Goal: Task Accomplishment & Management: Manage account settings

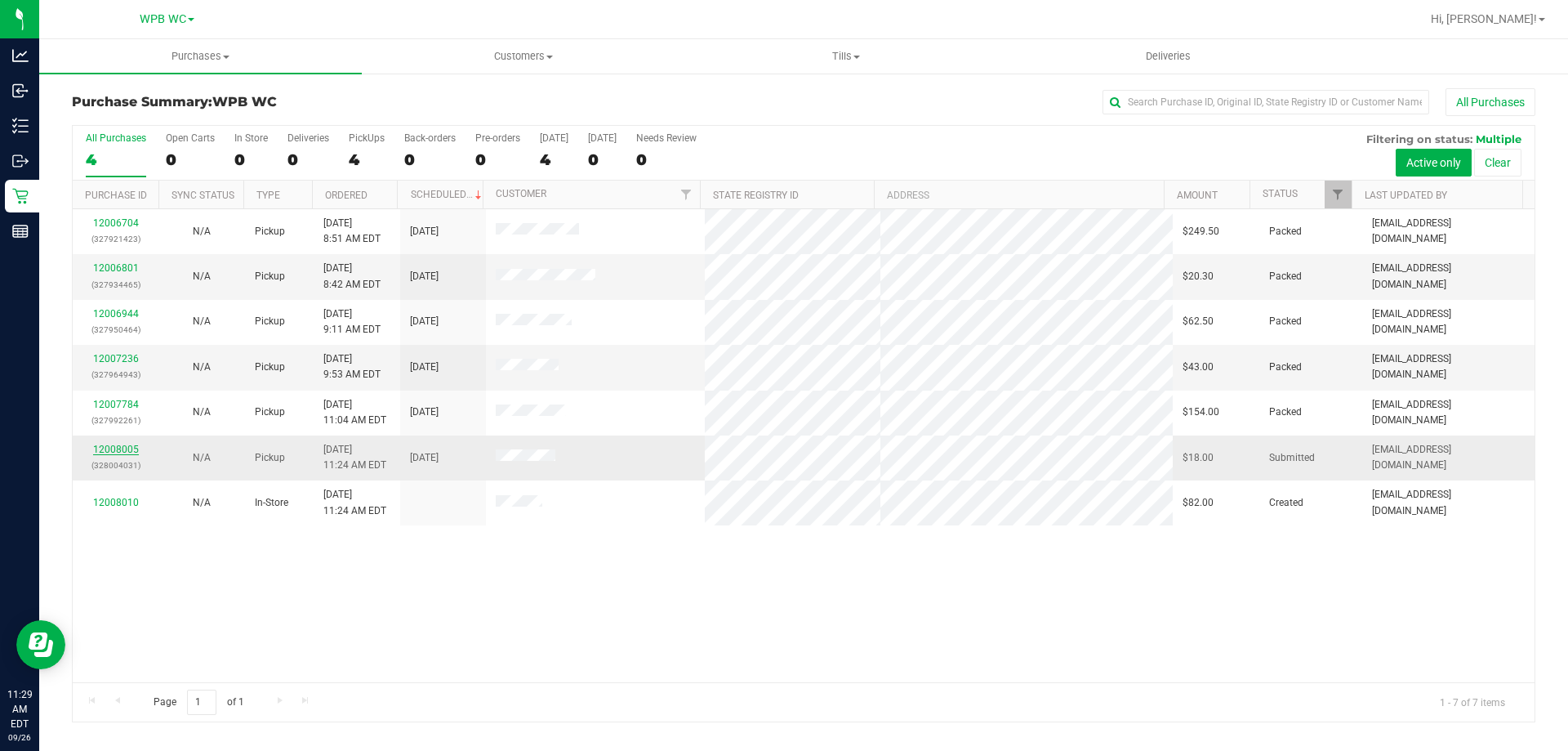
click at [127, 449] on link "12008005" at bounding box center [116, 449] width 46 height 11
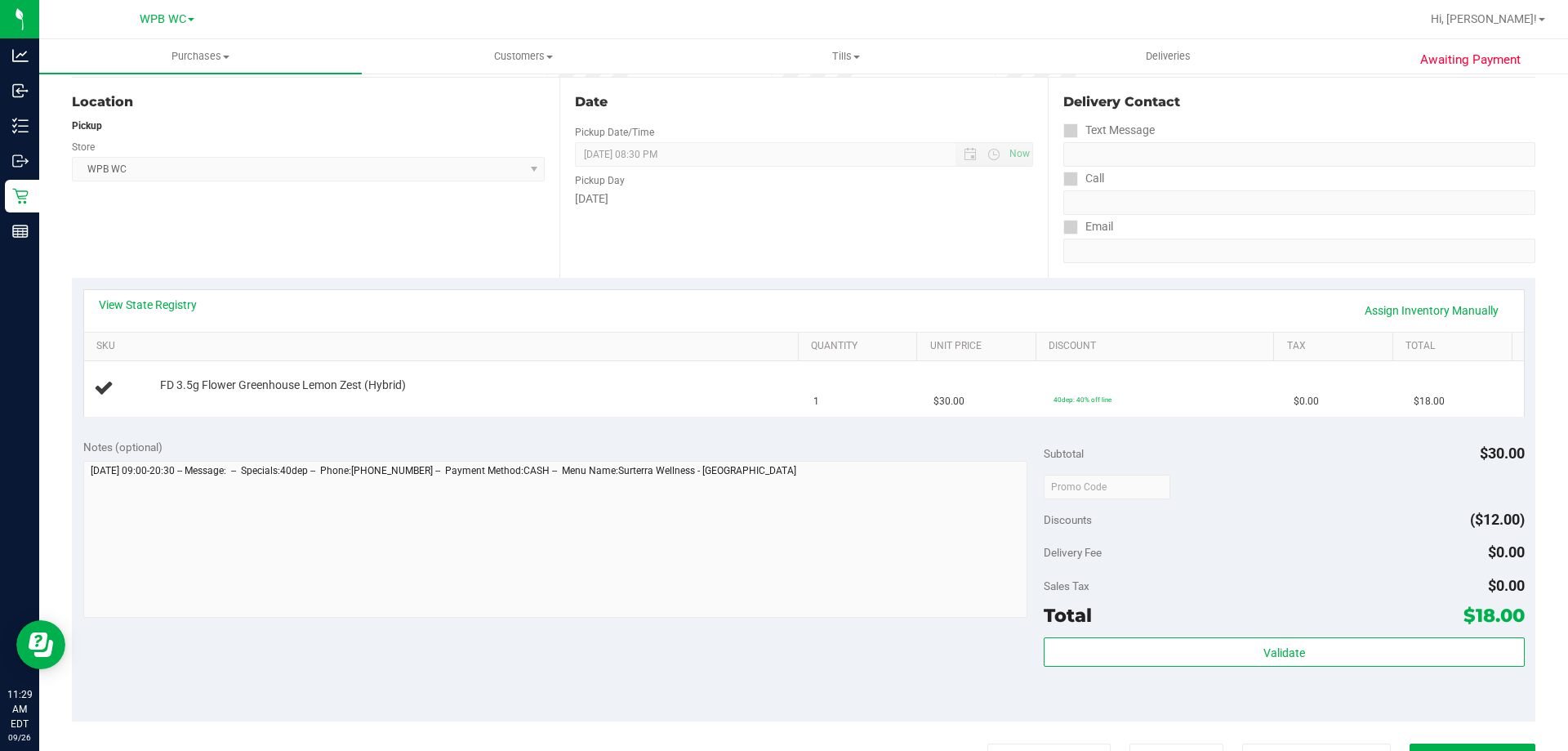
scroll to position [164, 0]
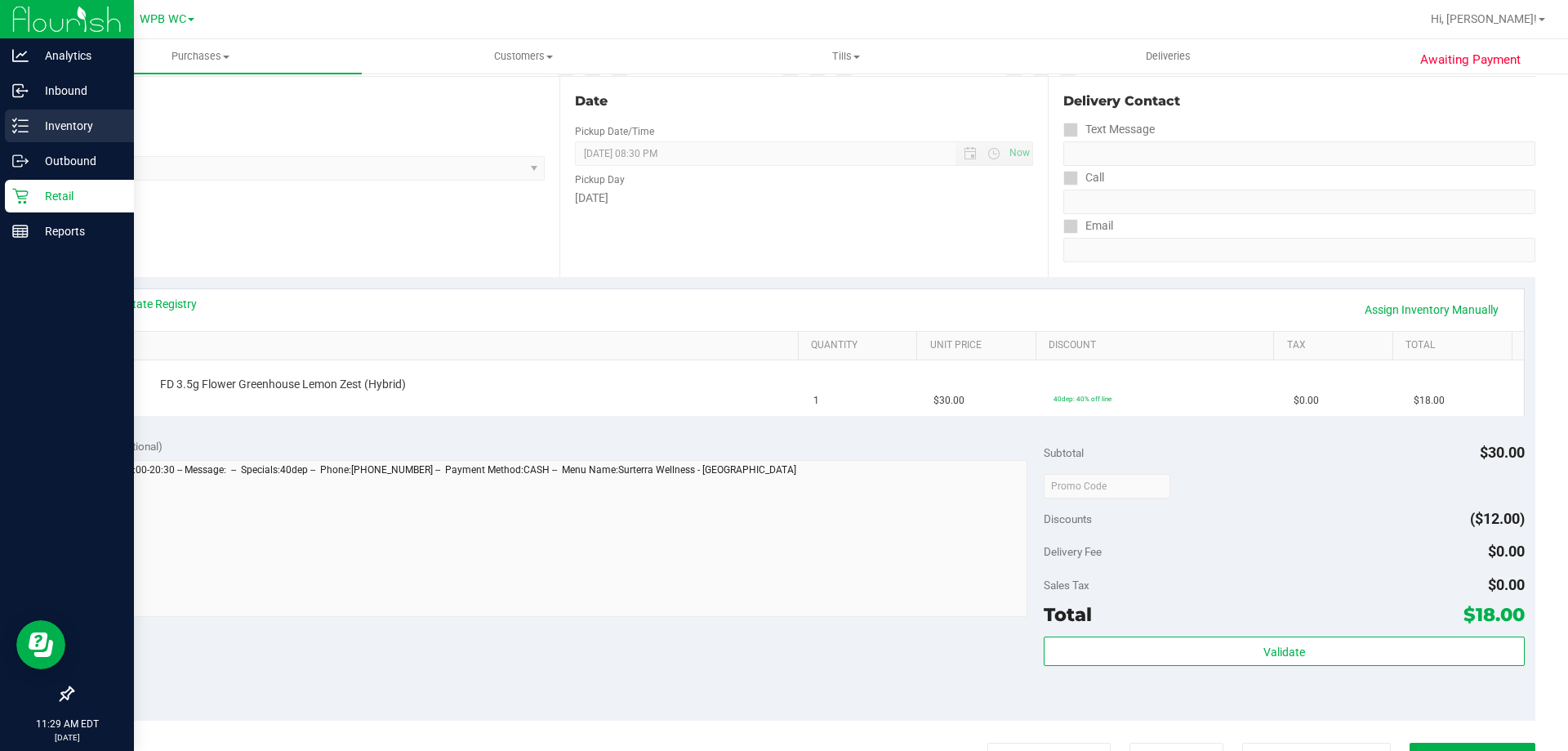
click at [38, 127] on p "Inventory" at bounding box center [77, 125] width 98 height 20
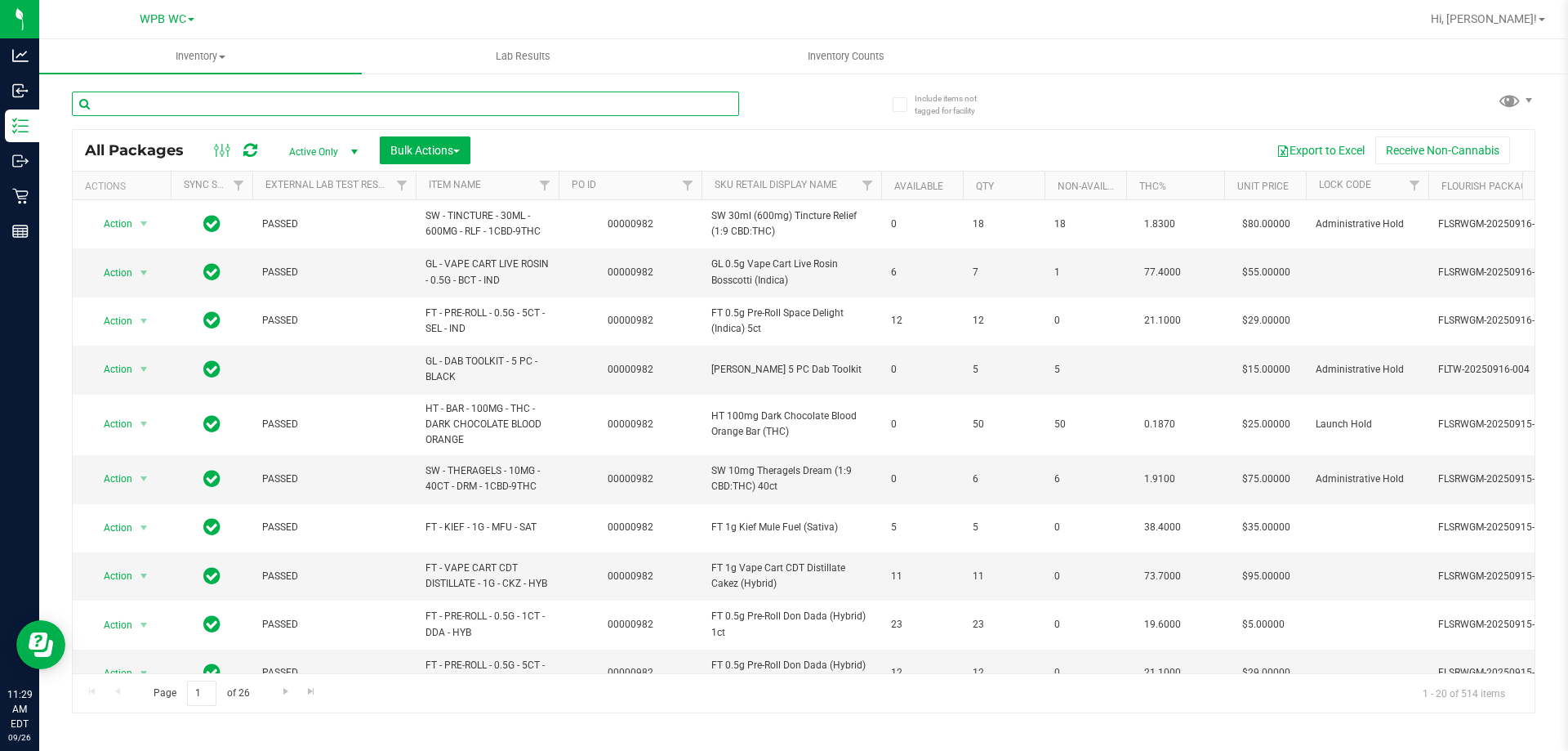
click at [496, 102] on input "text" at bounding box center [404, 104] width 667 height 24
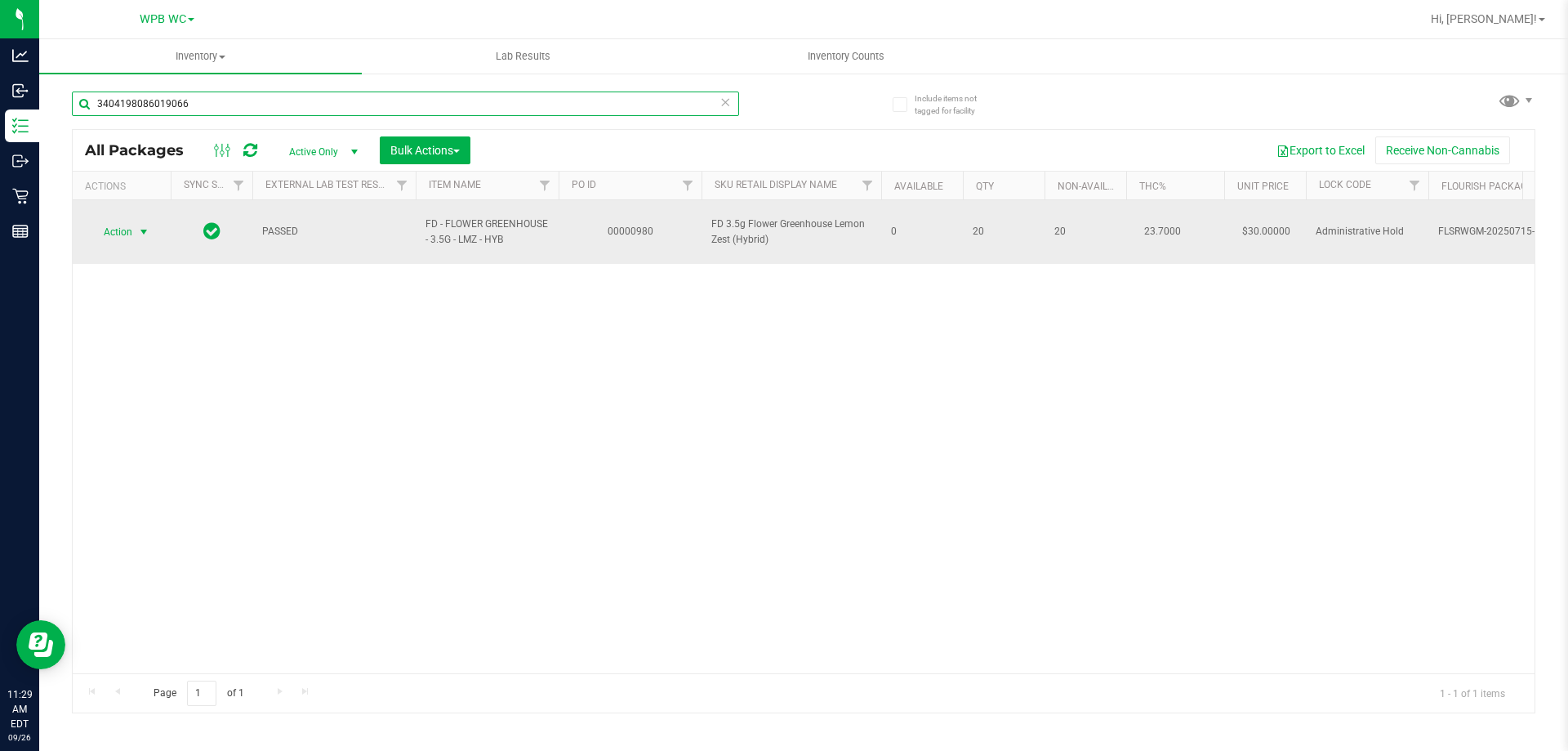
type input "3404198086019066"
click at [128, 226] on span "Action" at bounding box center [111, 232] width 44 height 23
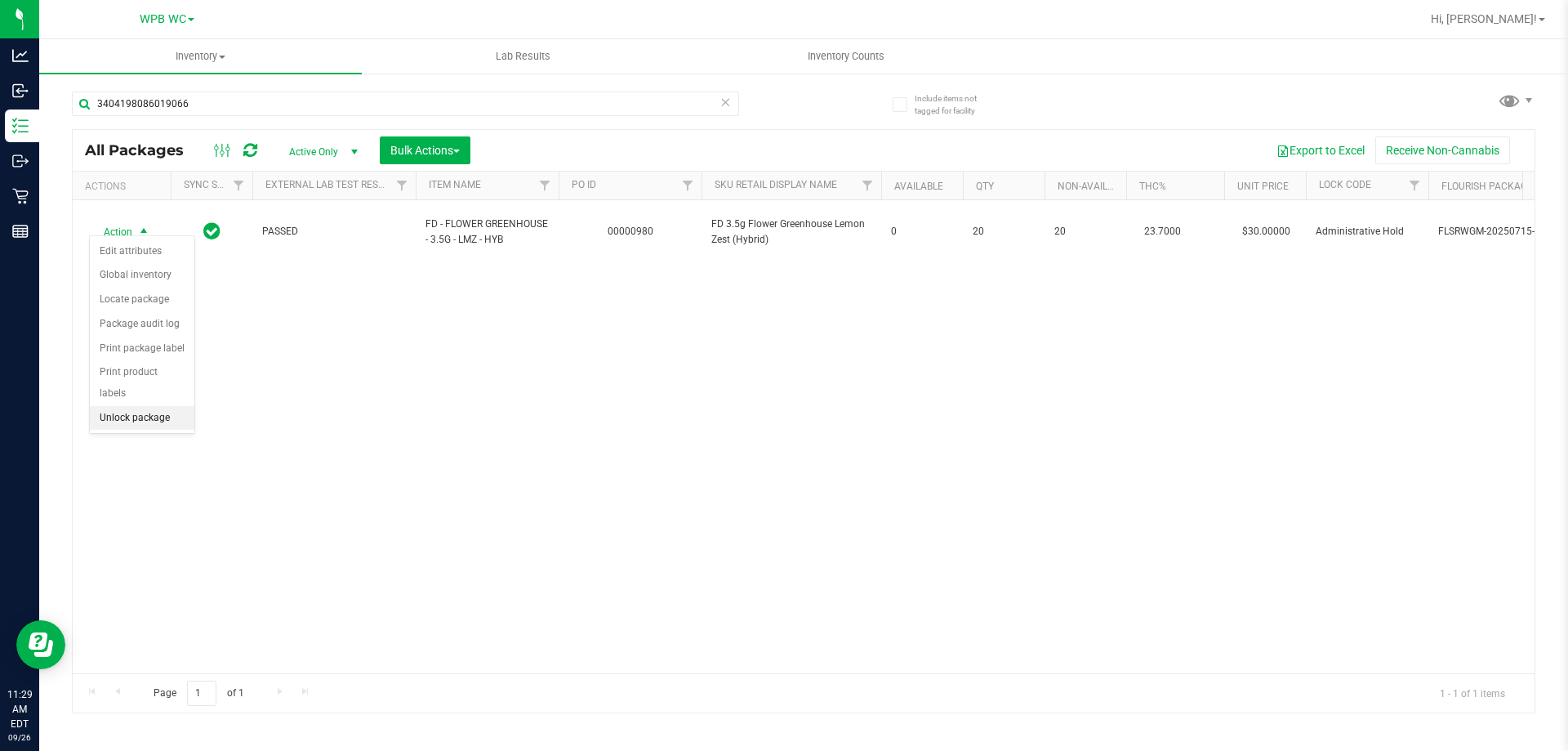
click at [144, 406] on li "Unlock package" at bounding box center [141, 418] width 104 height 24
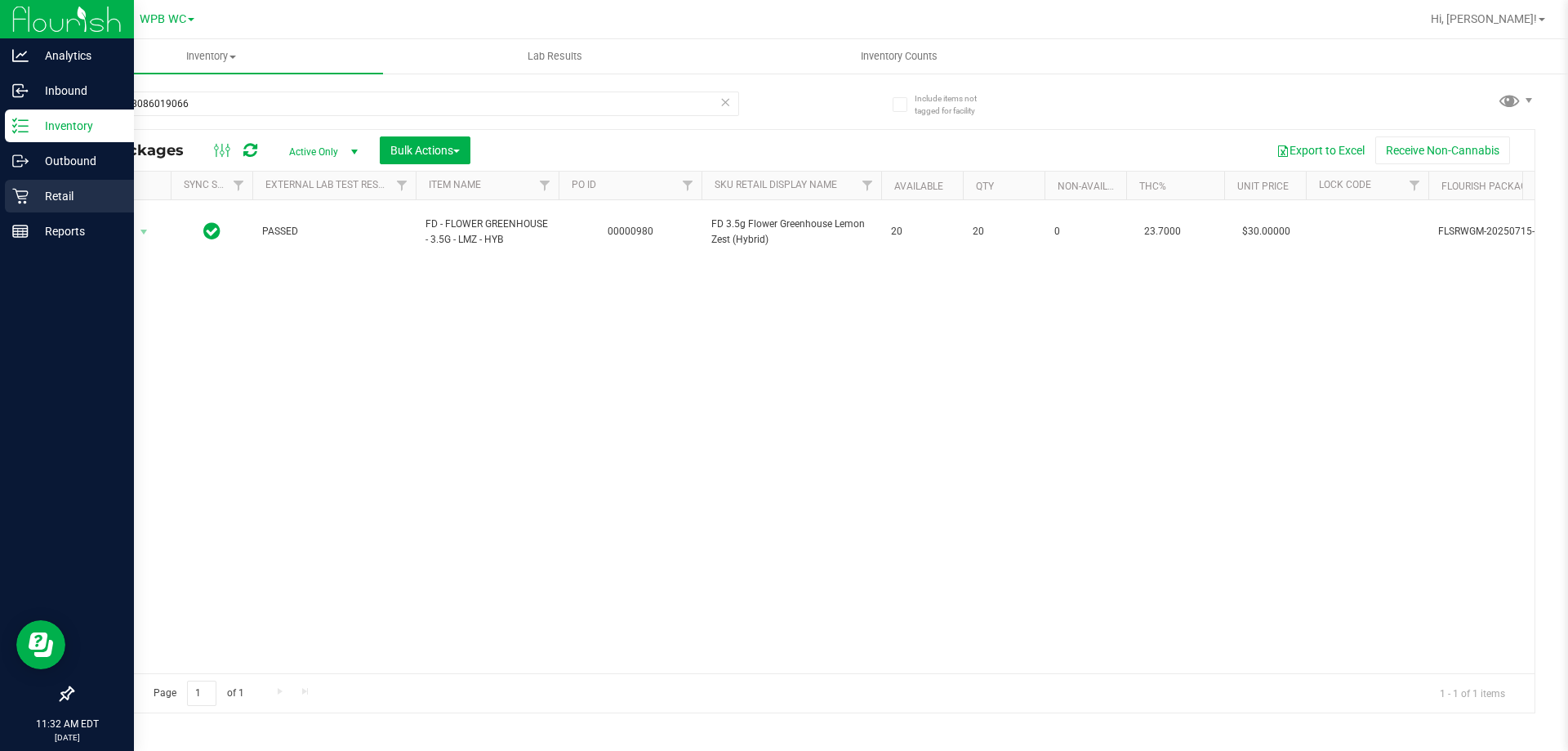
click at [40, 201] on p "Retail" at bounding box center [77, 196] width 98 height 20
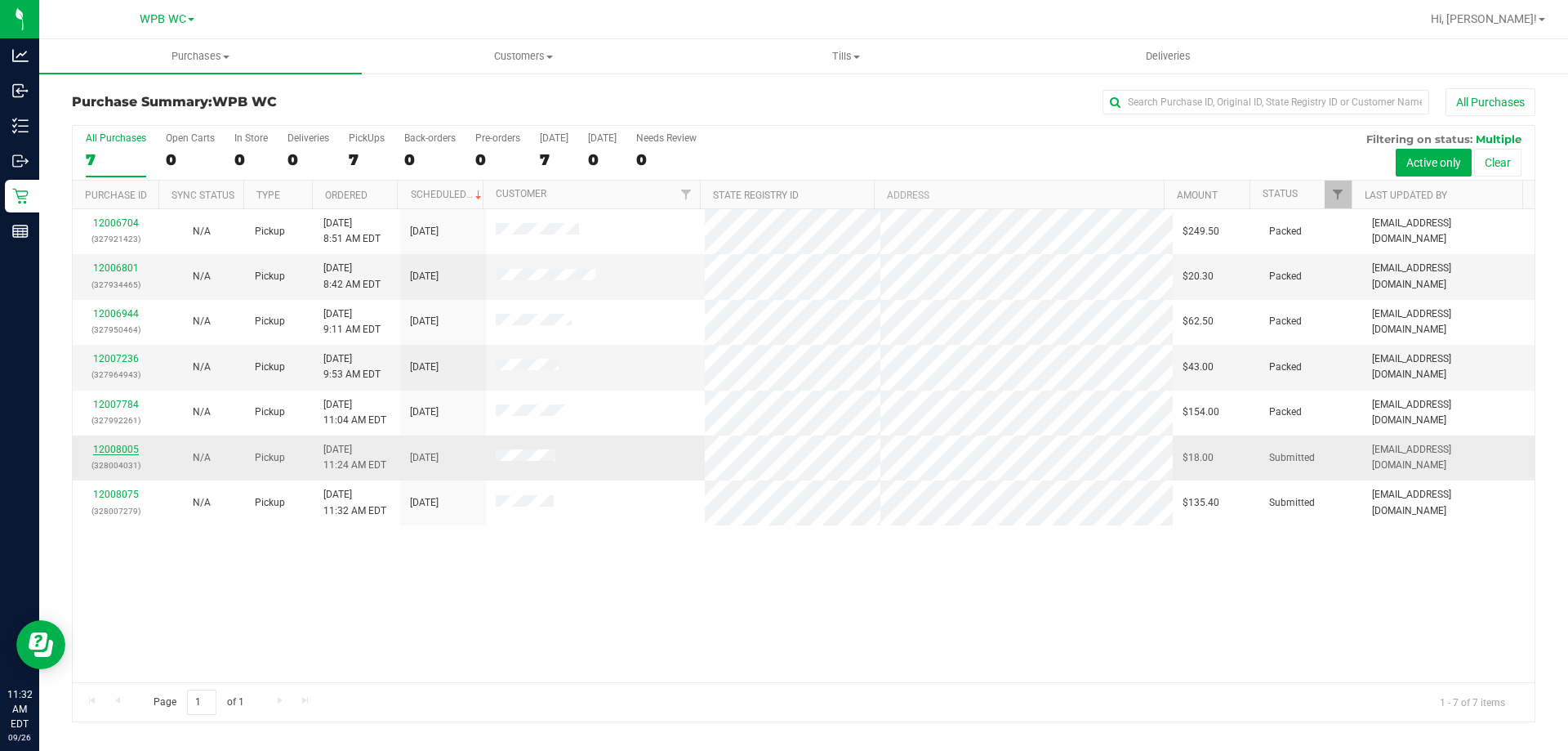
click at [133, 446] on link "12008005" at bounding box center [116, 449] width 46 height 11
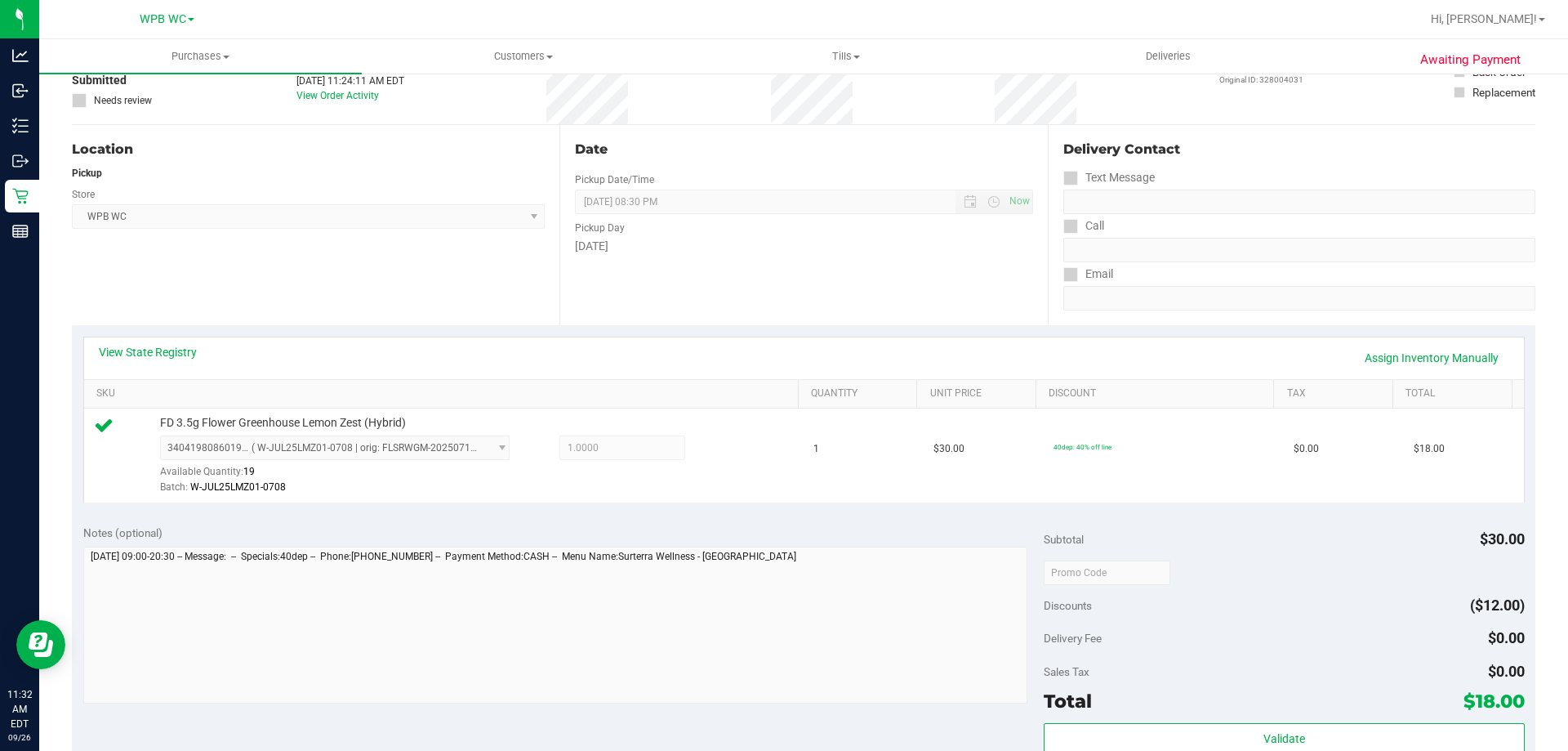
scroll to position [327, 0]
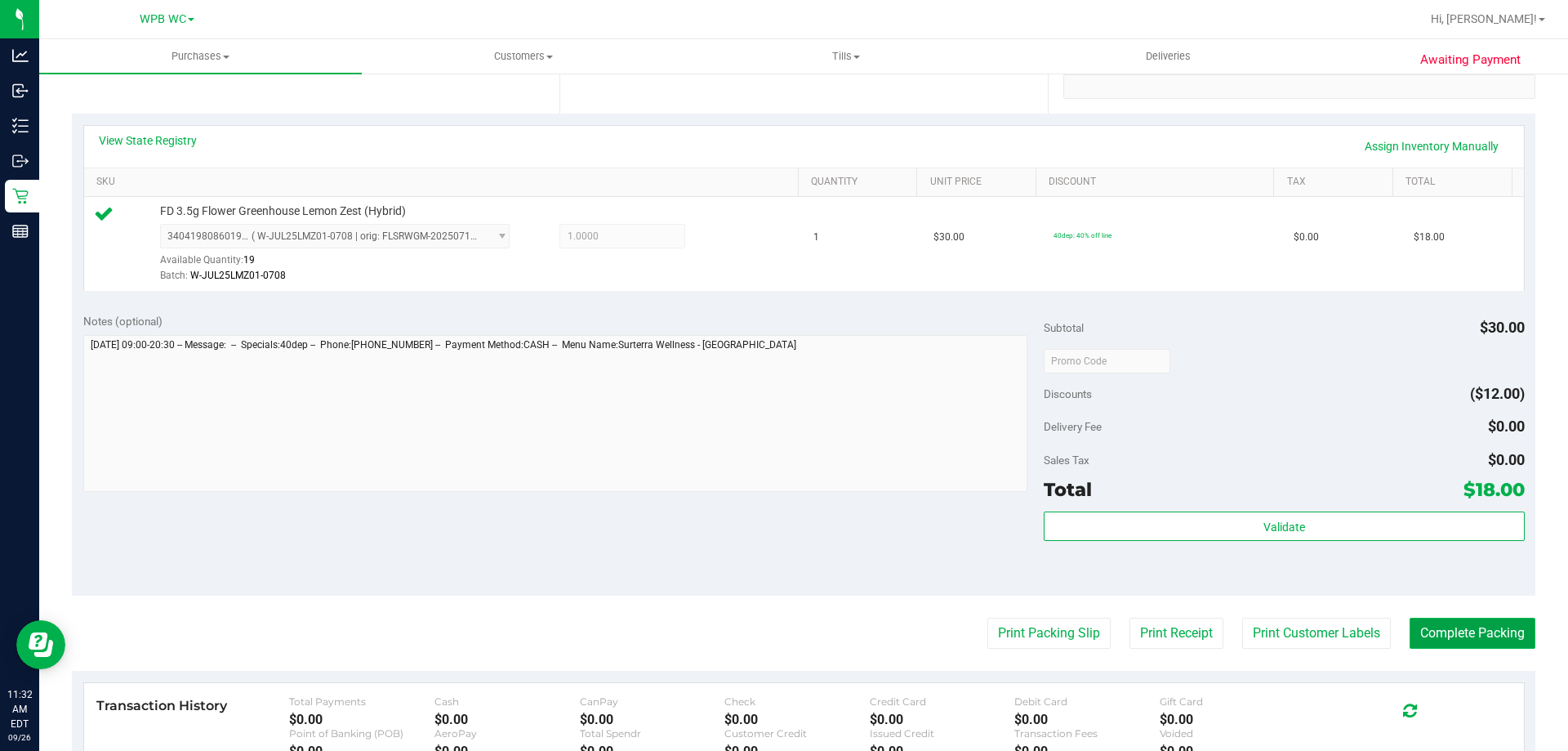
click at [1478, 648] on button "Complete Packing" at bounding box center [1472, 632] width 126 height 31
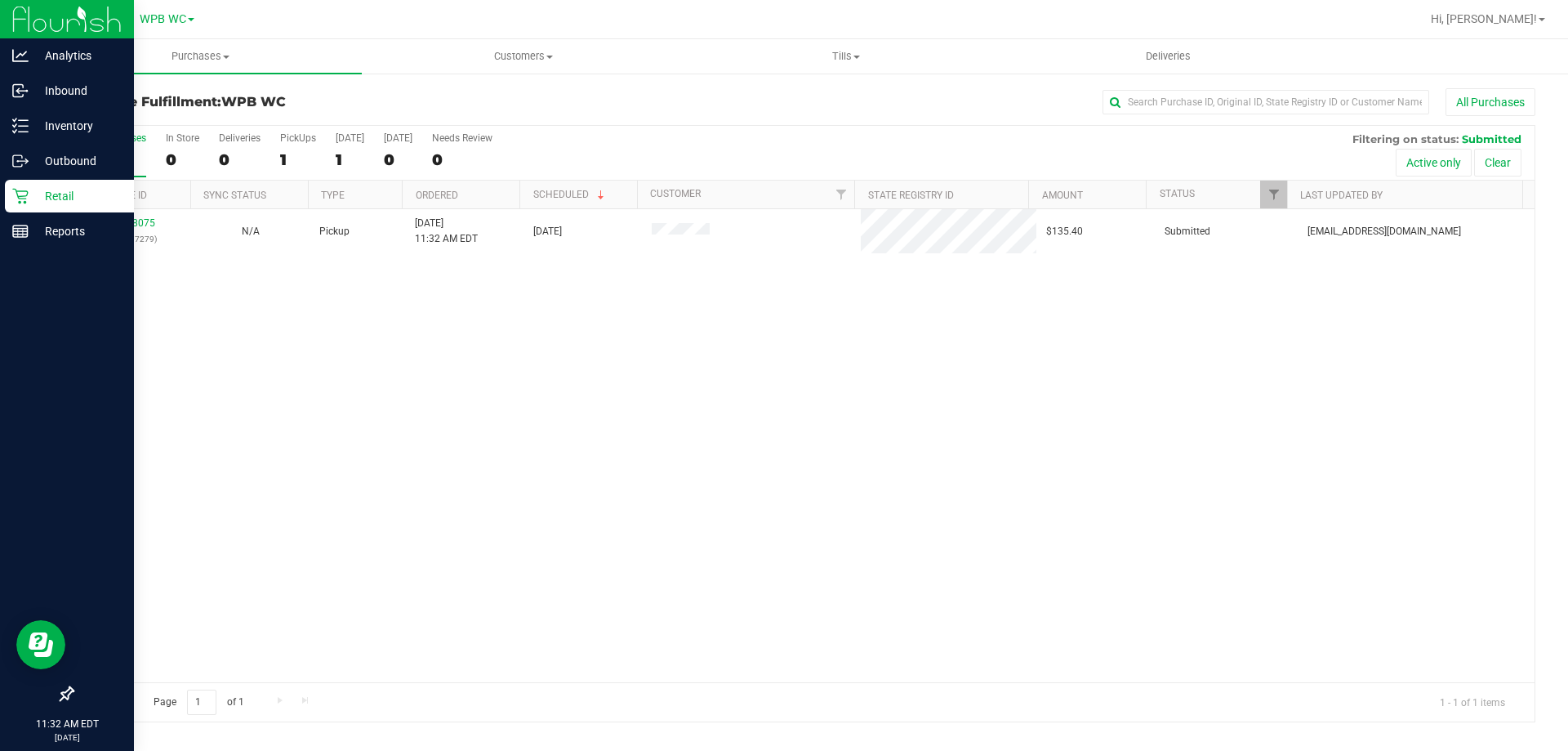
click at [16, 190] on icon at bounding box center [20, 197] width 15 height 15
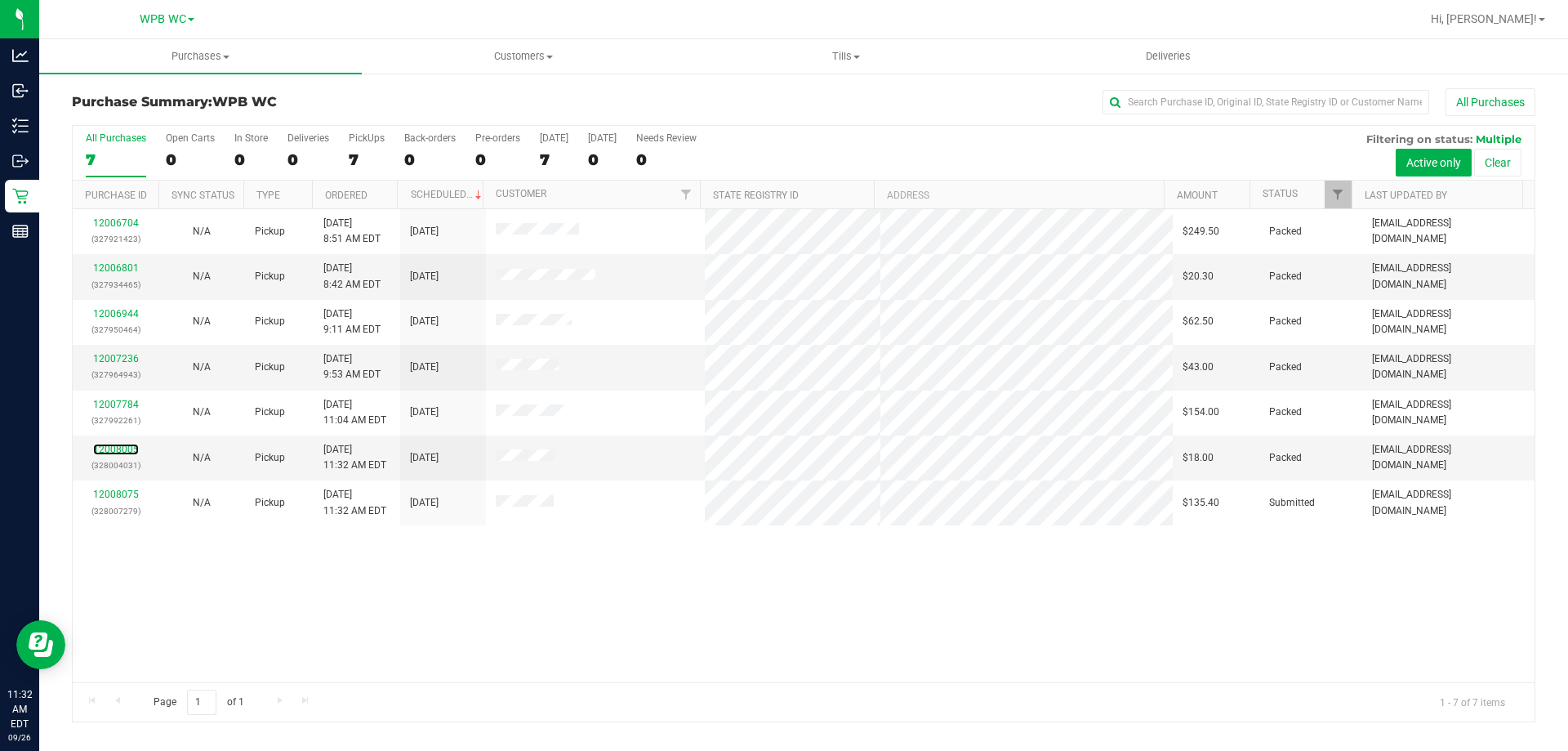
click at [121, 447] on link "12008005" at bounding box center [116, 449] width 46 height 11
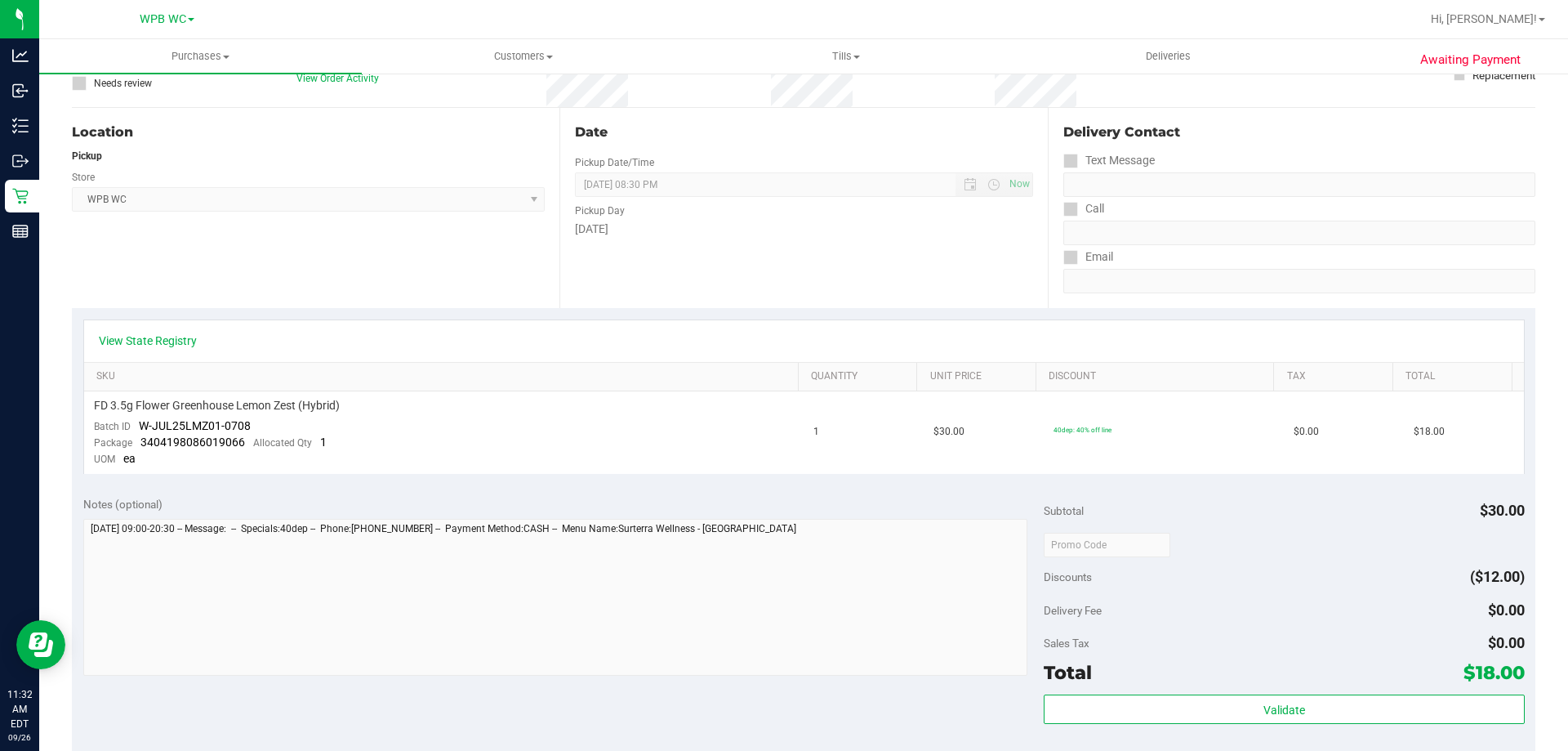
scroll to position [408, 0]
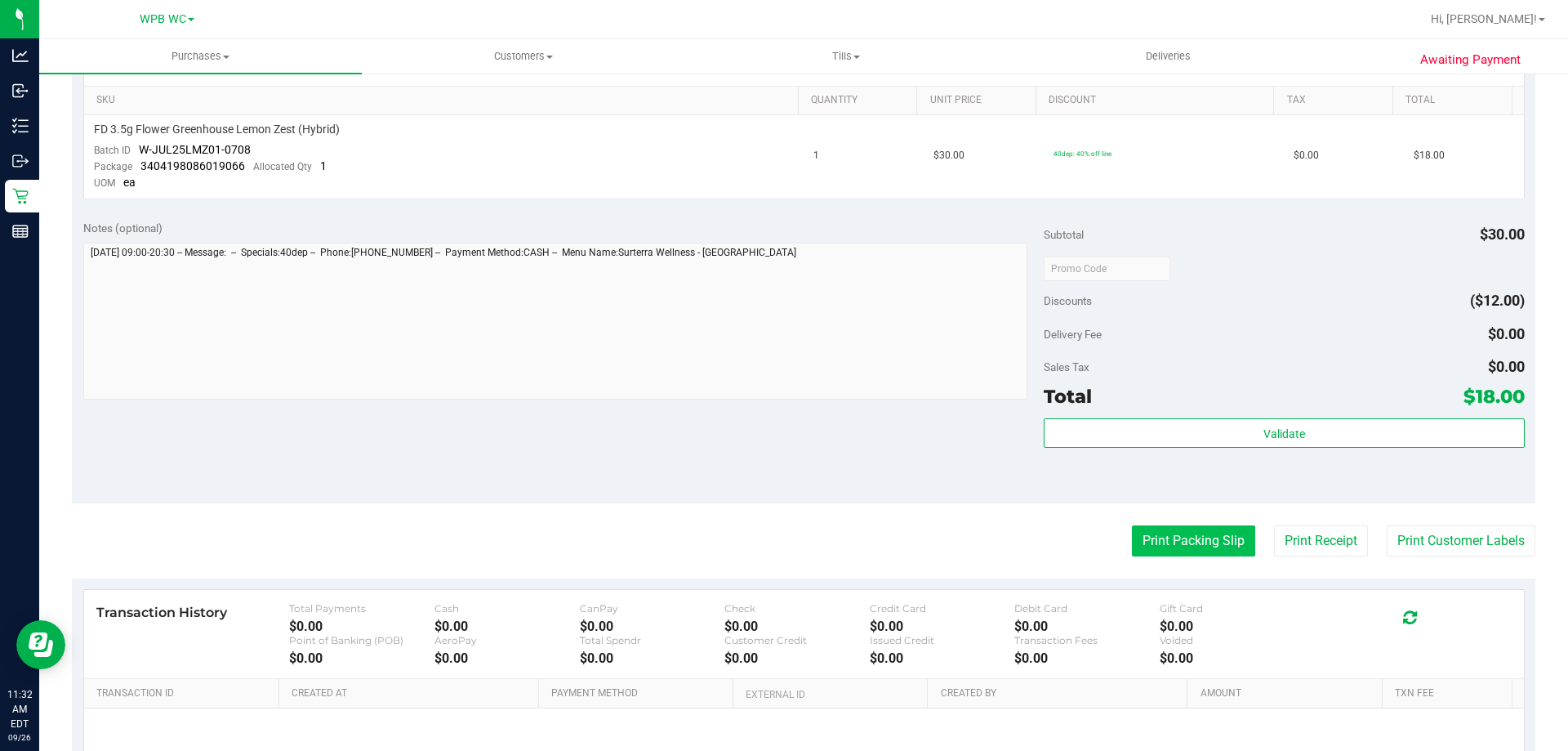
click at [1231, 554] on button "Print Packing Slip" at bounding box center [1193, 540] width 123 height 31
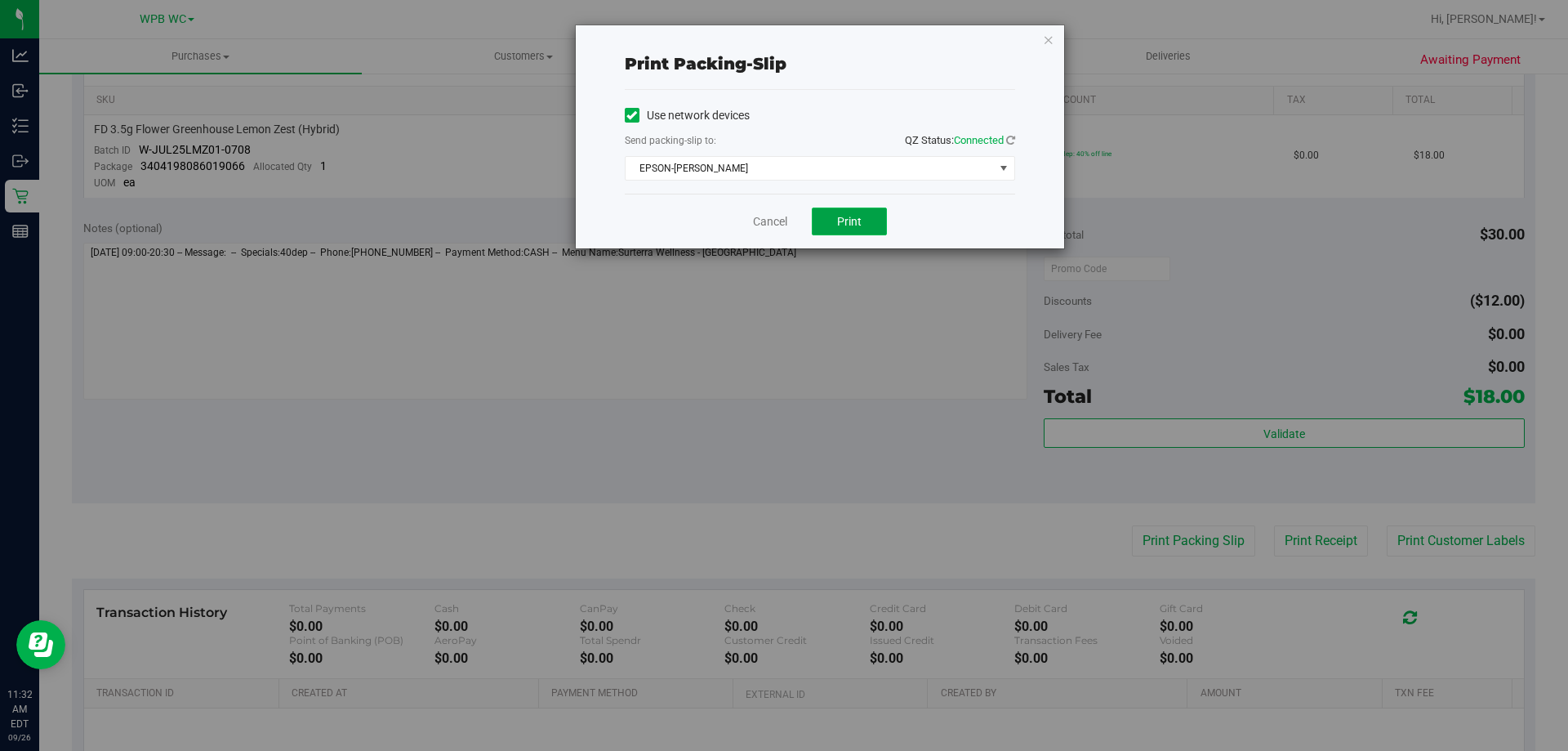
click at [866, 219] on button "Print" at bounding box center [849, 221] width 75 height 28
click at [1047, 42] on icon "button" at bounding box center [1048, 39] width 11 height 20
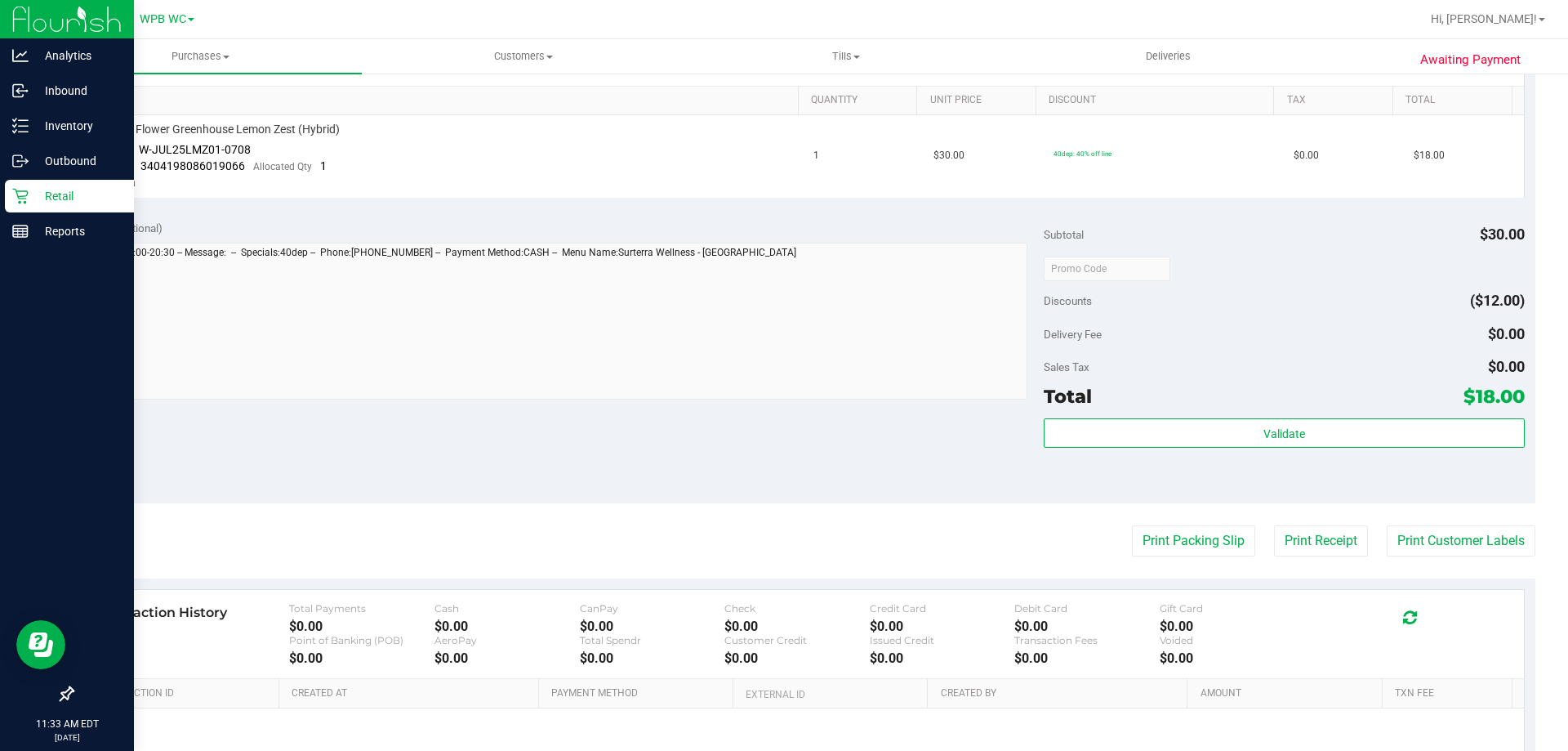
click at [61, 195] on p "Retail" at bounding box center [77, 196] width 98 height 20
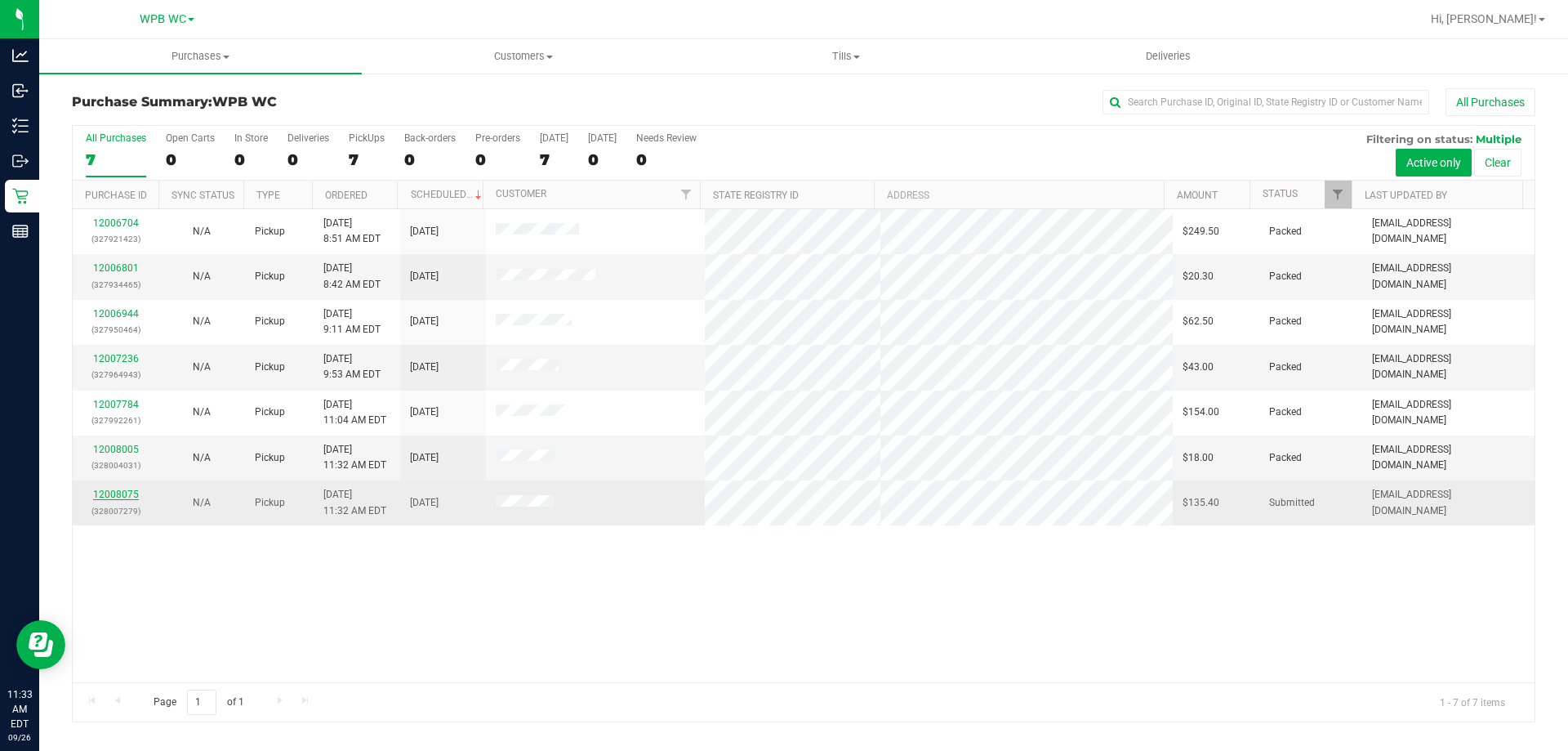
click at [130, 492] on link "12008075" at bounding box center [116, 494] width 46 height 11
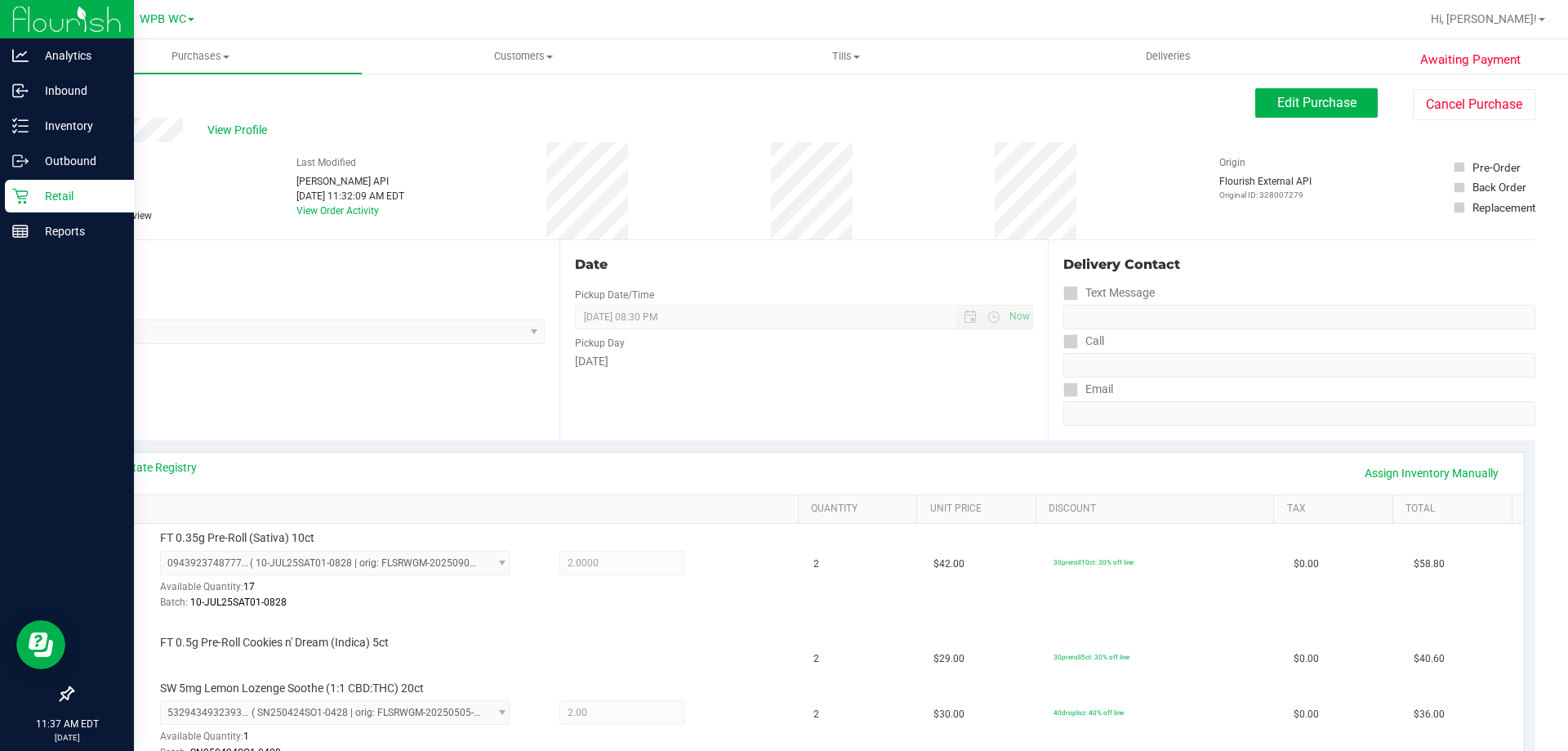
click at [22, 209] on div "Retail" at bounding box center [69, 196] width 129 height 33
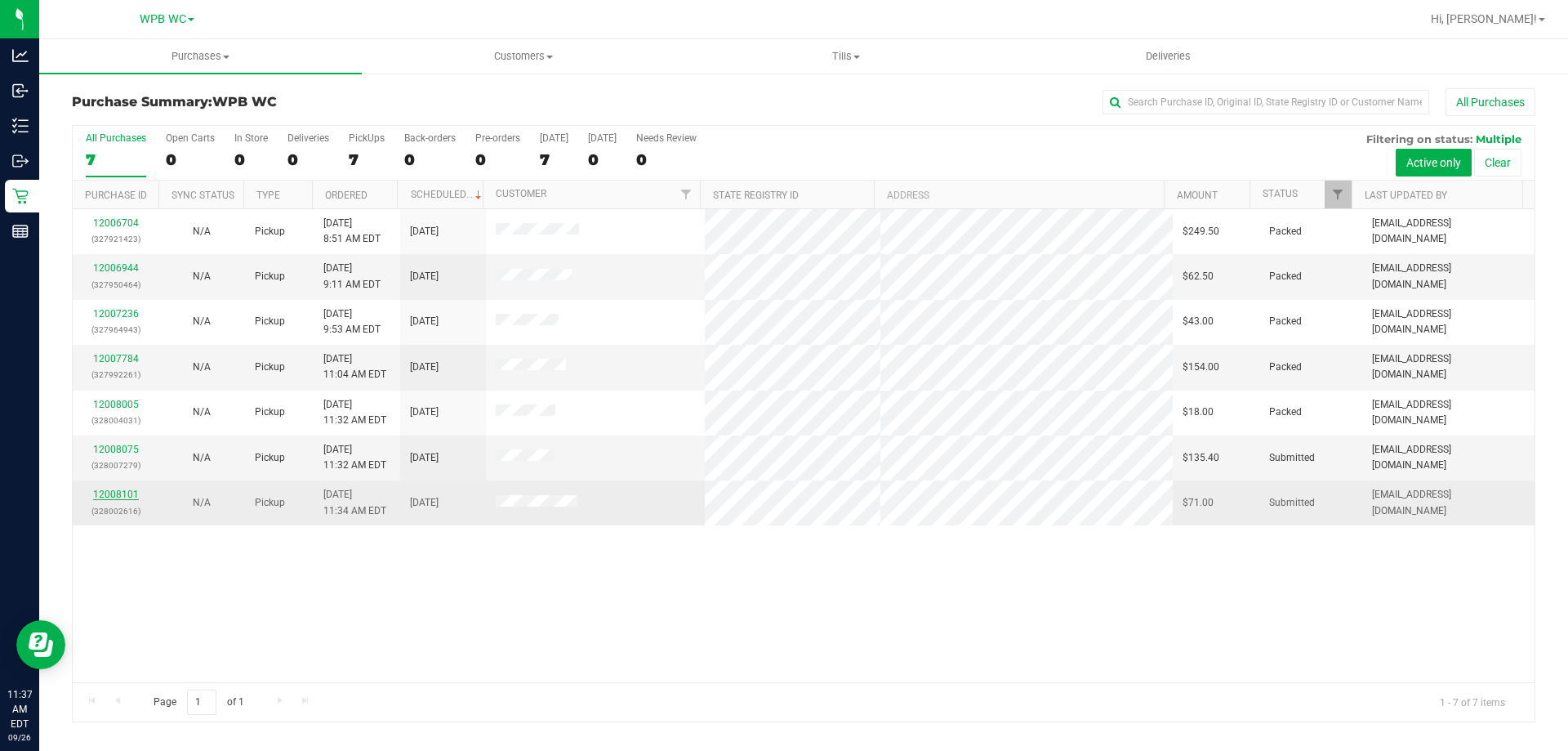
click at [124, 499] on link "12008101" at bounding box center [116, 494] width 46 height 11
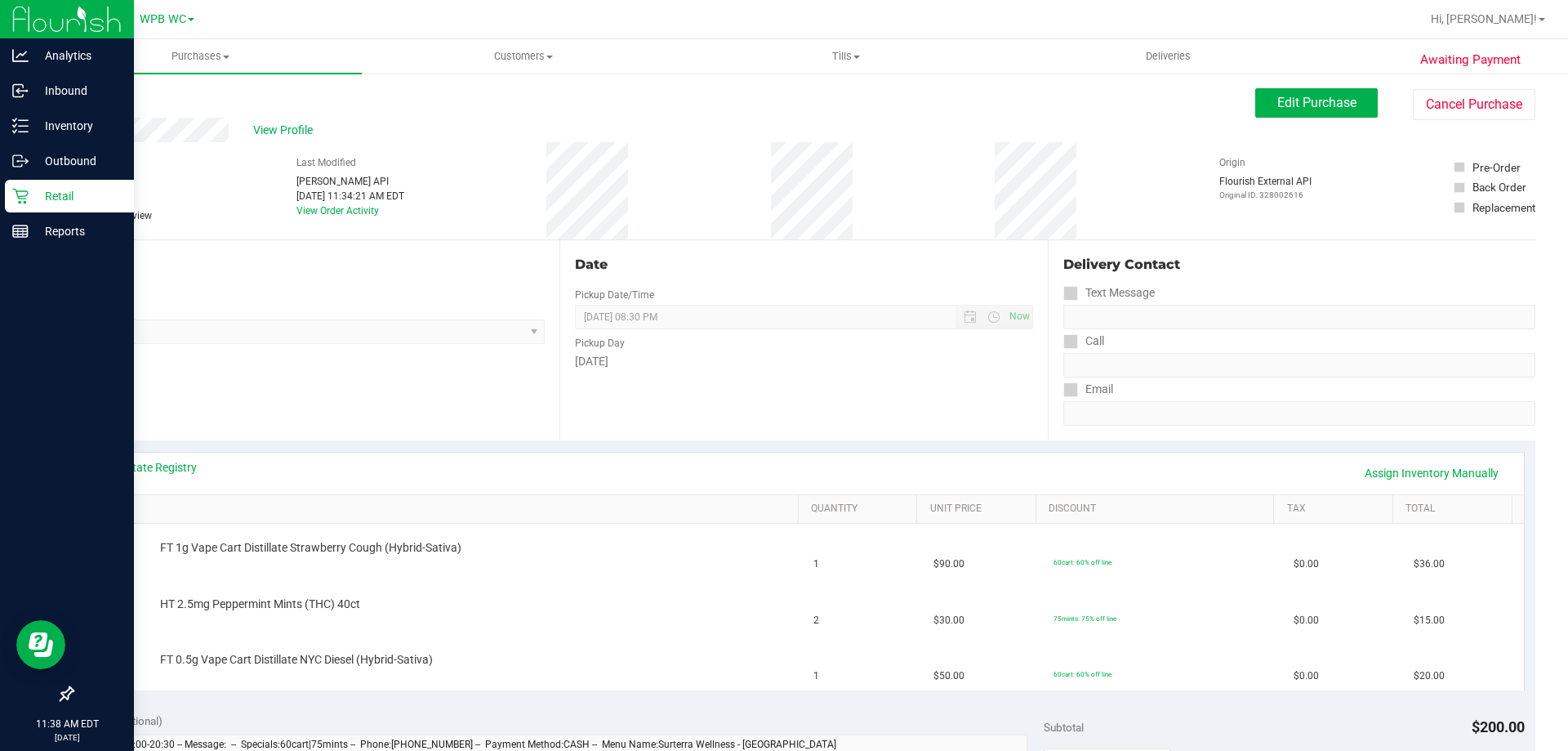
click at [71, 191] on p "Retail" at bounding box center [77, 196] width 98 height 20
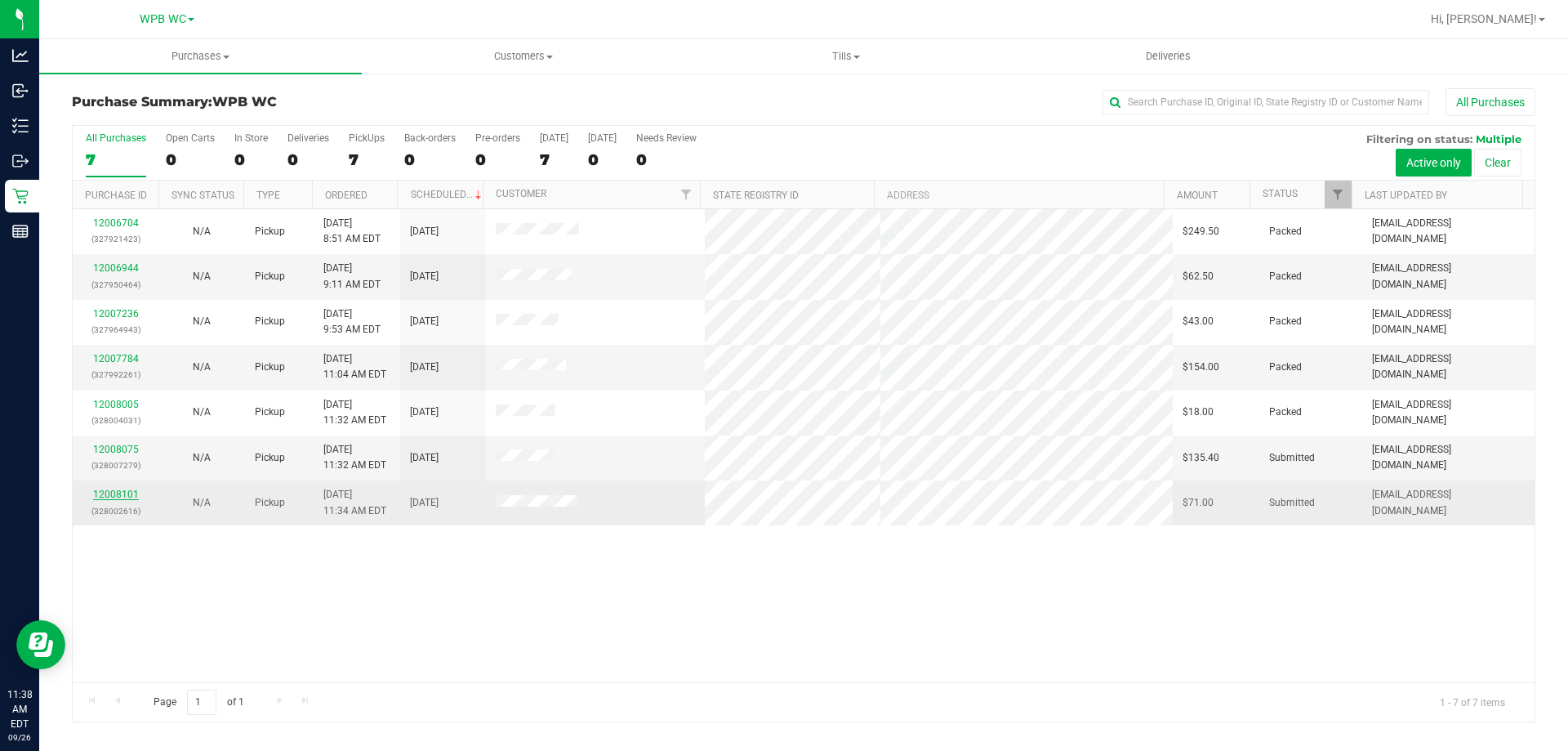
click at [126, 488] on link "12008101" at bounding box center [116, 494] width 46 height 11
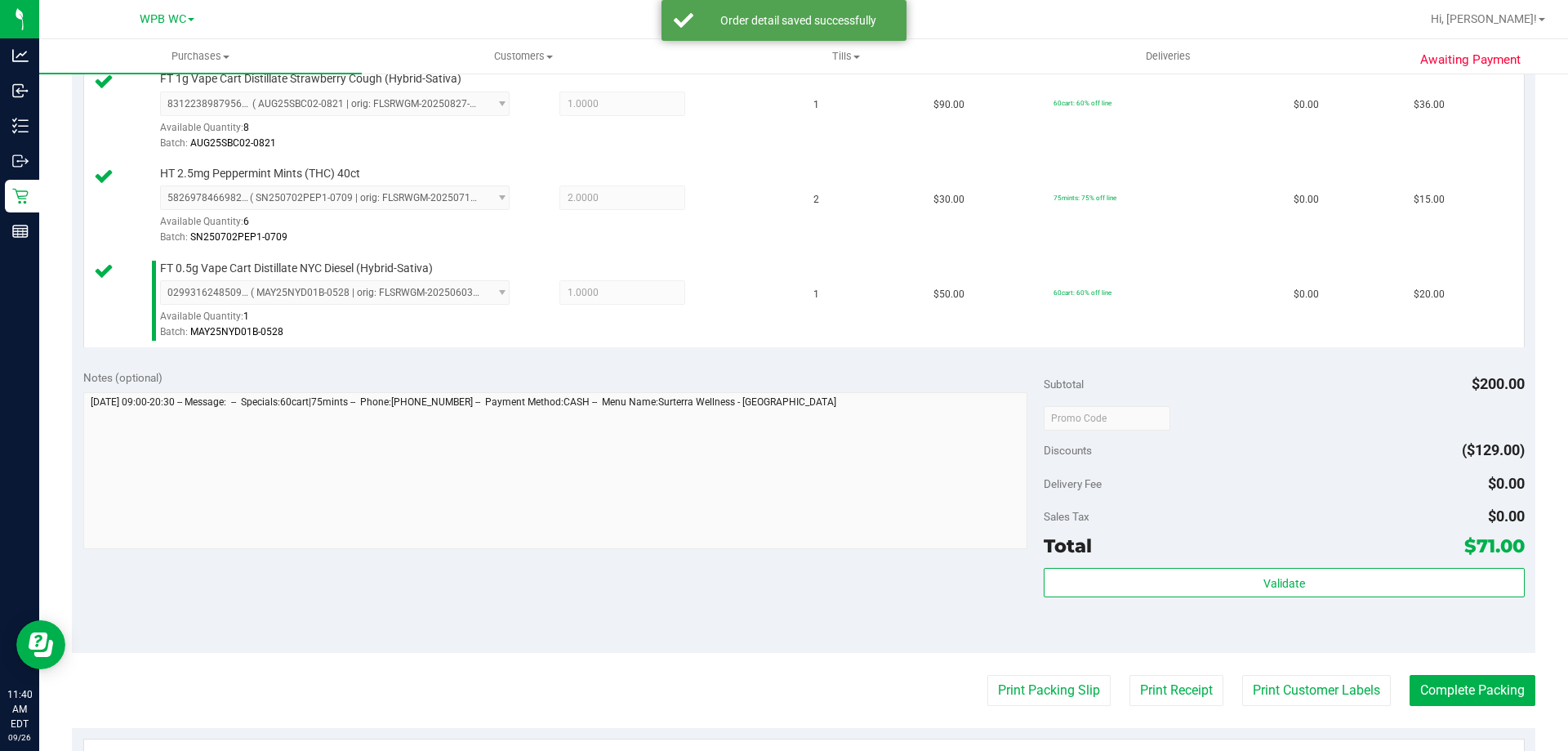
scroll to position [735, 0]
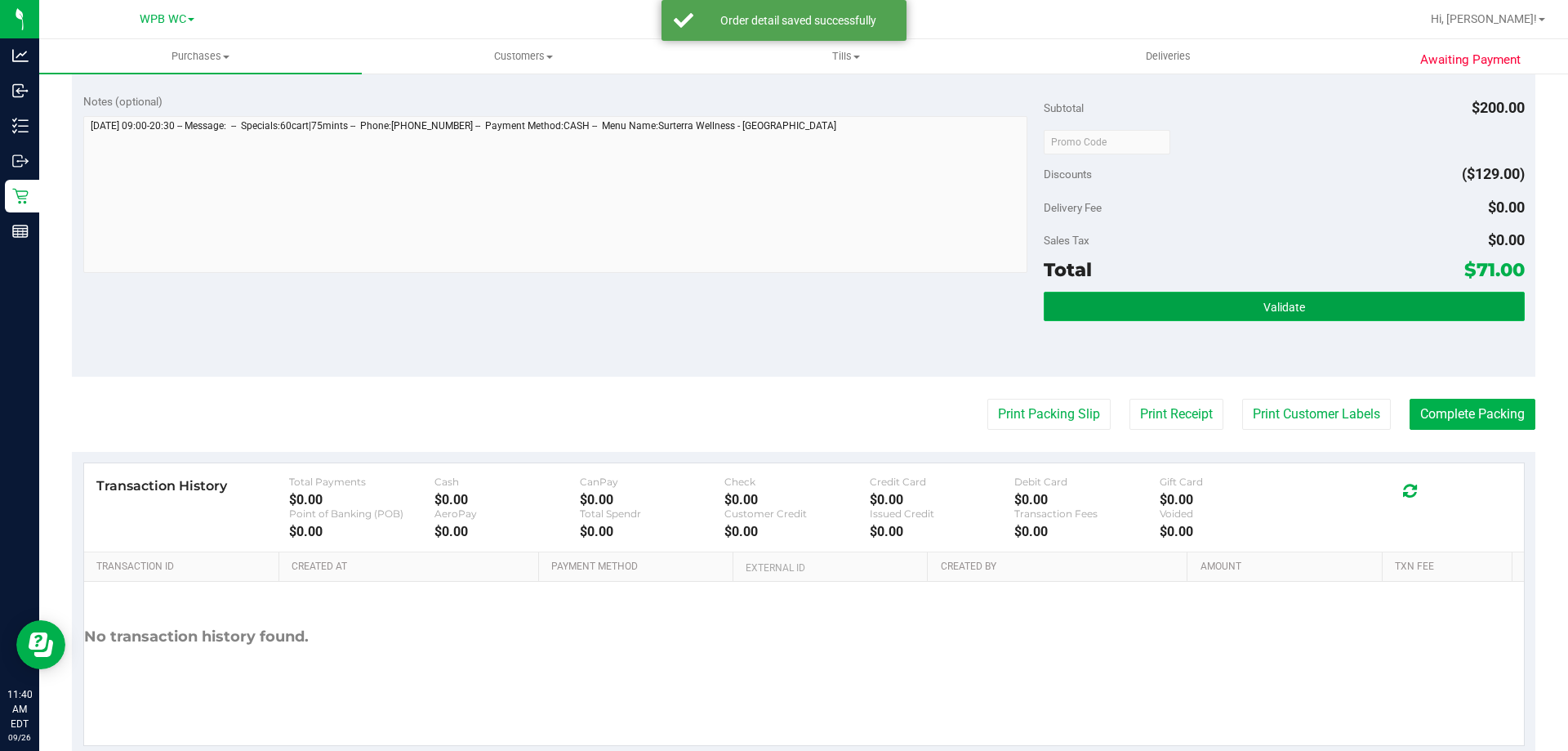
click at [1282, 319] on button "Validate" at bounding box center [1283, 306] width 480 height 29
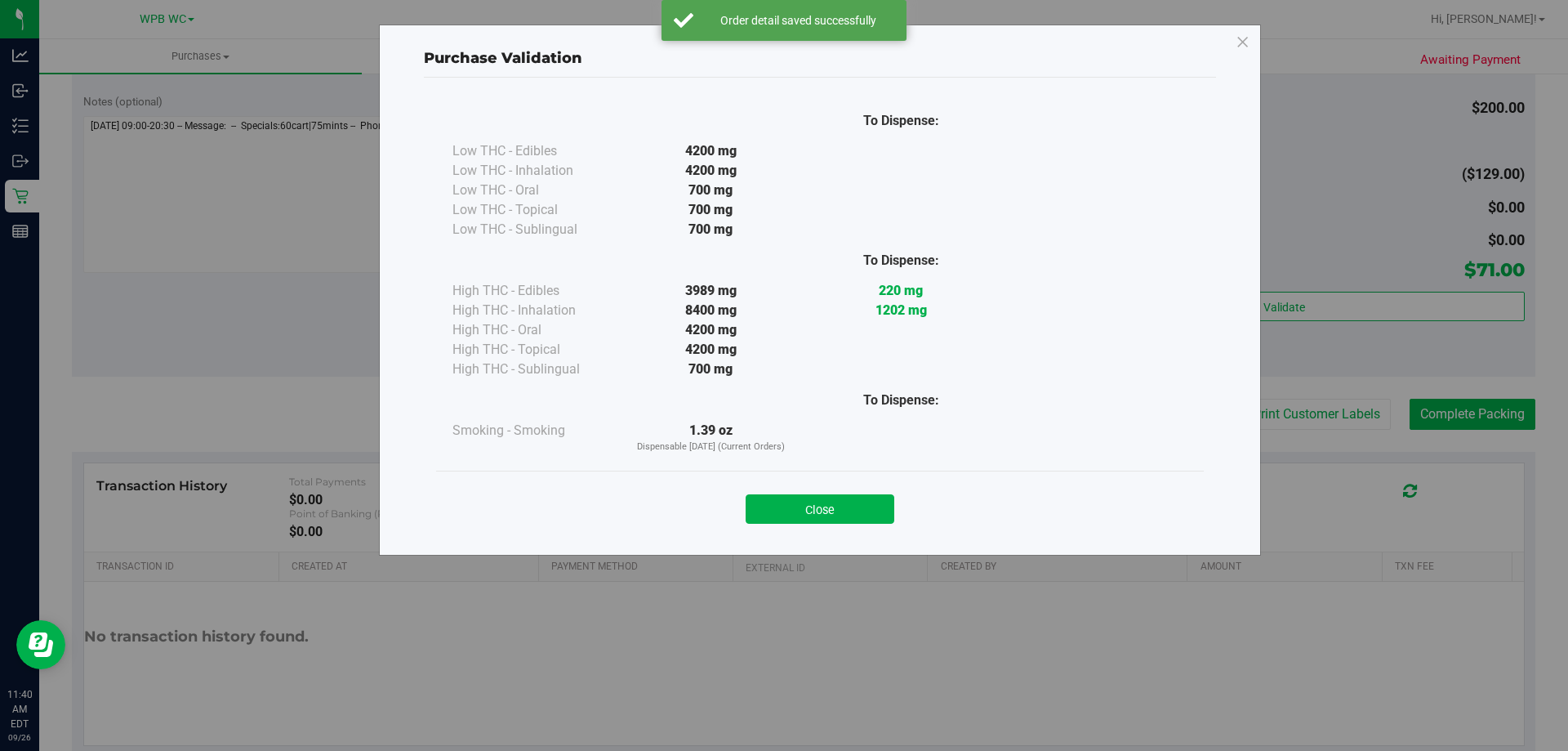
click at [797, 486] on div "Close" at bounding box center [820, 503] width 743 height 40
click at [795, 518] on button "Close" at bounding box center [819, 508] width 149 height 29
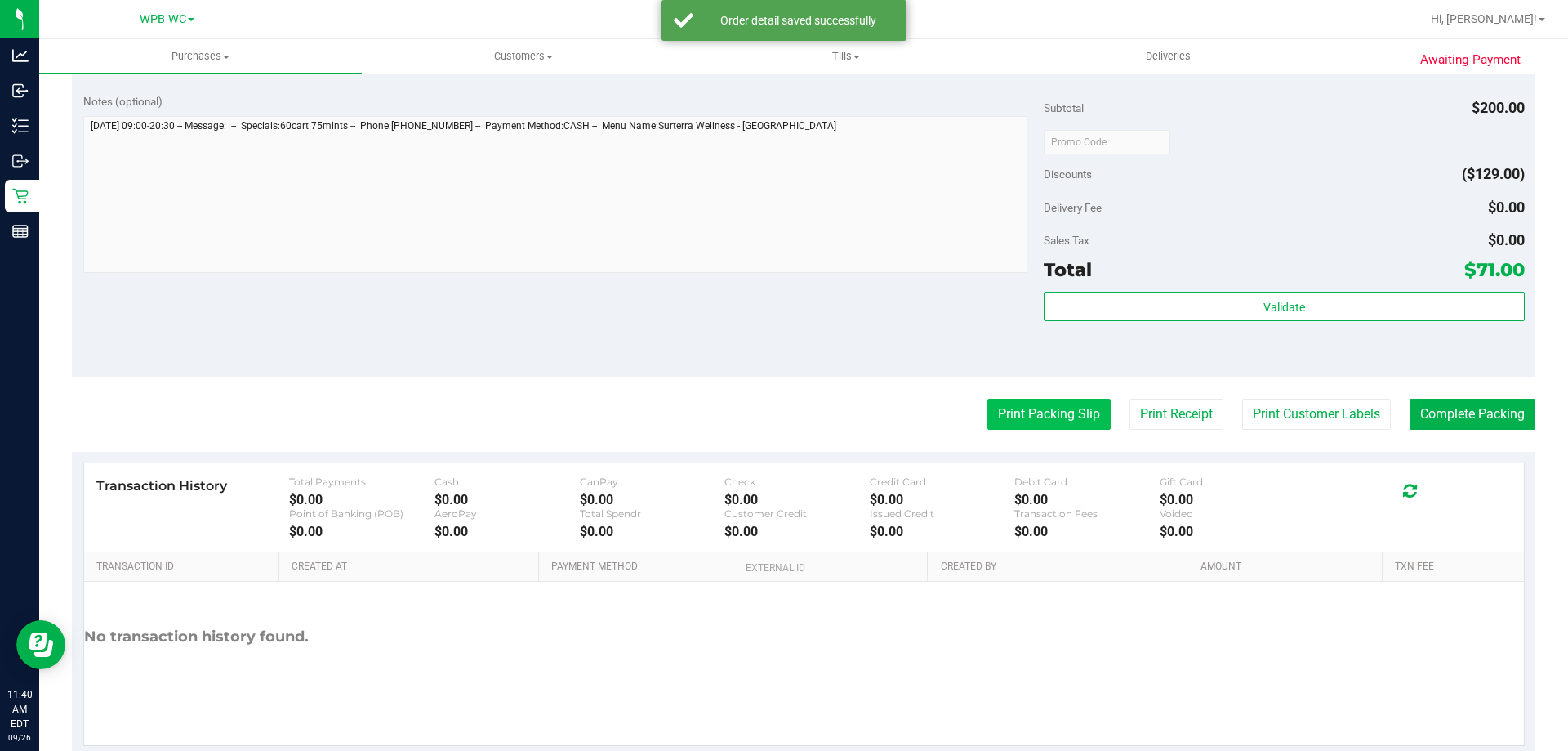
click at [1008, 414] on button "Print Packing Slip" at bounding box center [1048, 414] width 123 height 31
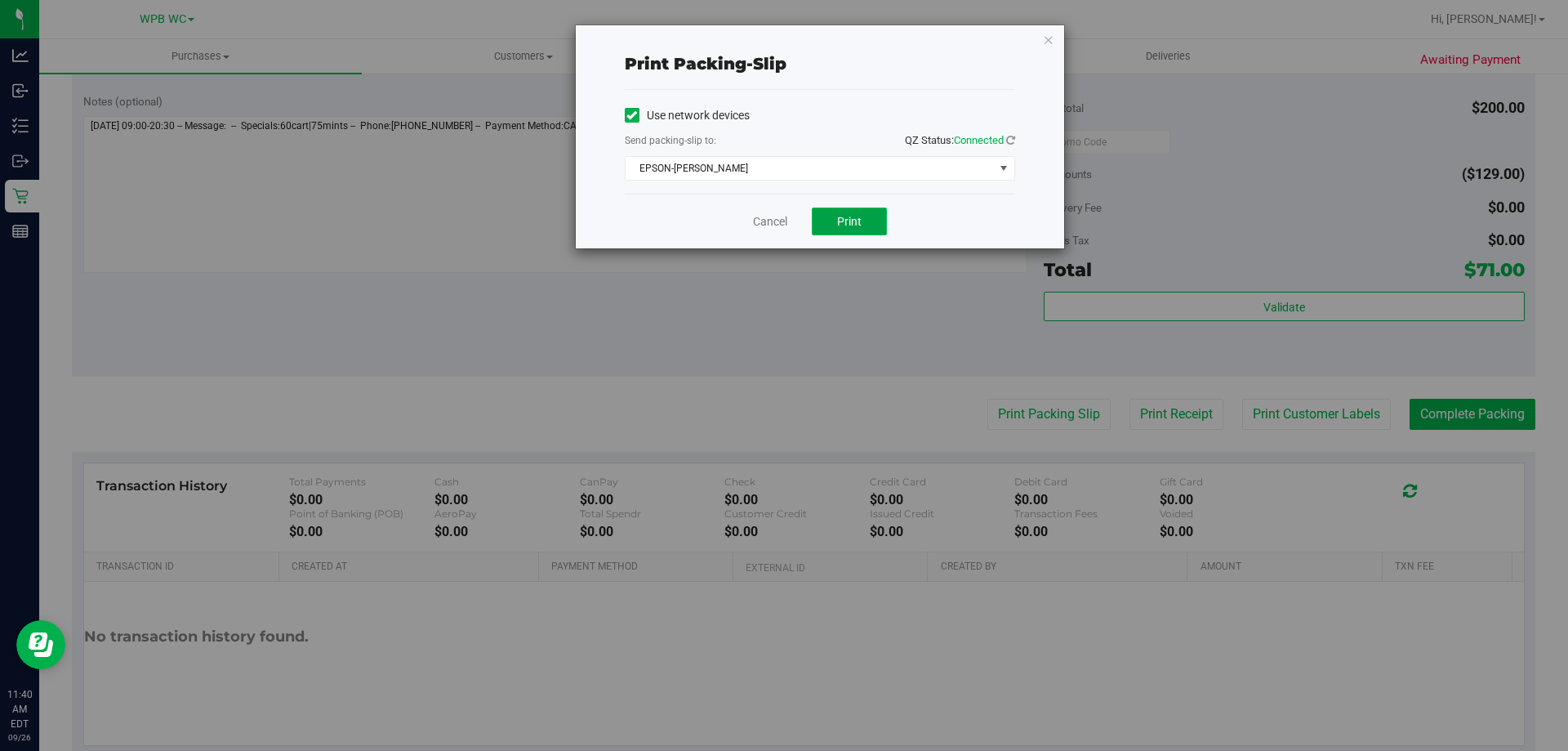
click at [858, 220] on span "Print" at bounding box center [849, 221] width 24 height 13
click at [1051, 41] on icon "button" at bounding box center [1048, 39] width 11 height 20
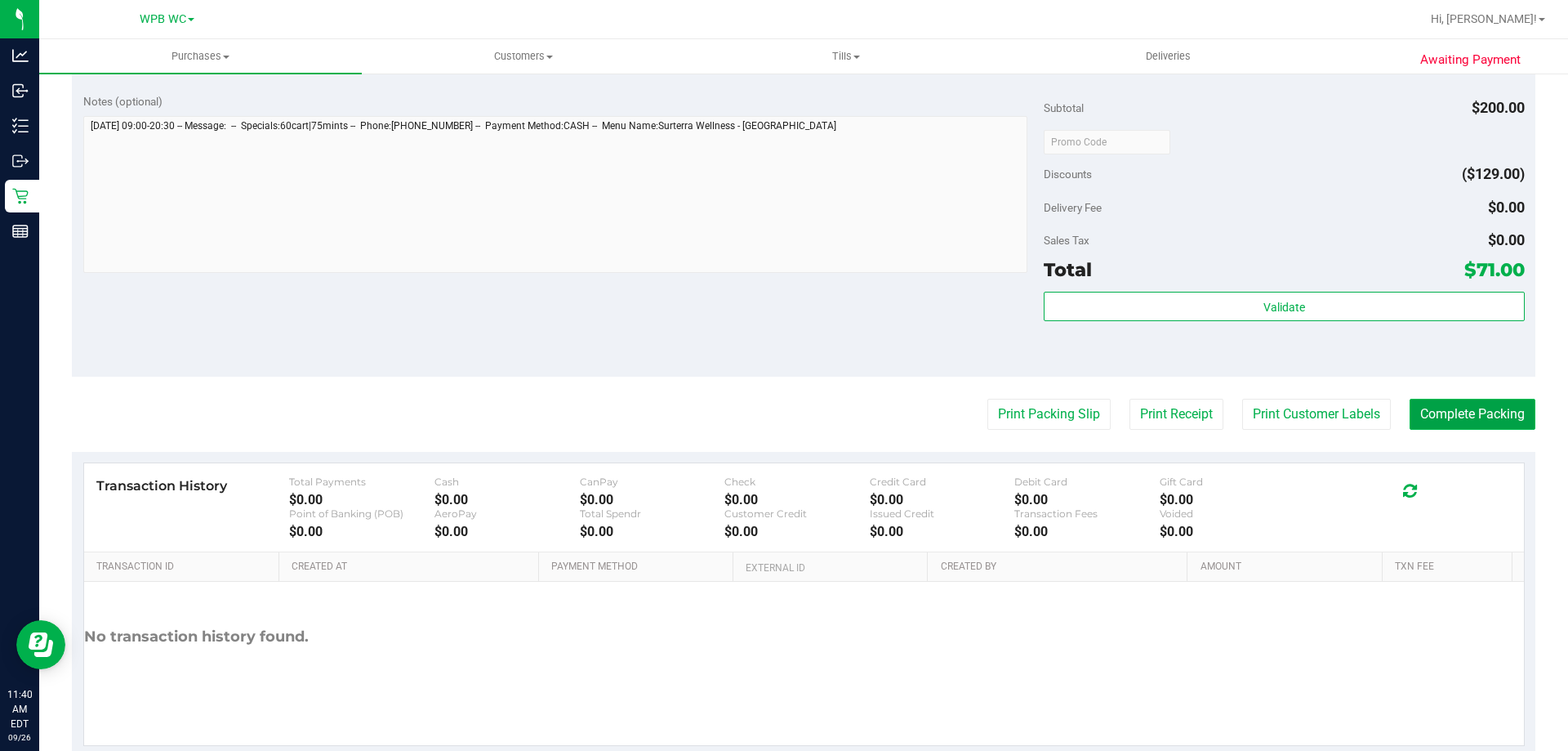
click at [1457, 418] on button "Complete Packing" at bounding box center [1472, 414] width 126 height 31
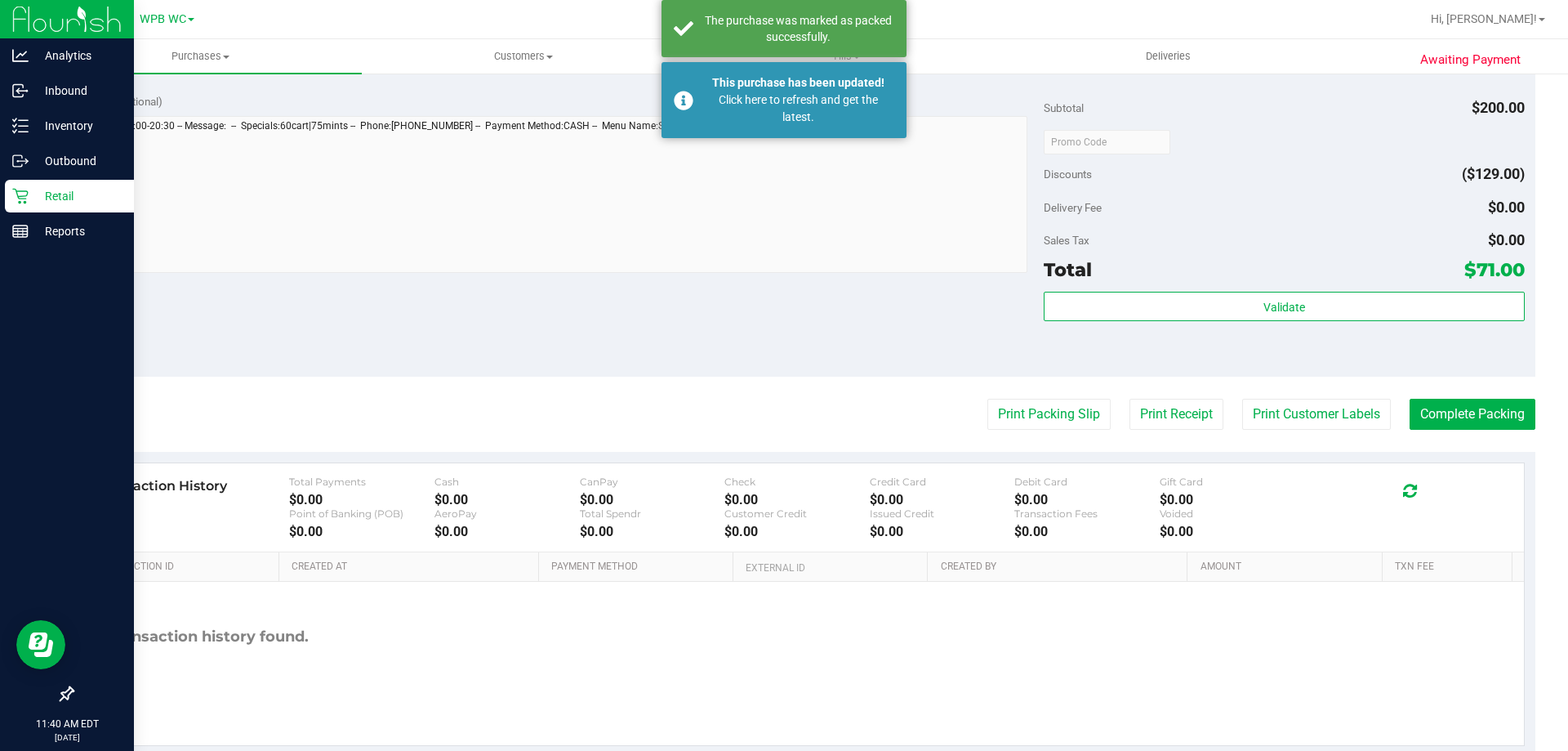
click at [25, 193] on icon at bounding box center [20, 196] width 16 height 16
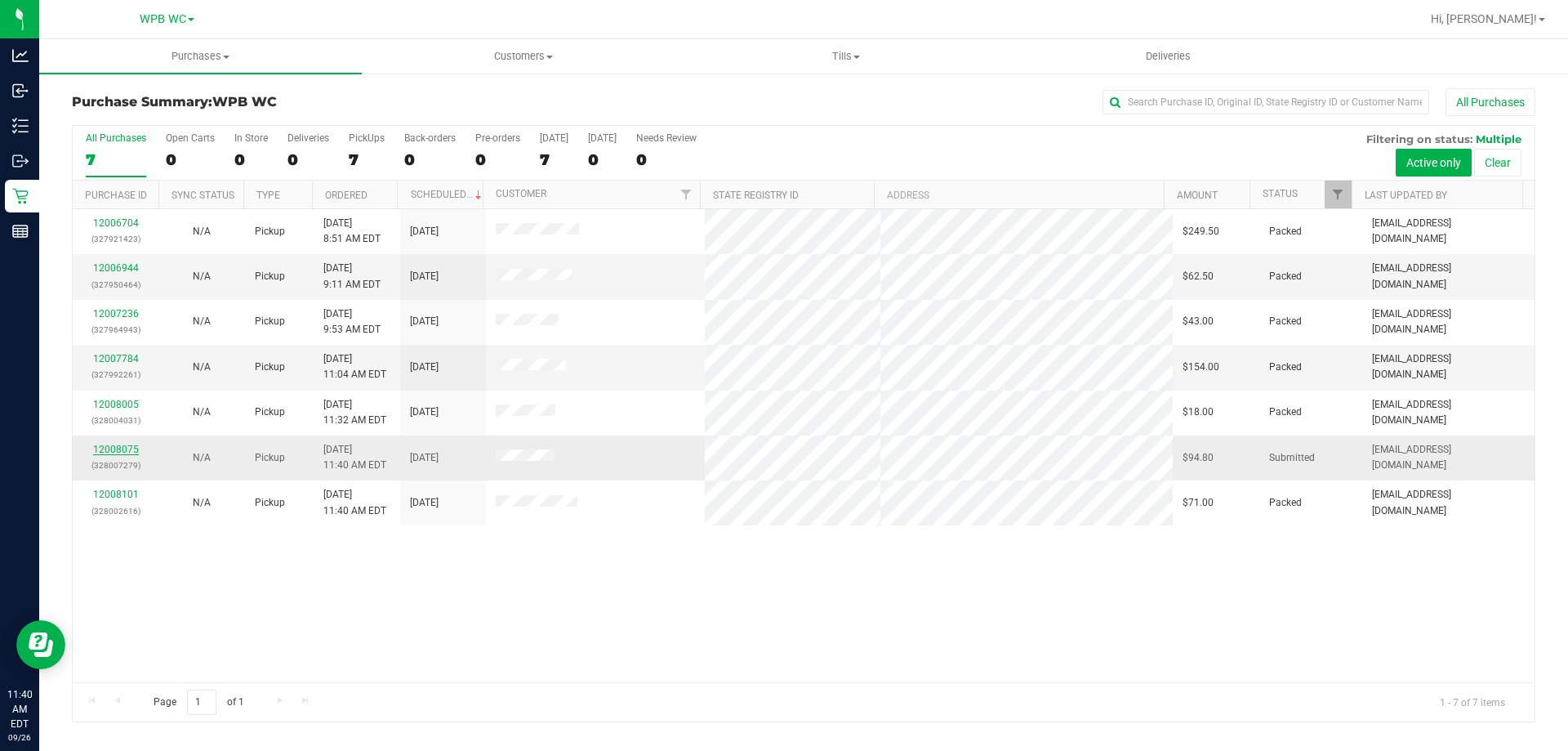
click at [135, 449] on link "12008075" at bounding box center [116, 449] width 46 height 11
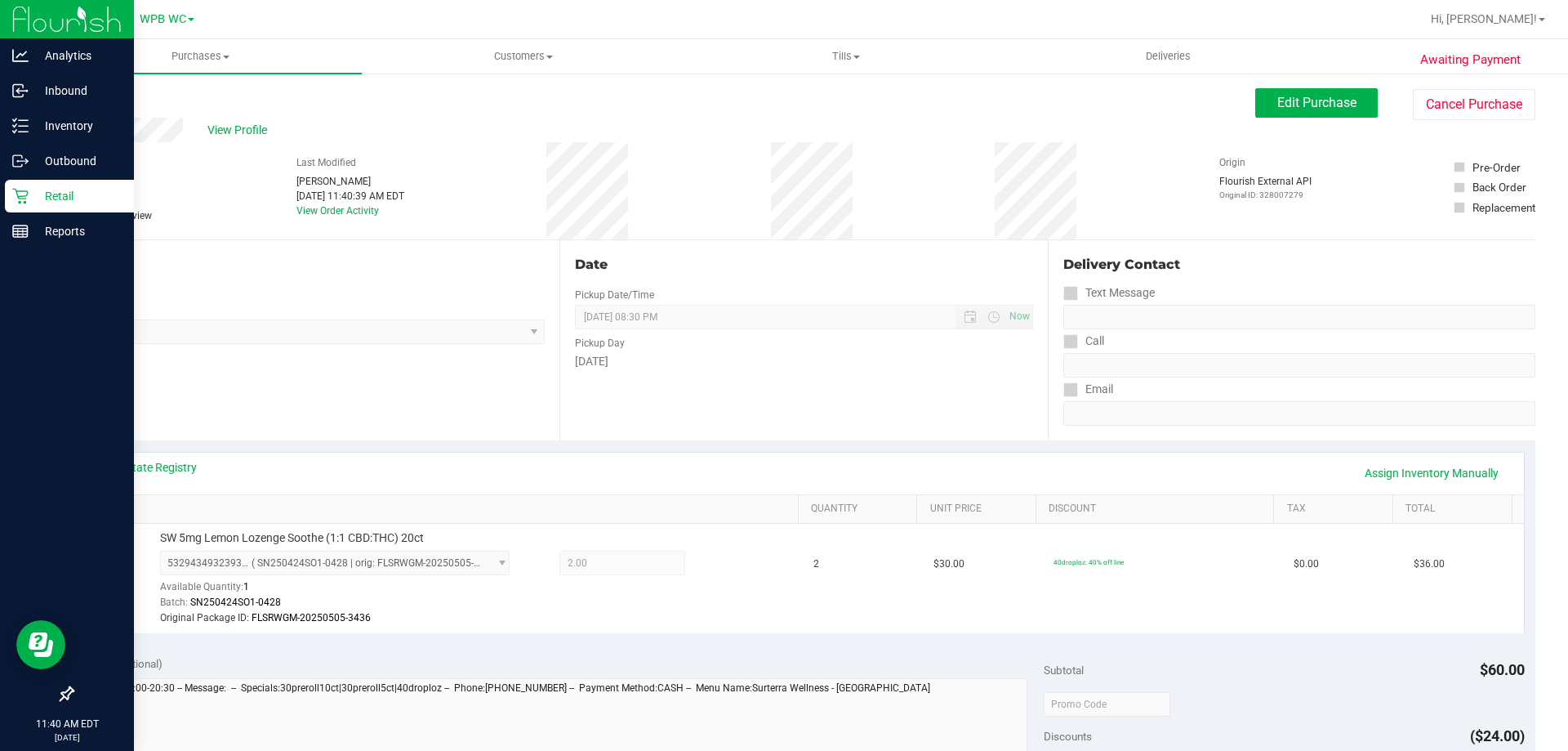
click at [69, 196] on p "Retail" at bounding box center [77, 196] width 98 height 20
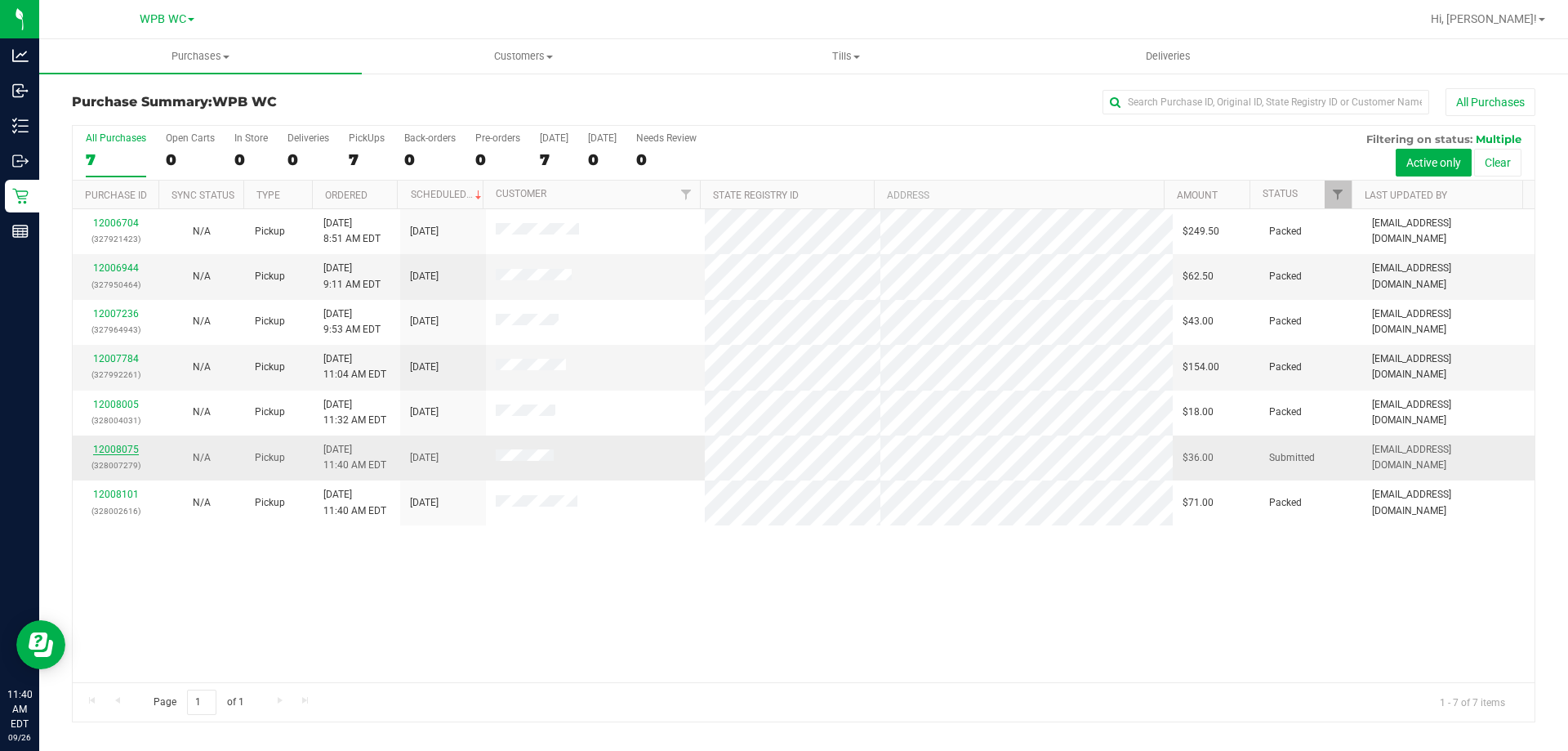
click at [121, 449] on link "12008075" at bounding box center [116, 449] width 46 height 11
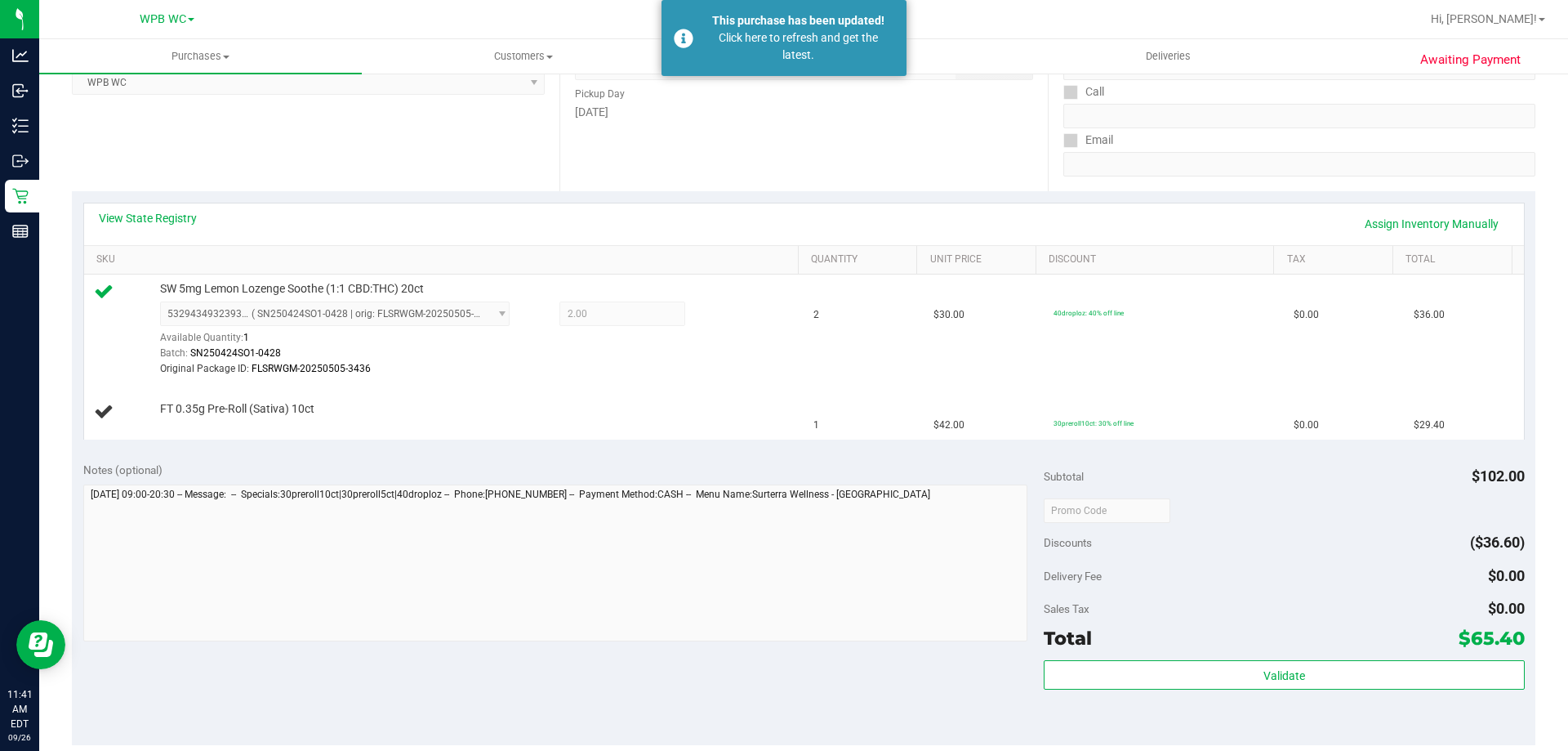
scroll to position [245, 0]
click at [176, 224] on link "View State Registry" at bounding box center [148, 221] width 98 height 16
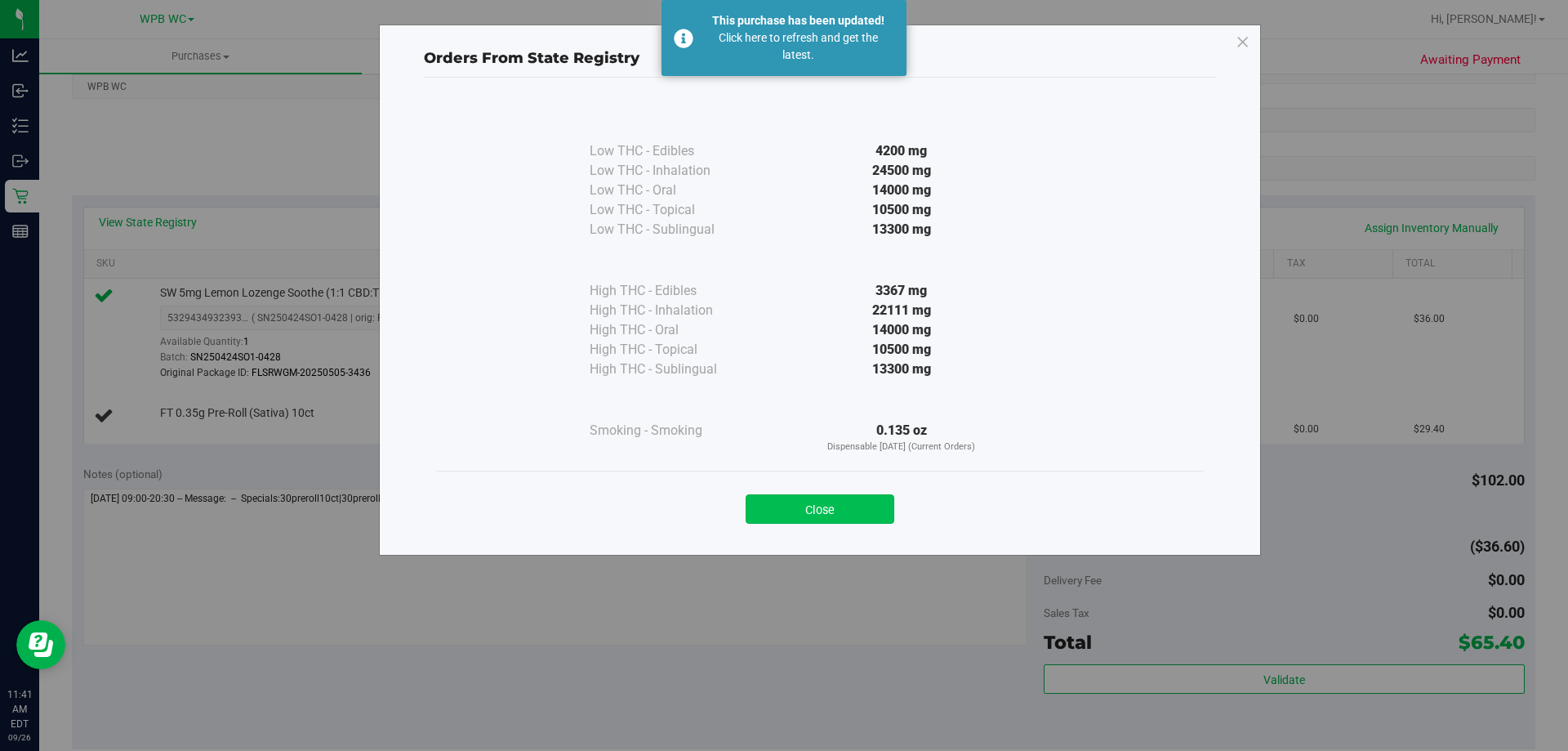
click at [797, 509] on button "Close" at bounding box center [819, 508] width 149 height 29
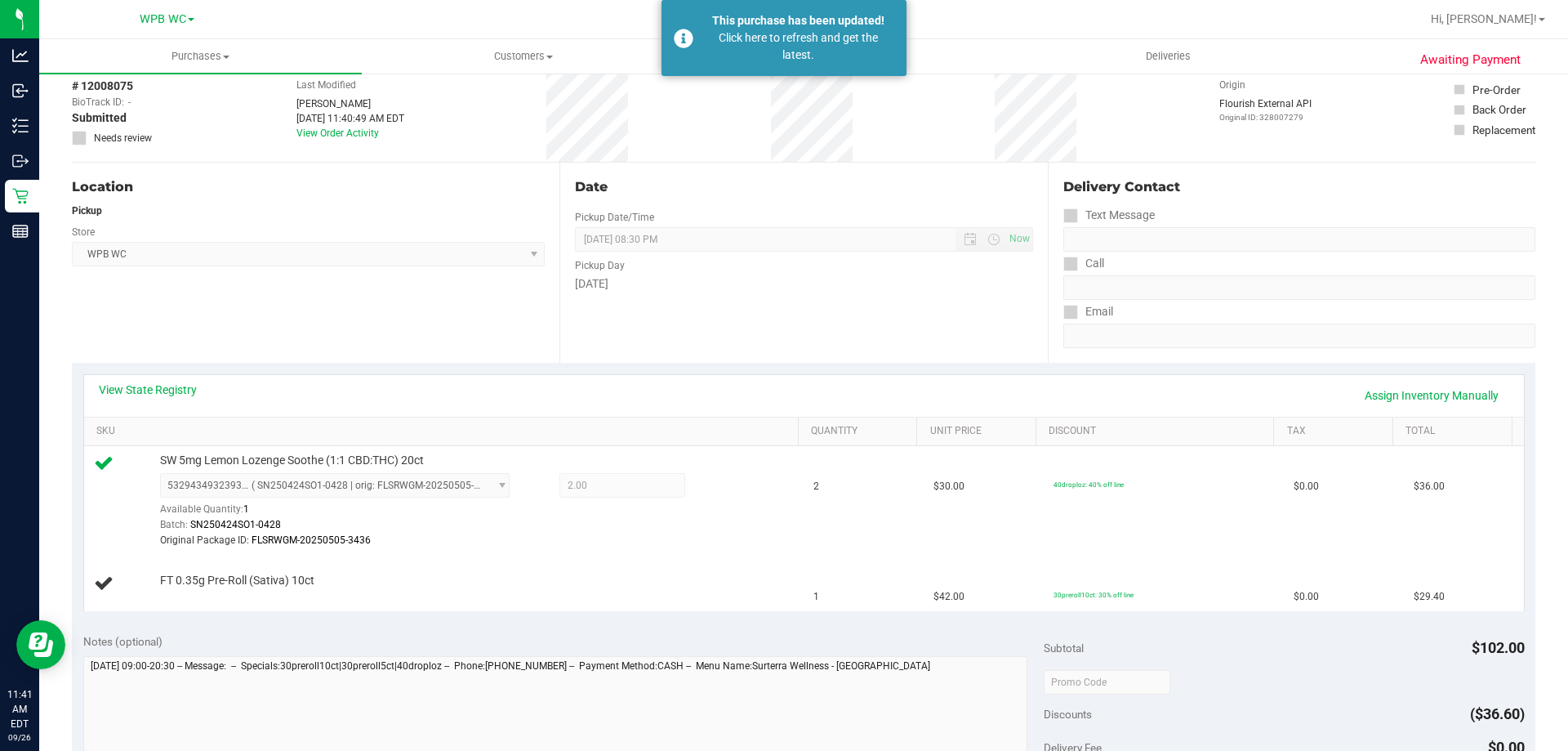
scroll to position [0, 0]
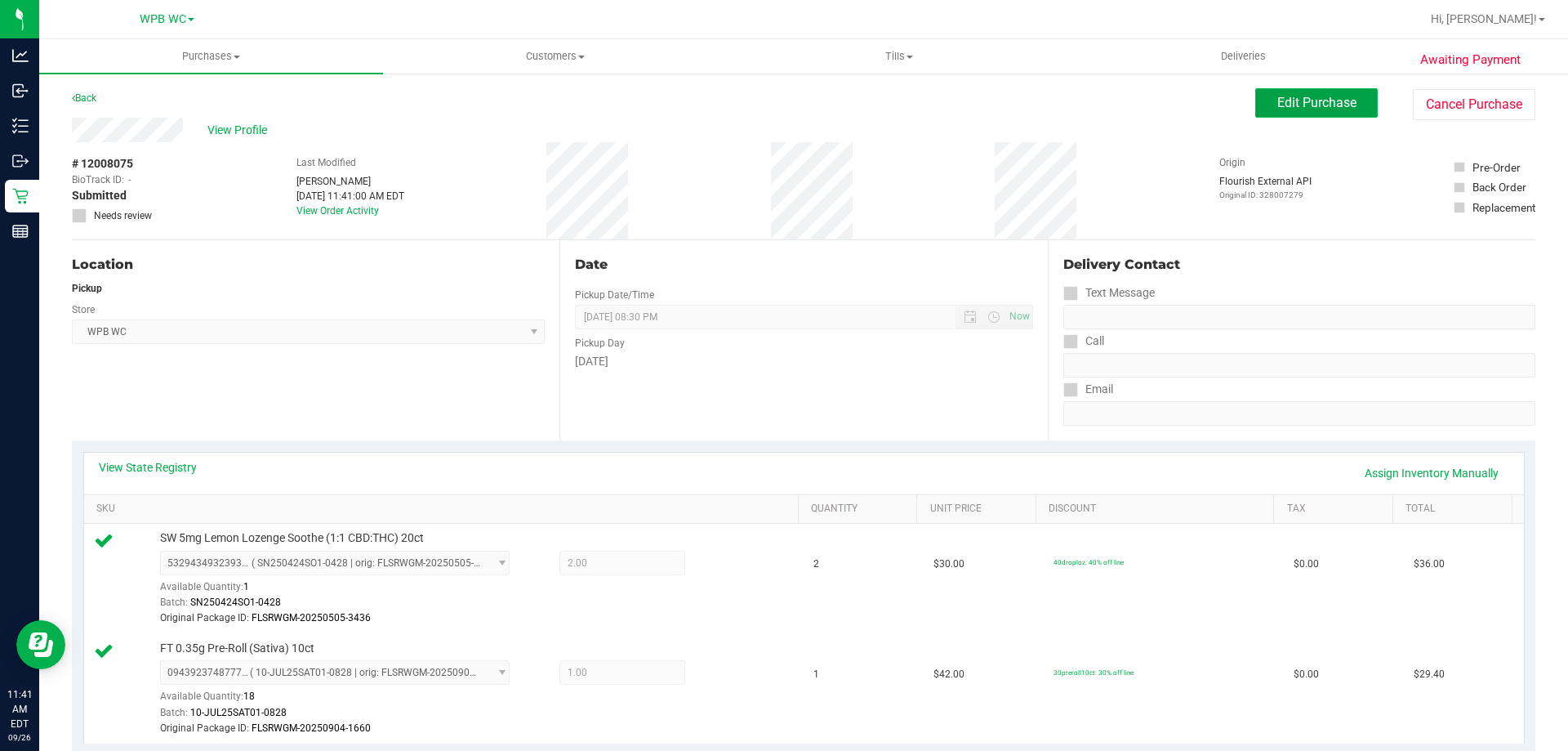
click at [1317, 104] on span "Edit Purchase" at bounding box center [1317, 103] width 79 height 15
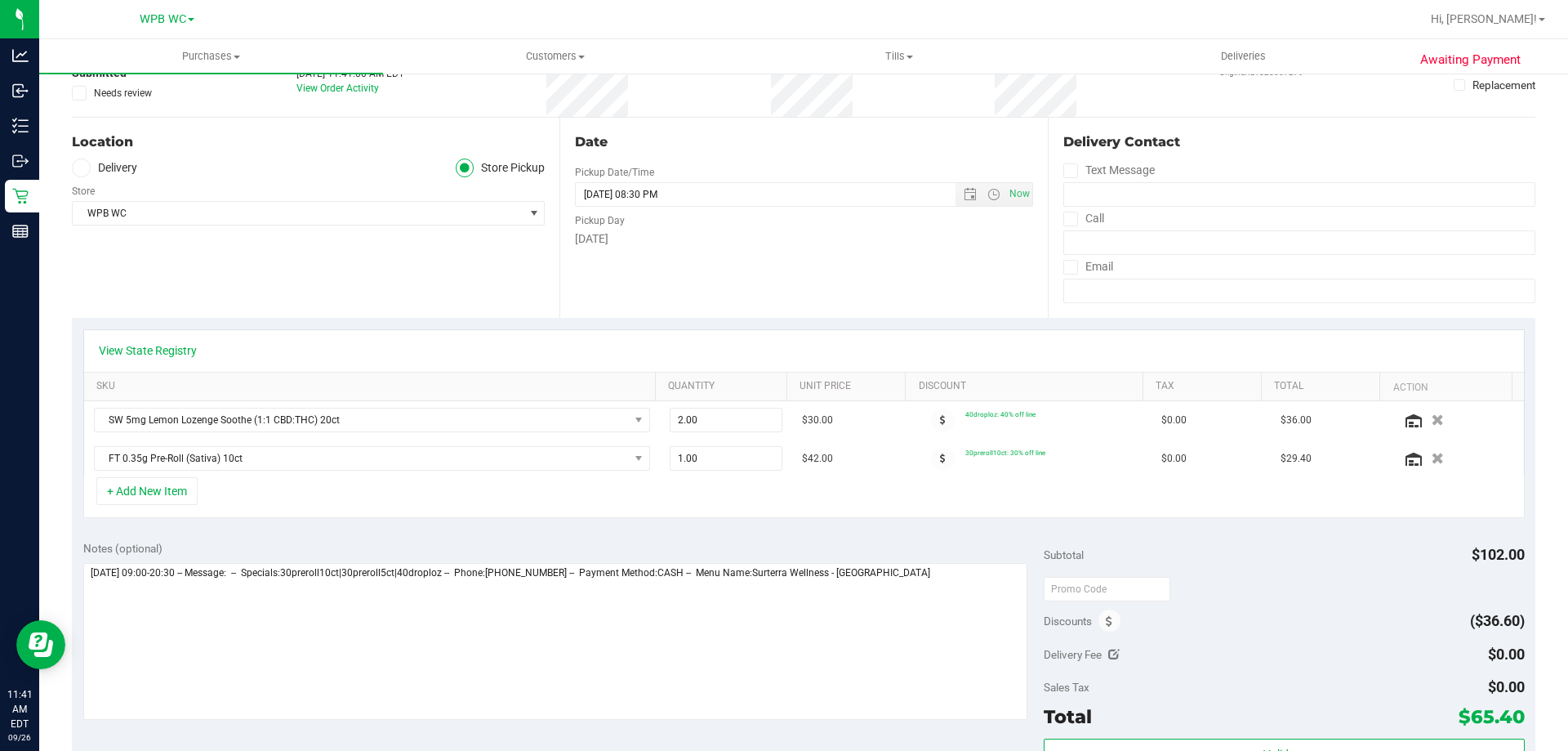
scroll to position [245, 0]
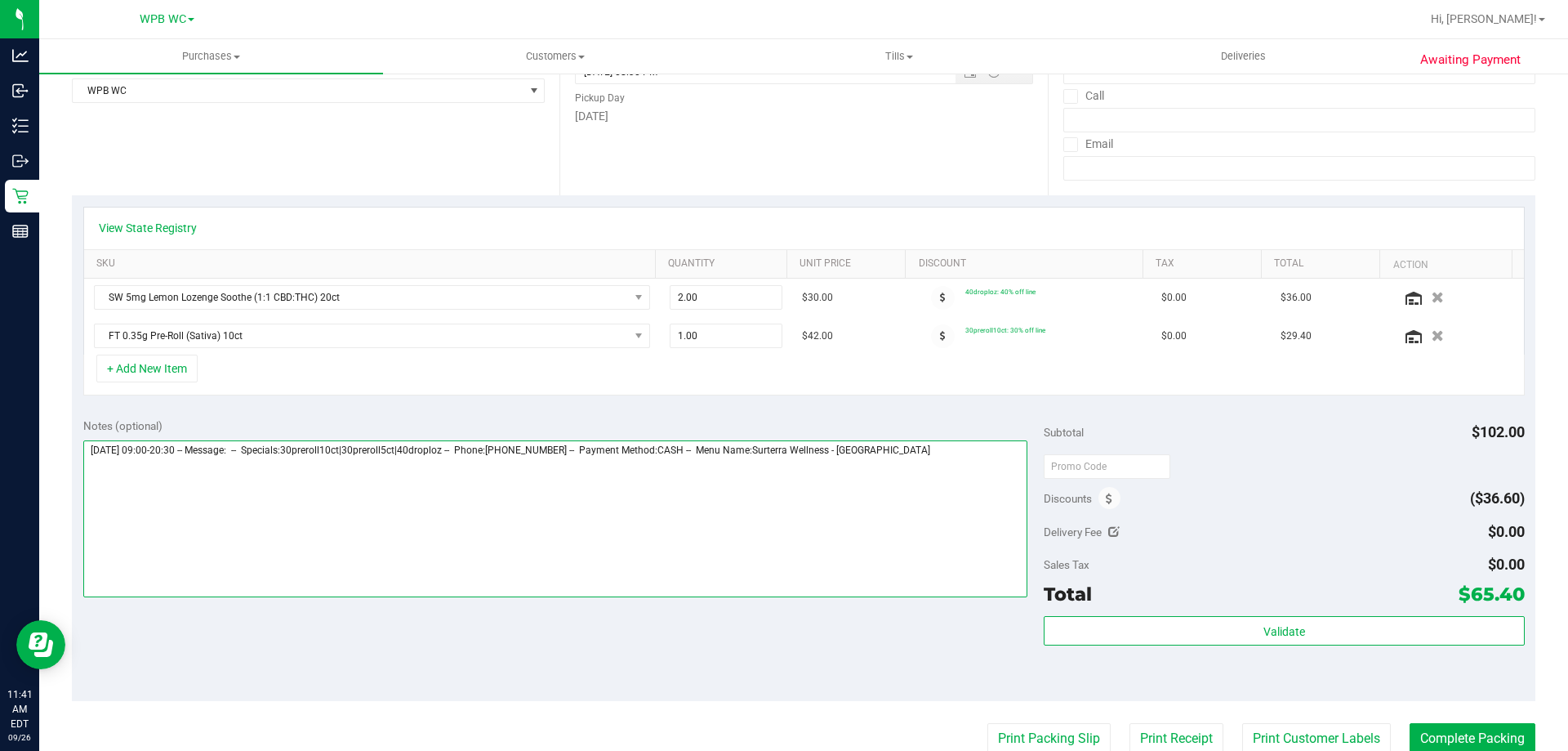
click at [983, 442] on textarea at bounding box center [556, 519] width 944 height 157
click at [378, 490] on textarea at bounding box center [556, 519] width 944 height 157
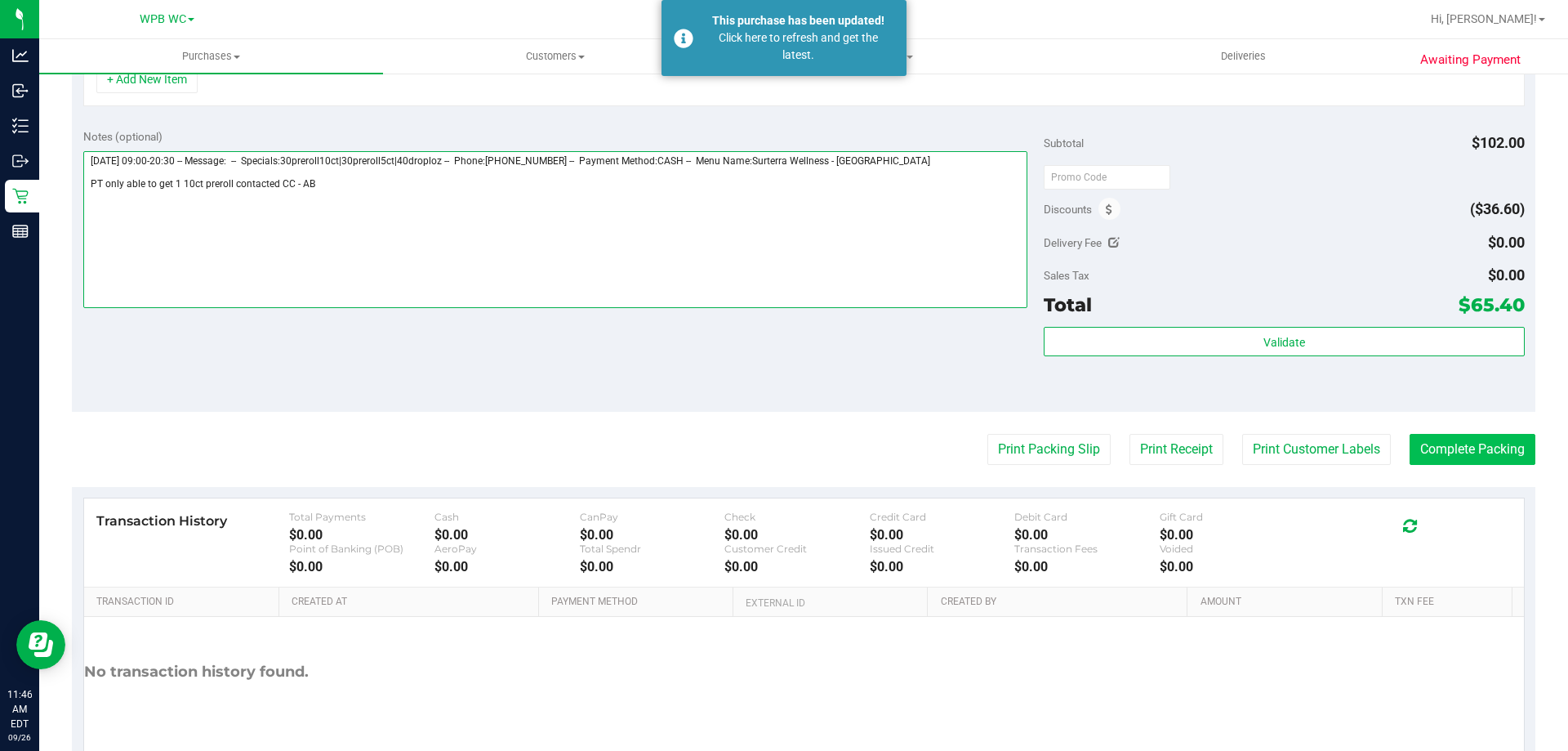
scroll to position [572, 0]
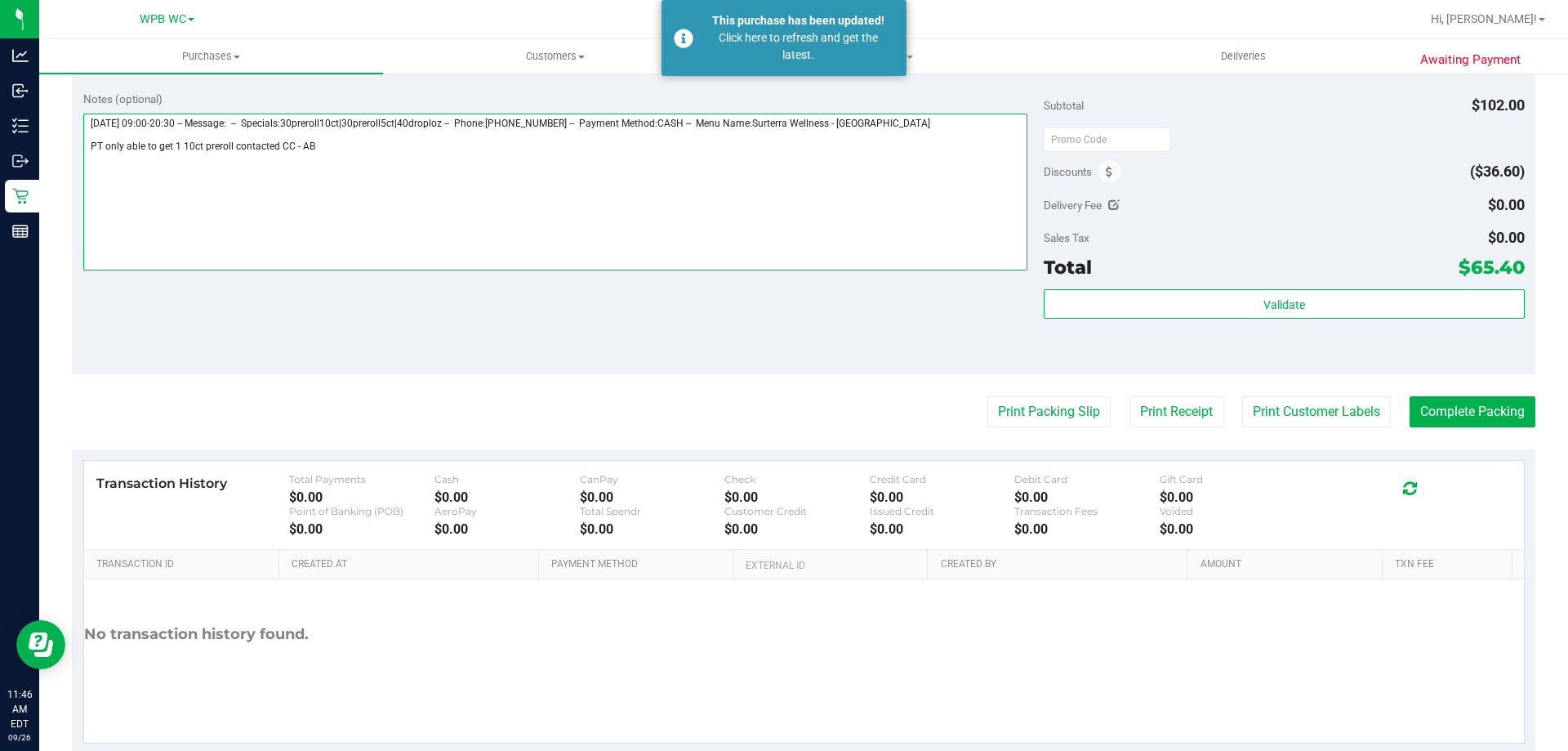
type textarea "[DATE] 09:00-20:30 -- Message: -- Specials:30preroll10ct|30preroll5ct|40droploz…"
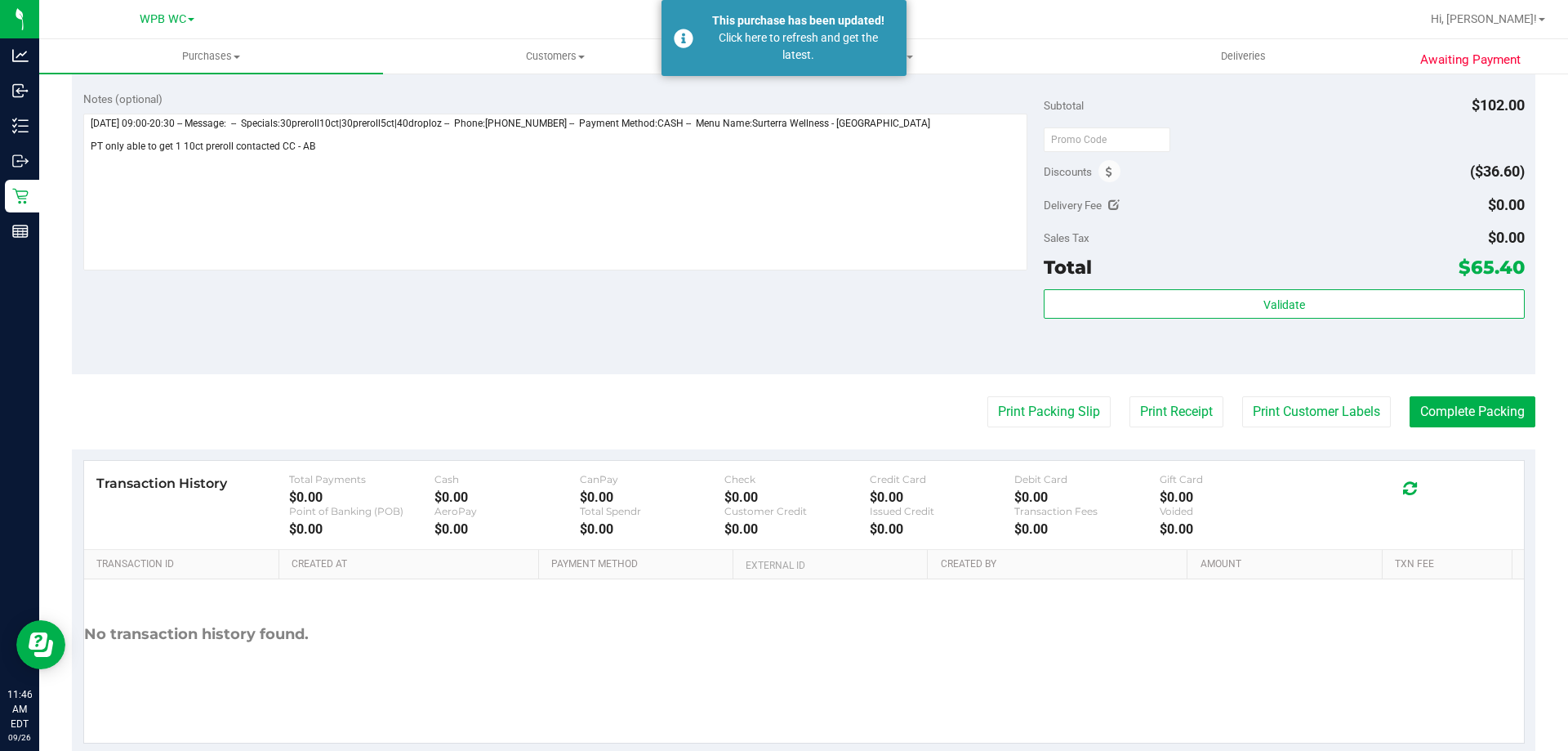
drag, startPoint x: 988, startPoint y: 331, endPoint x: 997, endPoint y: 326, distance: 10.3
click at [989, 331] on div "Notes (optional) Subtotal $102.00 Discounts ($36.60) Delivery Fee $0.00 Sales T…" at bounding box center [802, 227] width 1463 height 294
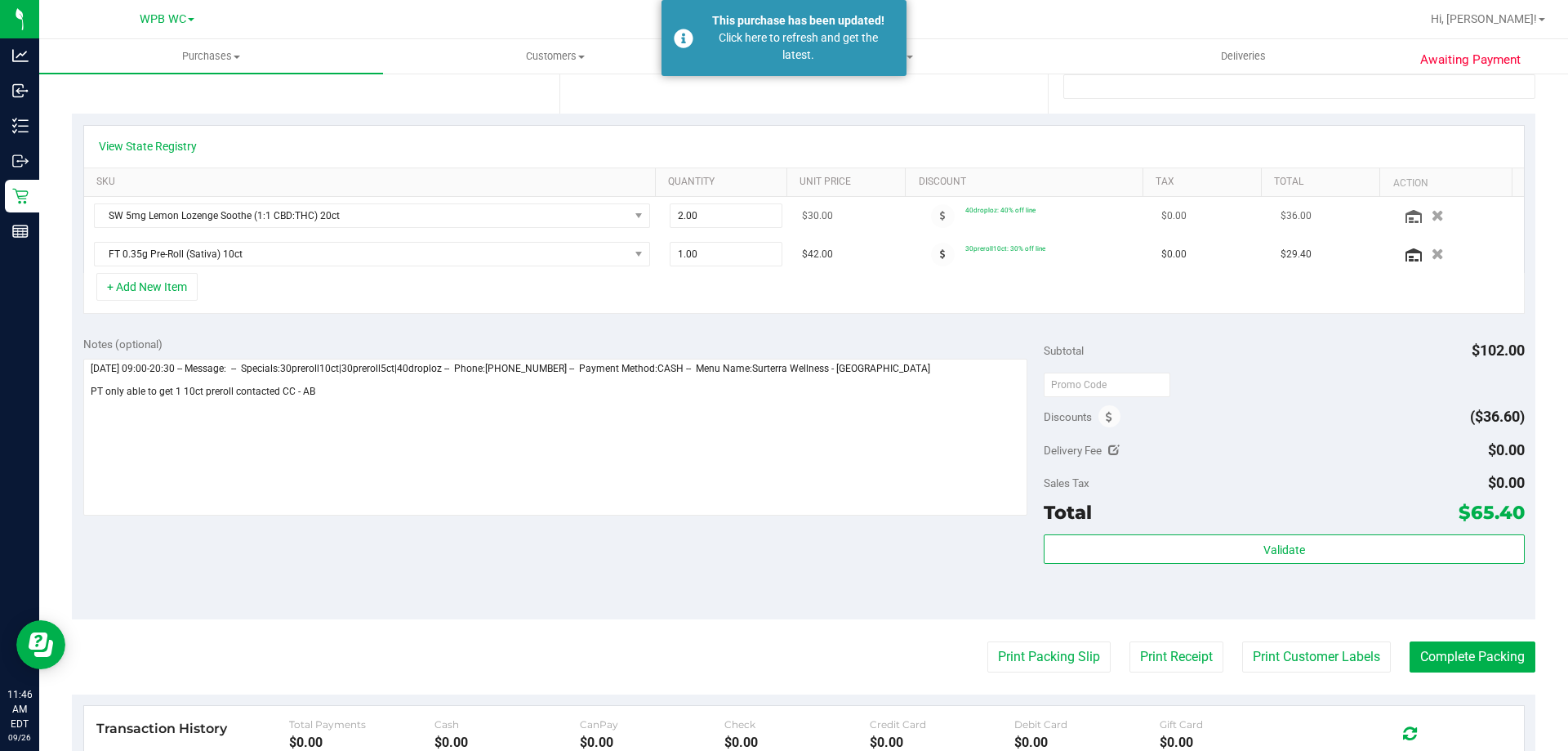
scroll to position [0, 0]
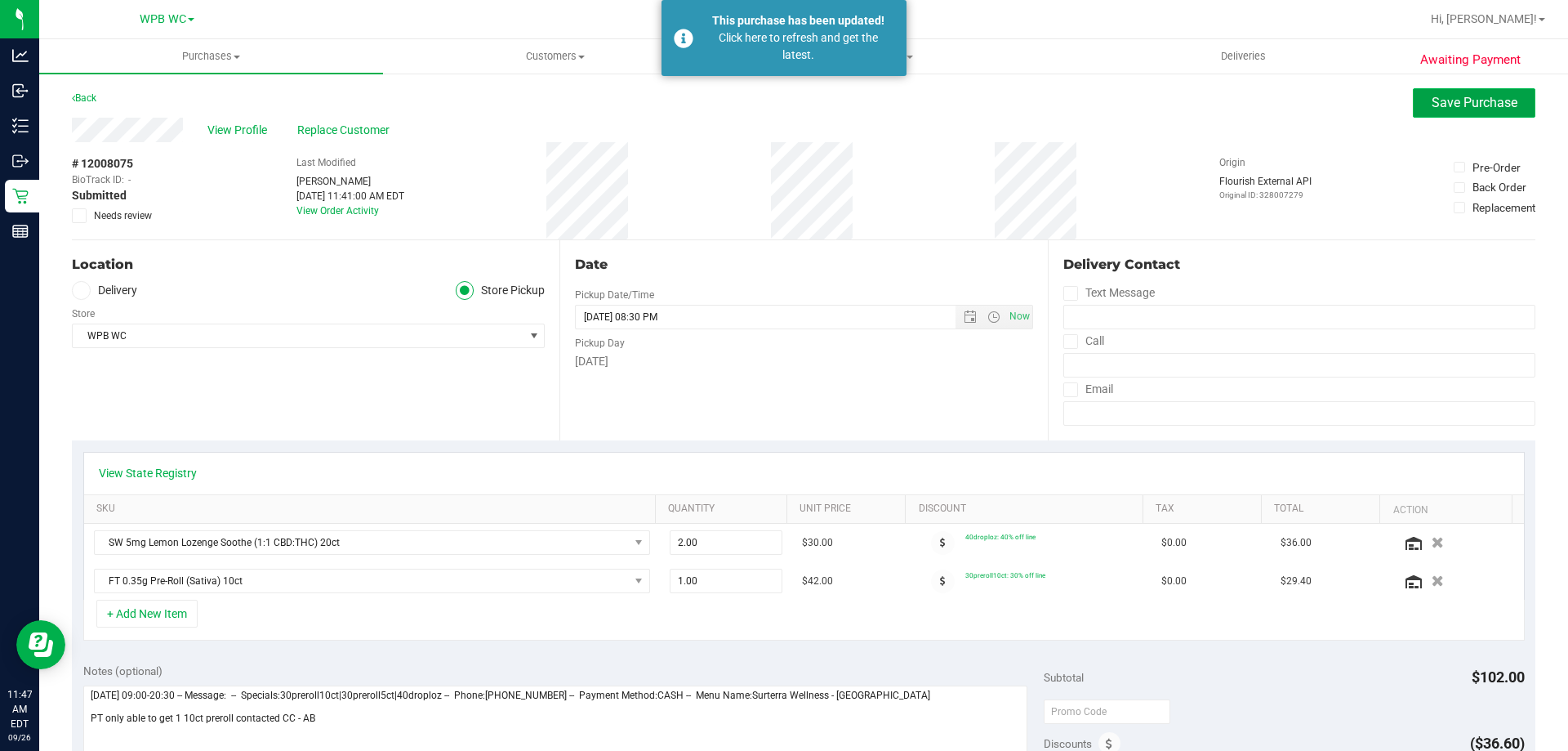
click at [1455, 102] on span "Save Purchase" at bounding box center [1474, 103] width 86 height 15
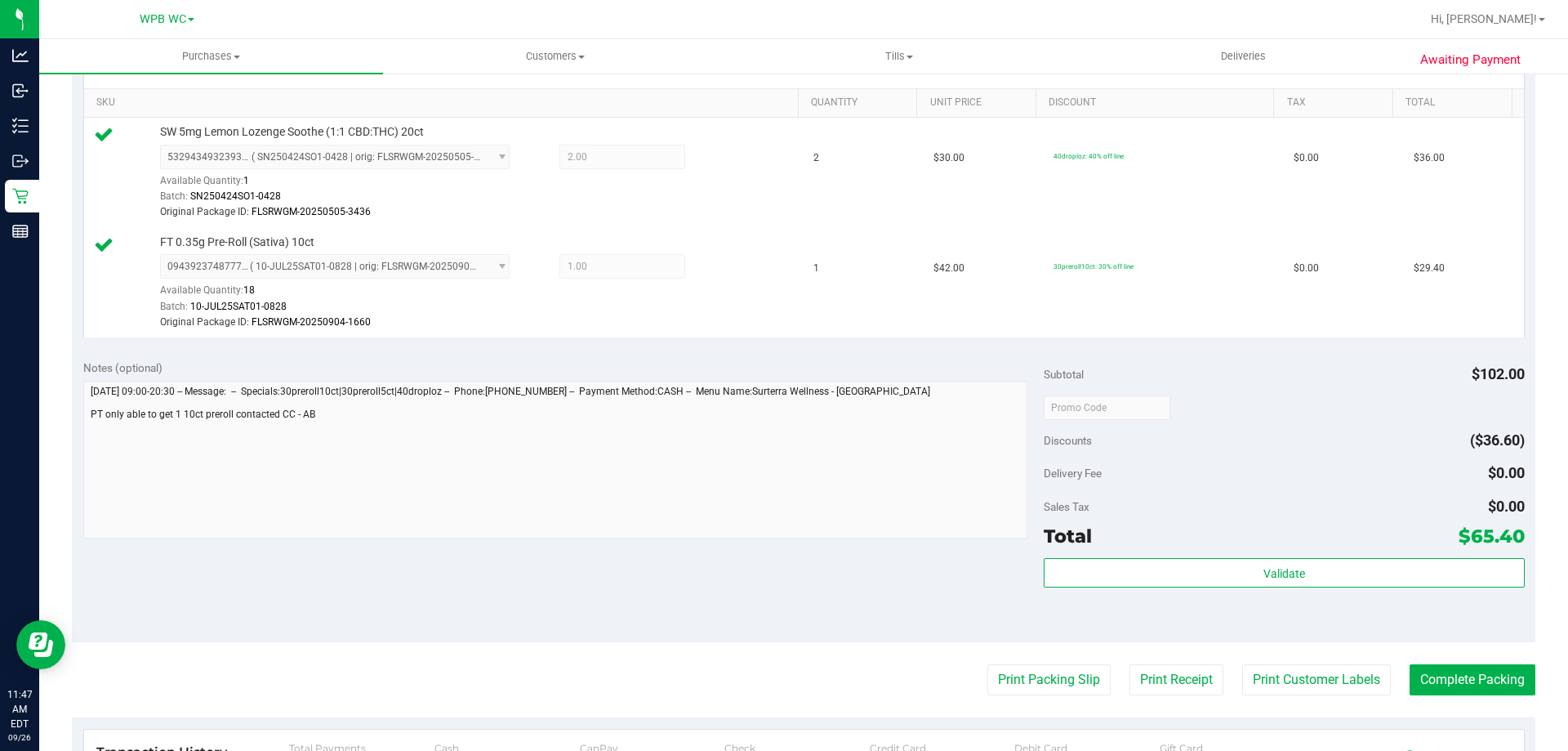
scroll to position [384, 0]
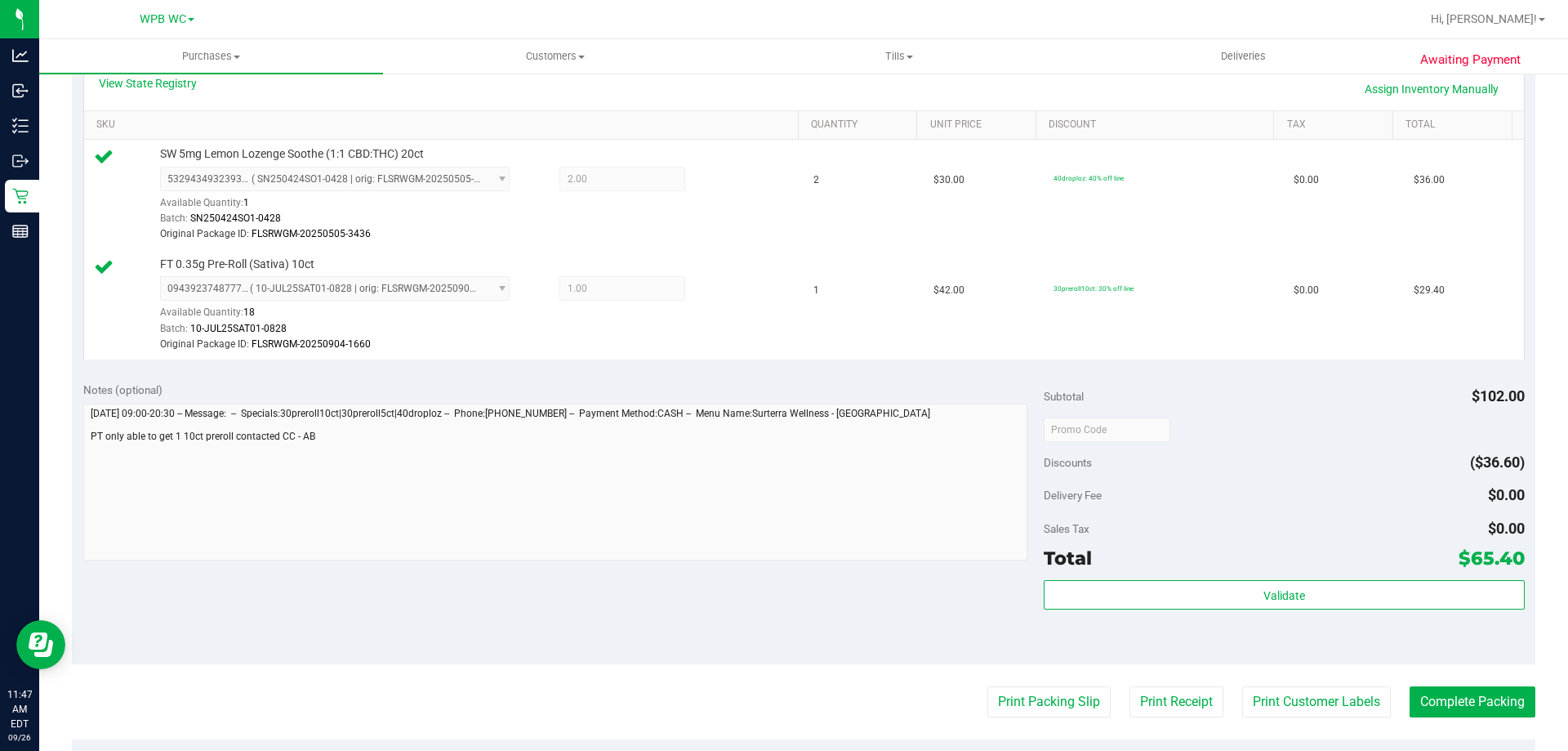
click at [467, 569] on div "Notes (optional) Subtotal $102.00 Discounts ($36.60) Delivery Fee $0.00 Sales T…" at bounding box center [802, 517] width 1463 height 294
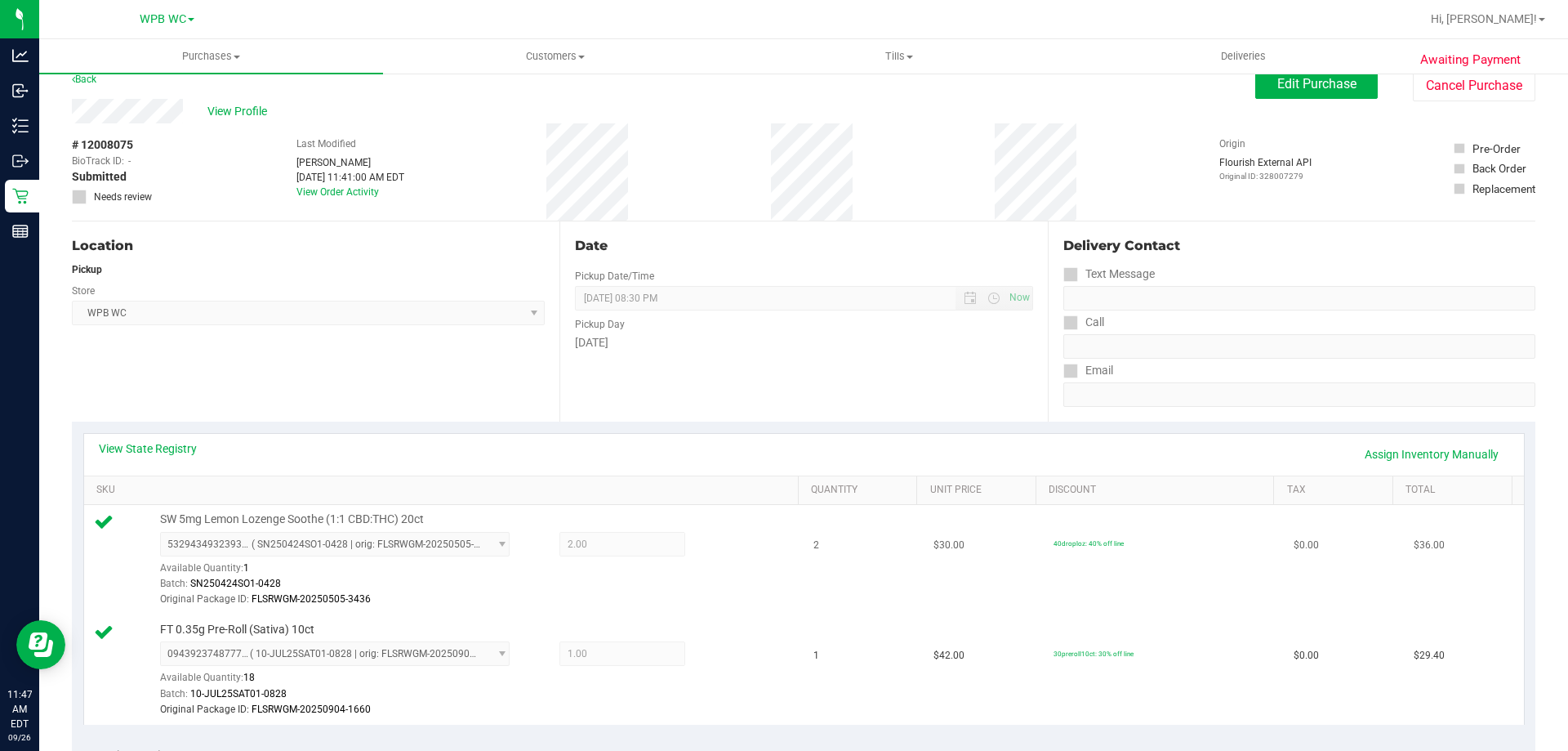
scroll to position [0, 0]
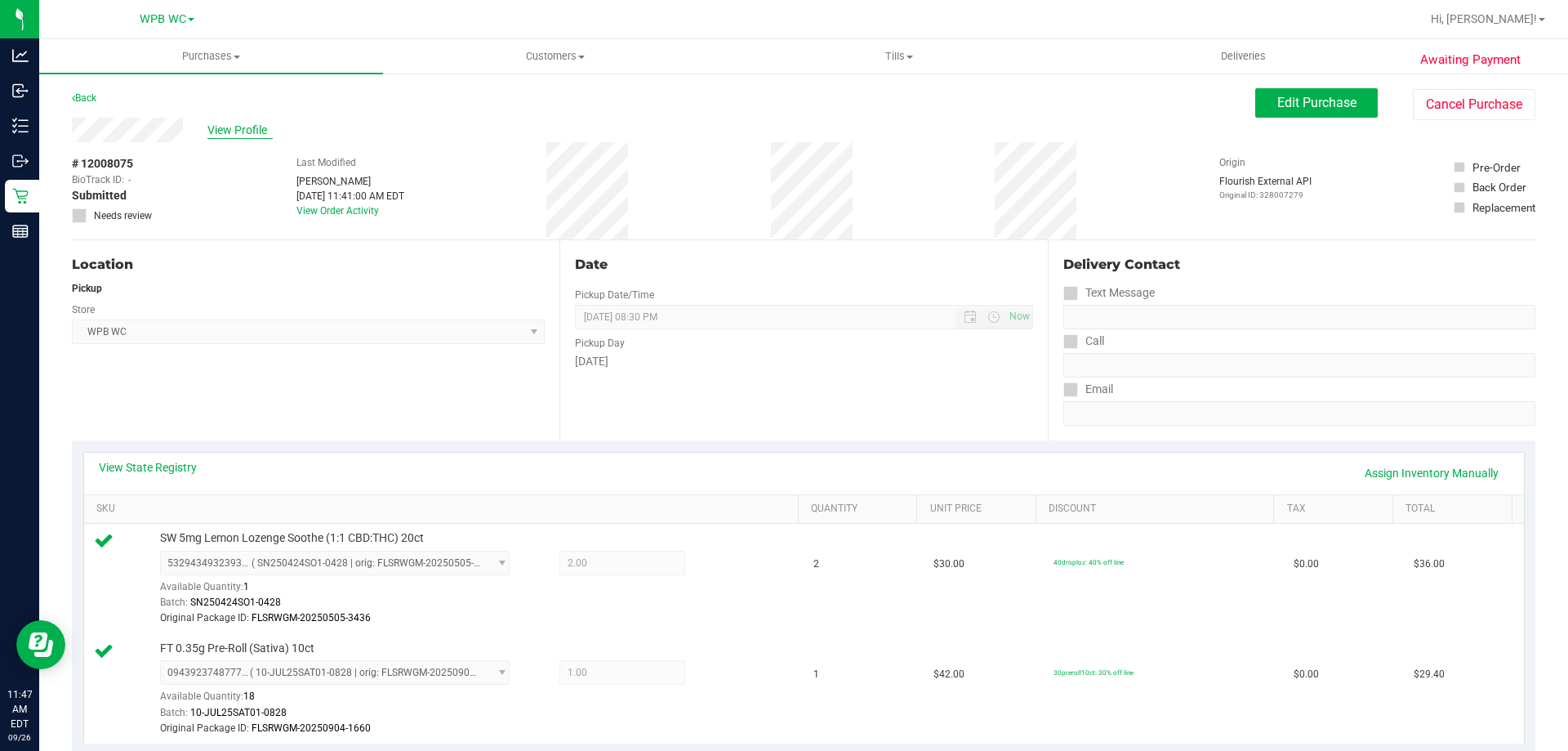
click at [269, 130] on span "View Profile" at bounding box center [239, 130] width 65 height 17
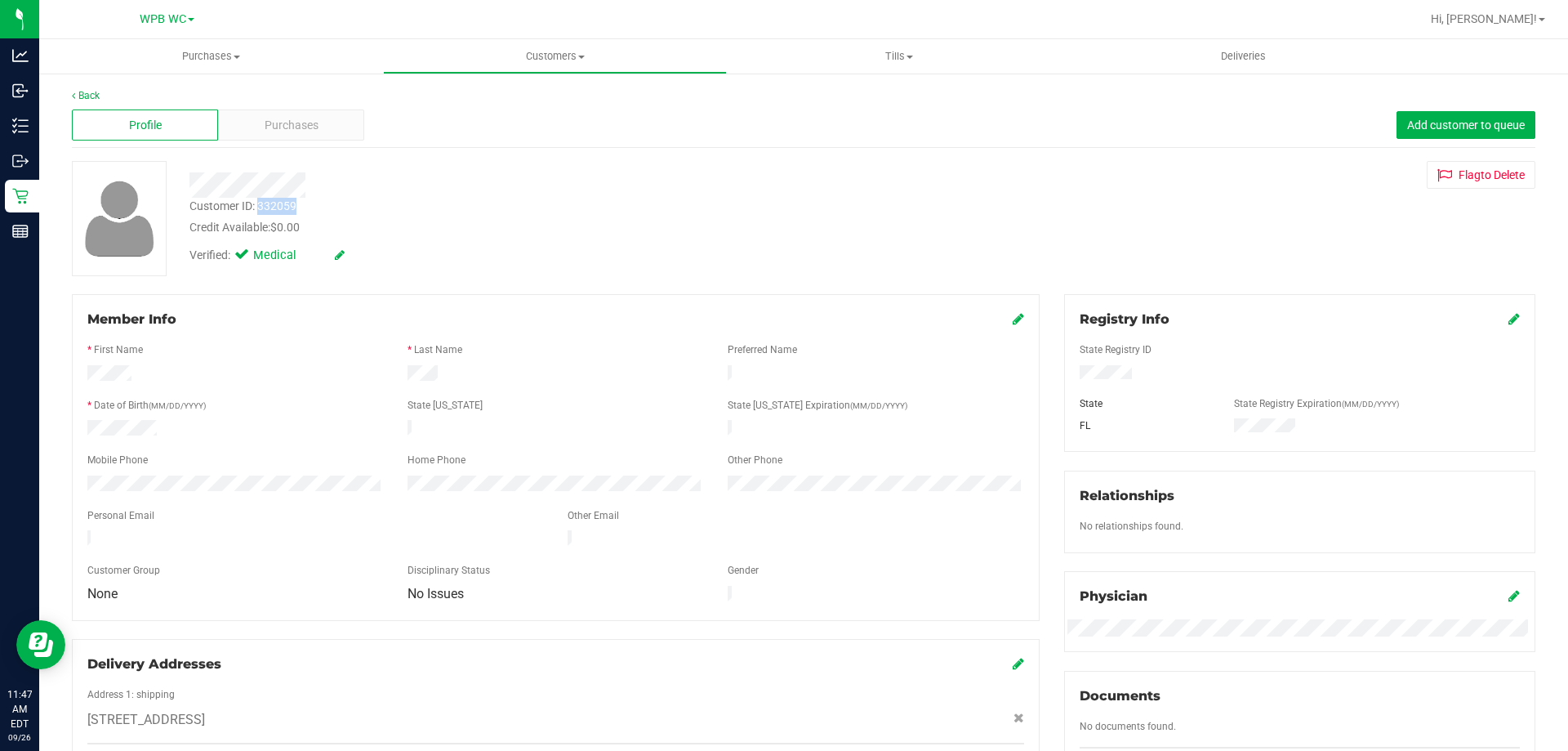
drag, startPoint x: 295, startPoint y: 203, endPoint x: 260, endPoint y: 207, distance: 35.2
click at [260, 207] on div "Customer ID: 332059" at bounding box center [243, 206] width 107 height 17
copy div "332059"
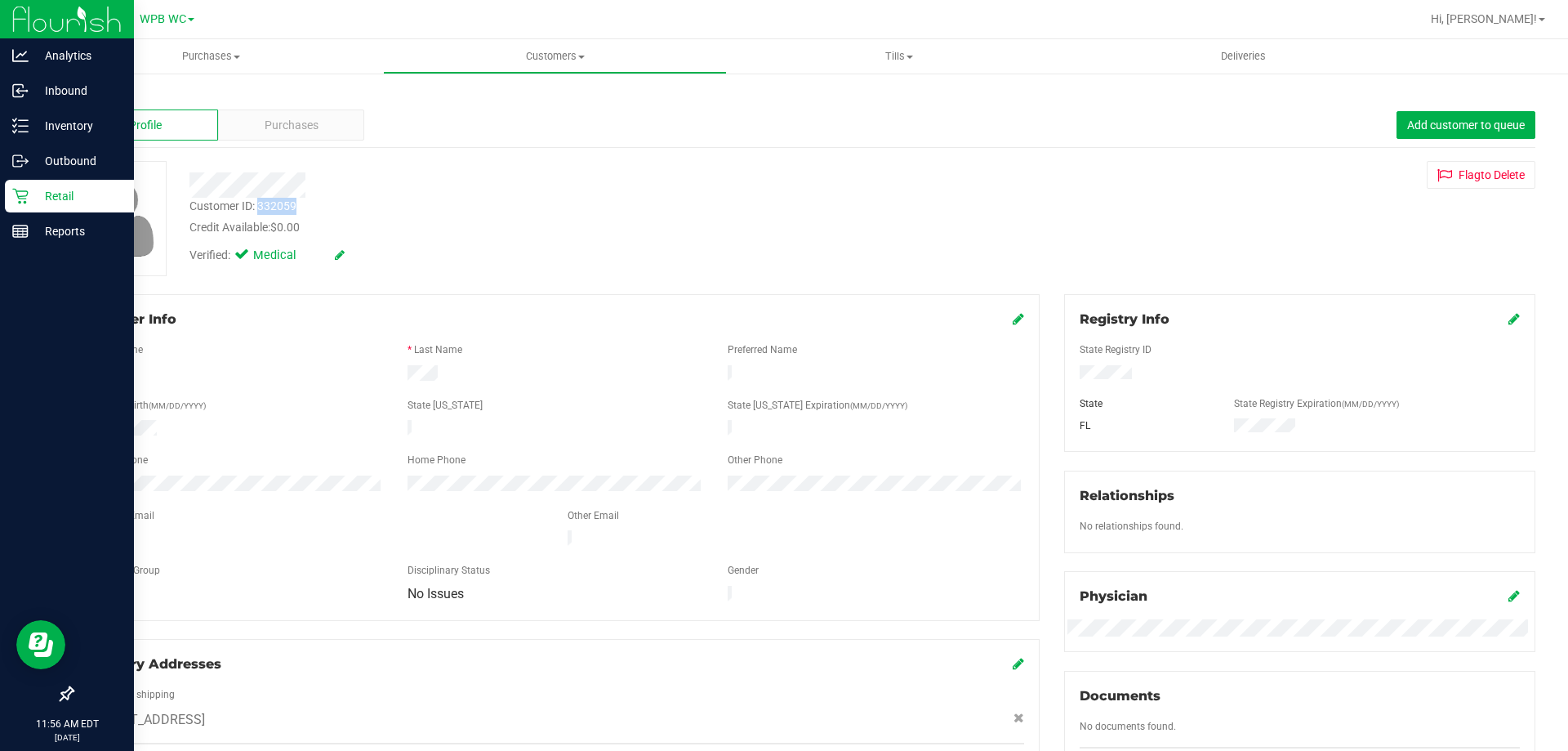
click at [34, 197] on p "Retail" at bounding box center [77, 196] width 98 height 20
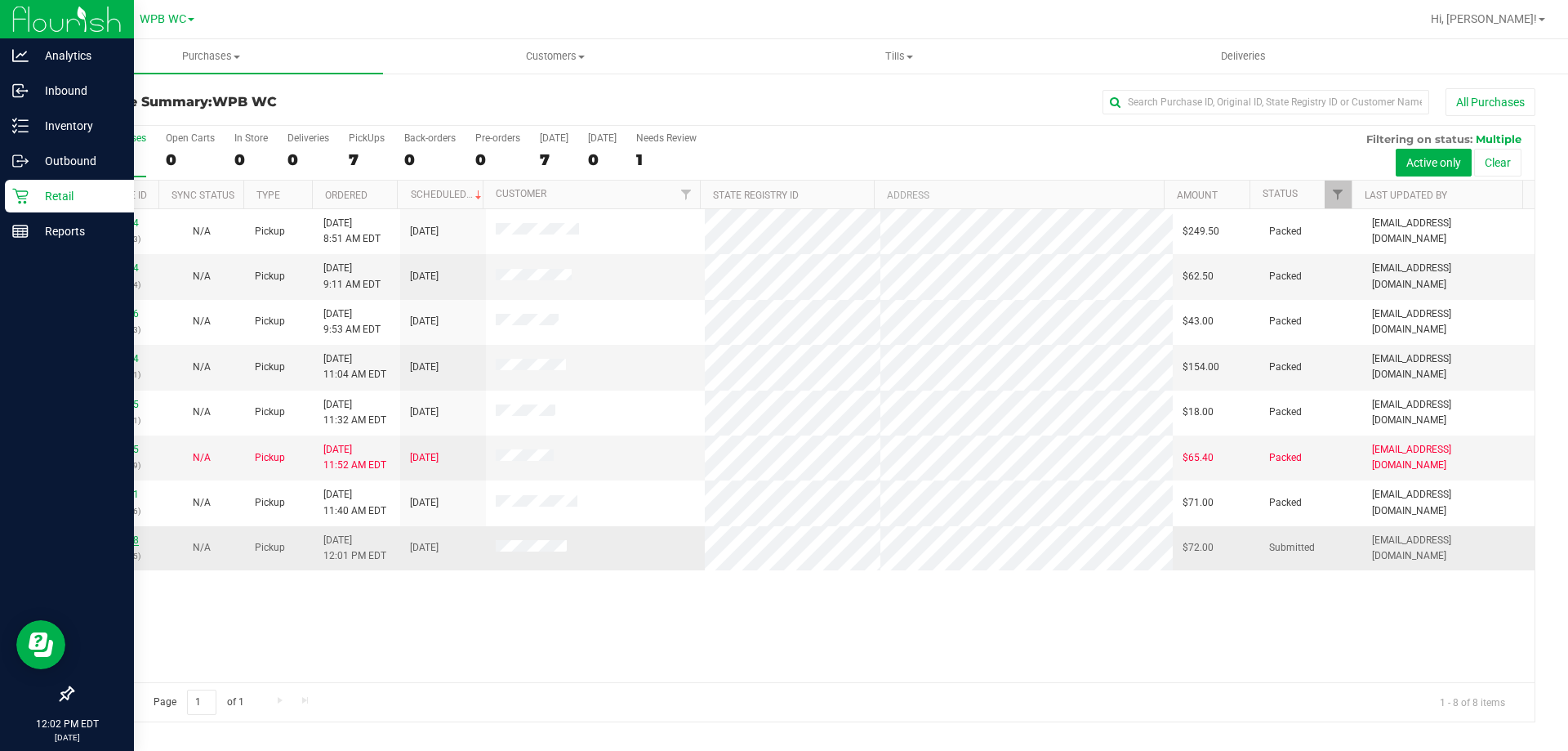
click at [128, 538] on link "12008358" at bounding box center [116, 540] width 46 height 11
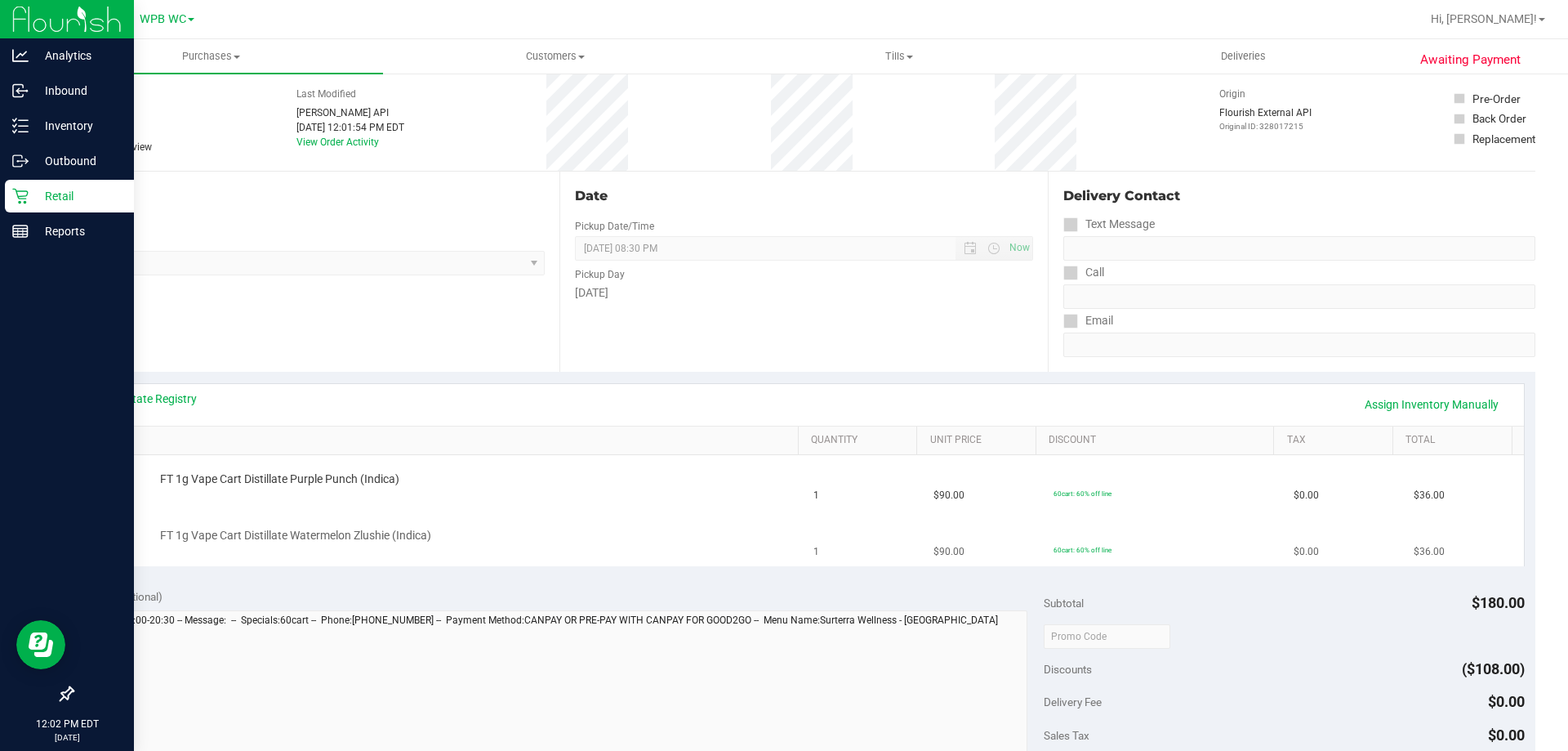
scroll to position [164, 0]
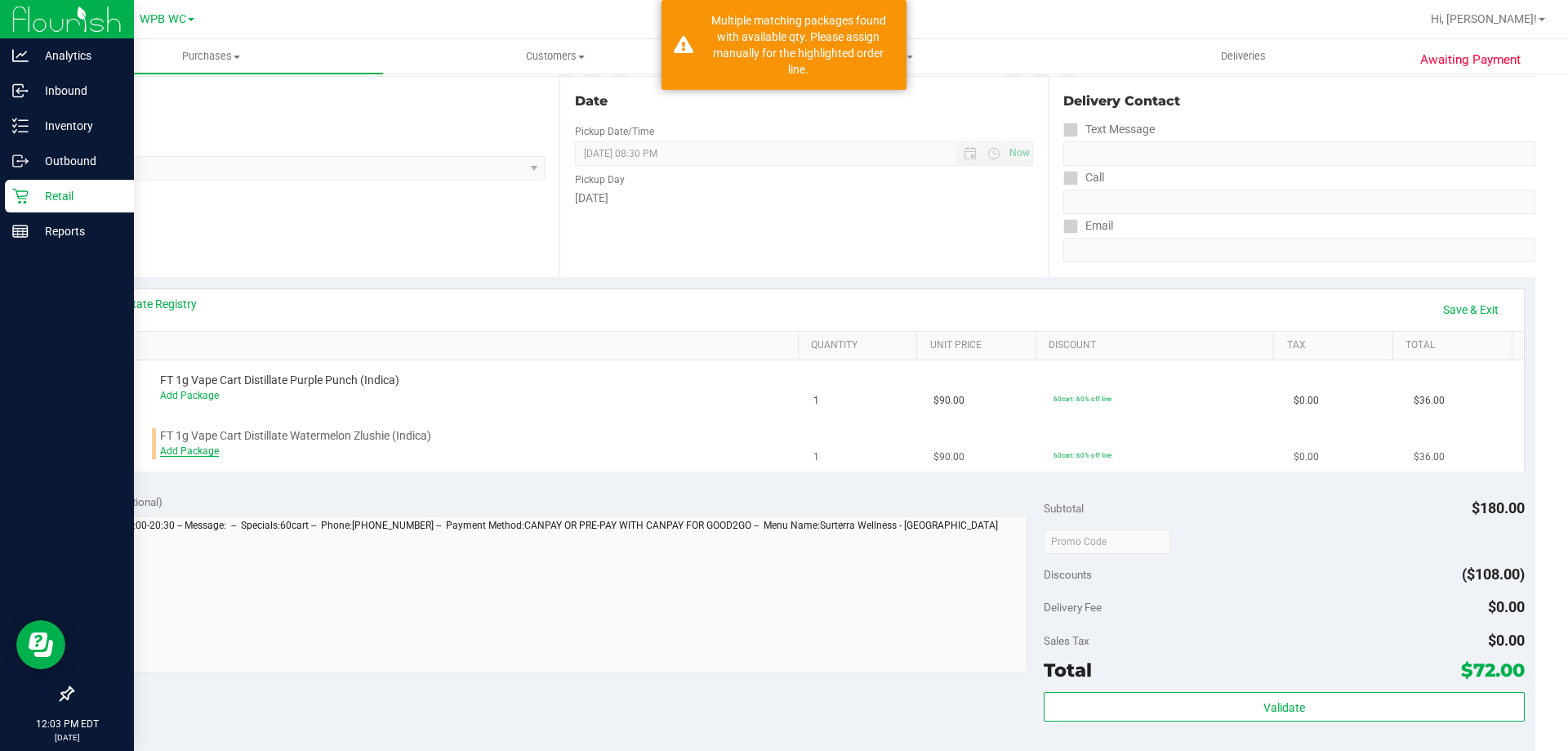
click at [189, 452] on link "Add Package" at bounding box center [189, 451] width 58 height 11
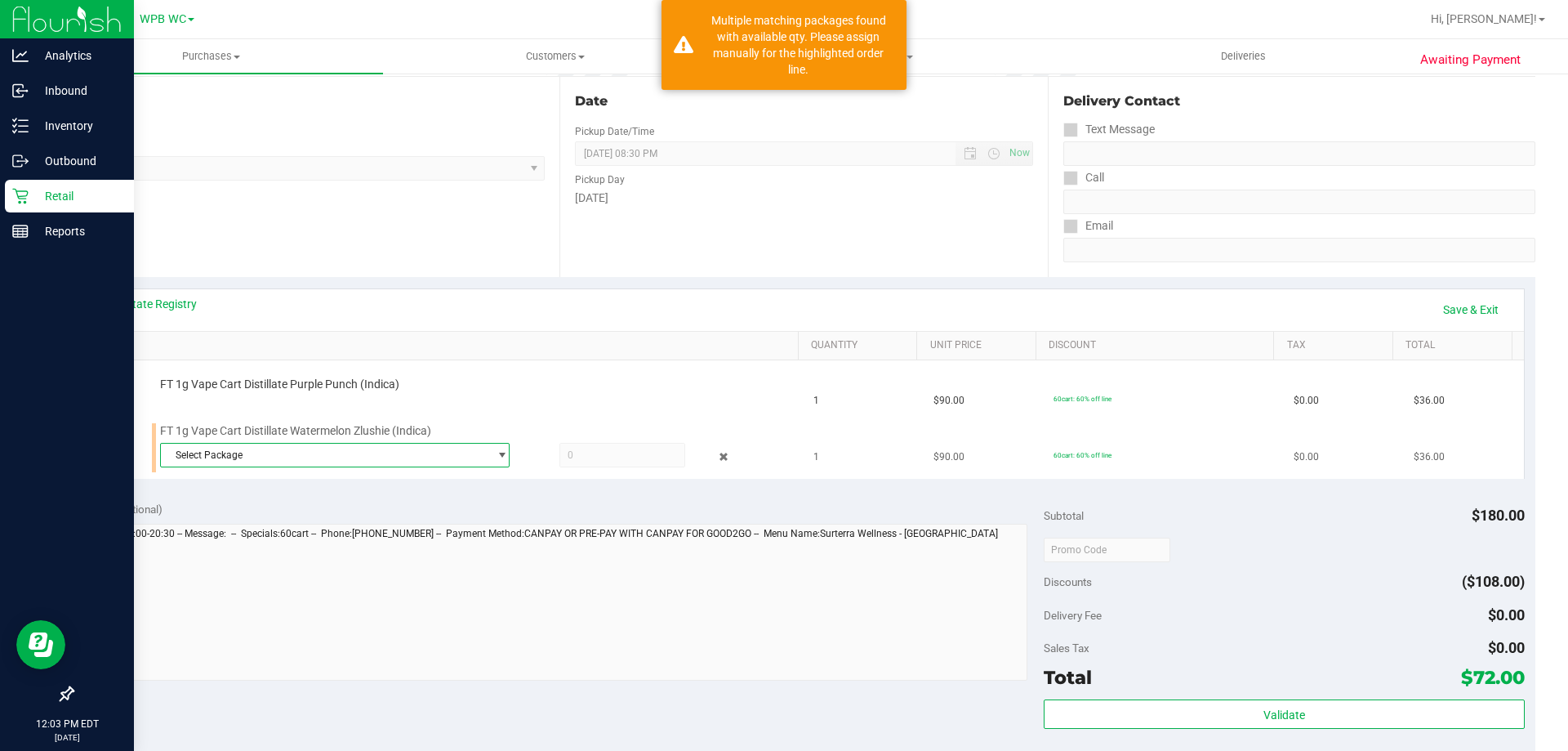
click at [228, 458] on span "Select Package" at bounding box center [325, 455] width 327 height 23
click at [230, 524] on span "0788968619731978" at bounding box center [215, 522] width 91 height 11
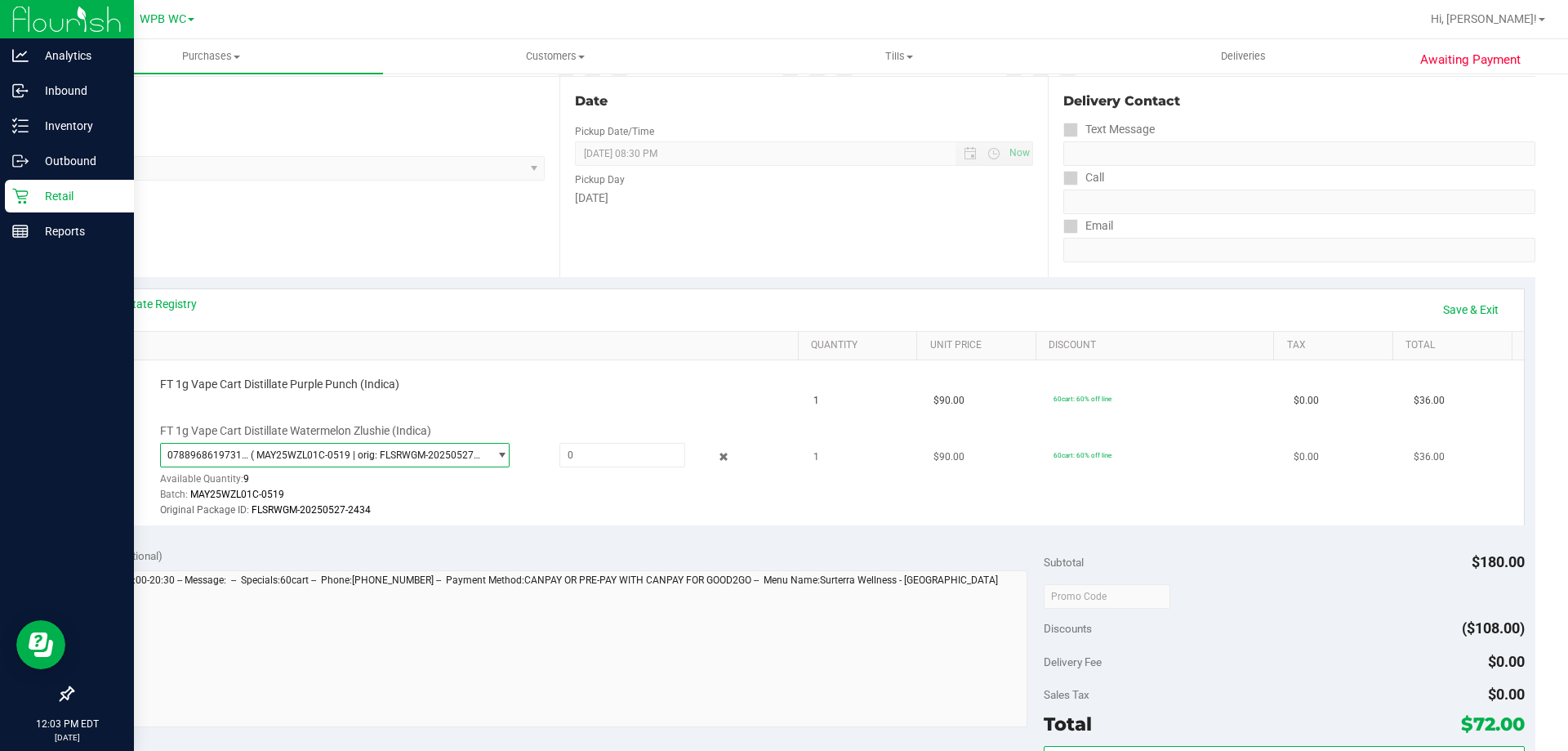
drag, startPoint x: 595, startPoint y: 478, endPoint x: 583, endPoint y: 502, distance: 26.8
click at [594, 480] on div "0788968619731978 ( MAY25WZL01C-0519 | orig: FLSRWGM-20250527-2434 ) 07889686197…" at bounding box center [475, 480] width 630 height 76
click at [561, 550] on div "Notes (optional)" at bounding box center [564, 555] width 961 height 16
click at [467, 451] on span "( MAY25WZL01C-0519 | orig: FLSRWGM-20250527-2434 )" at bounding box center [366, 455] width 231 height 11
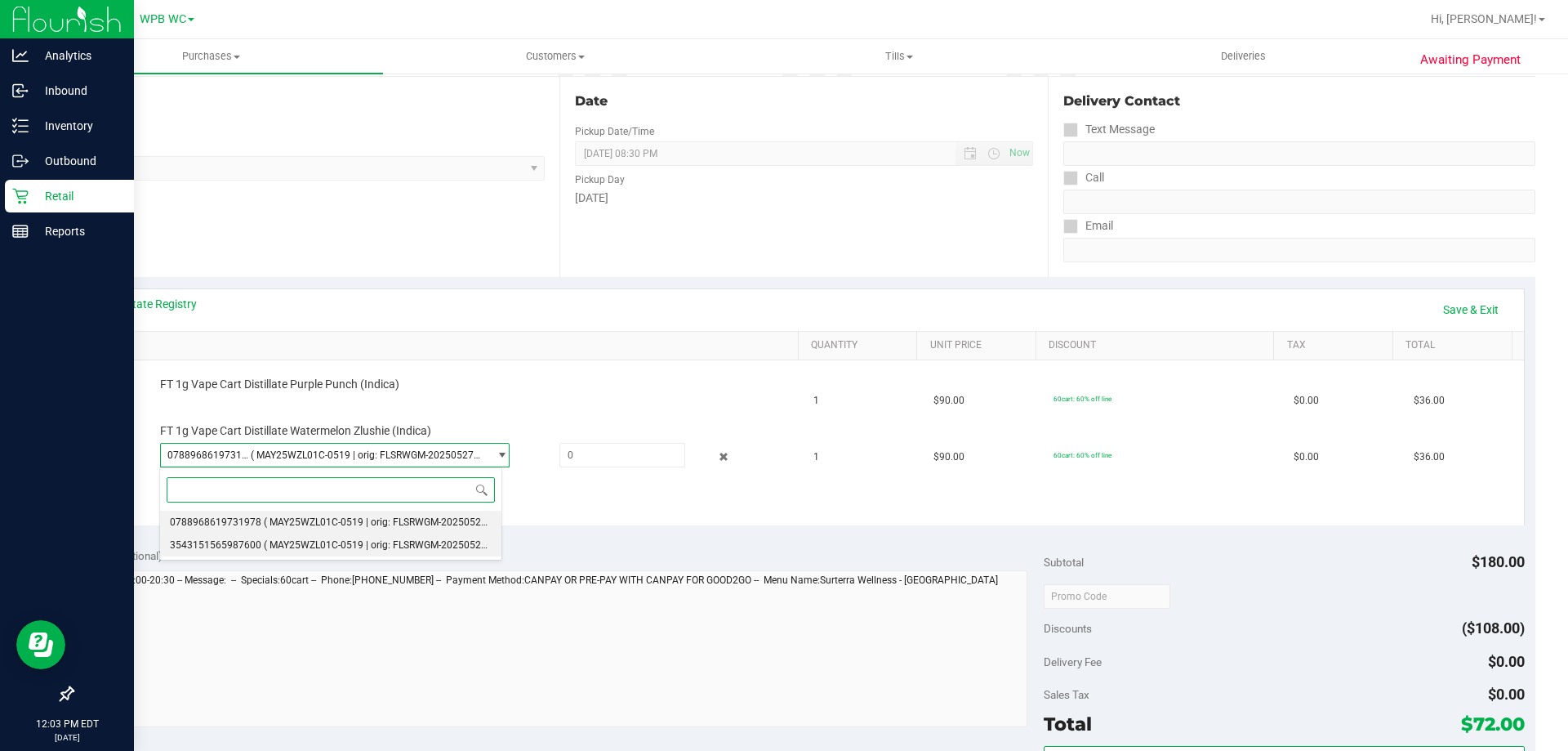
click at [409, 541] on span "( MAY25WZL01C-0519 | orig: FLSRWGM-20250527-2343 )" at bounding box center [390, 545] width 254 height 11
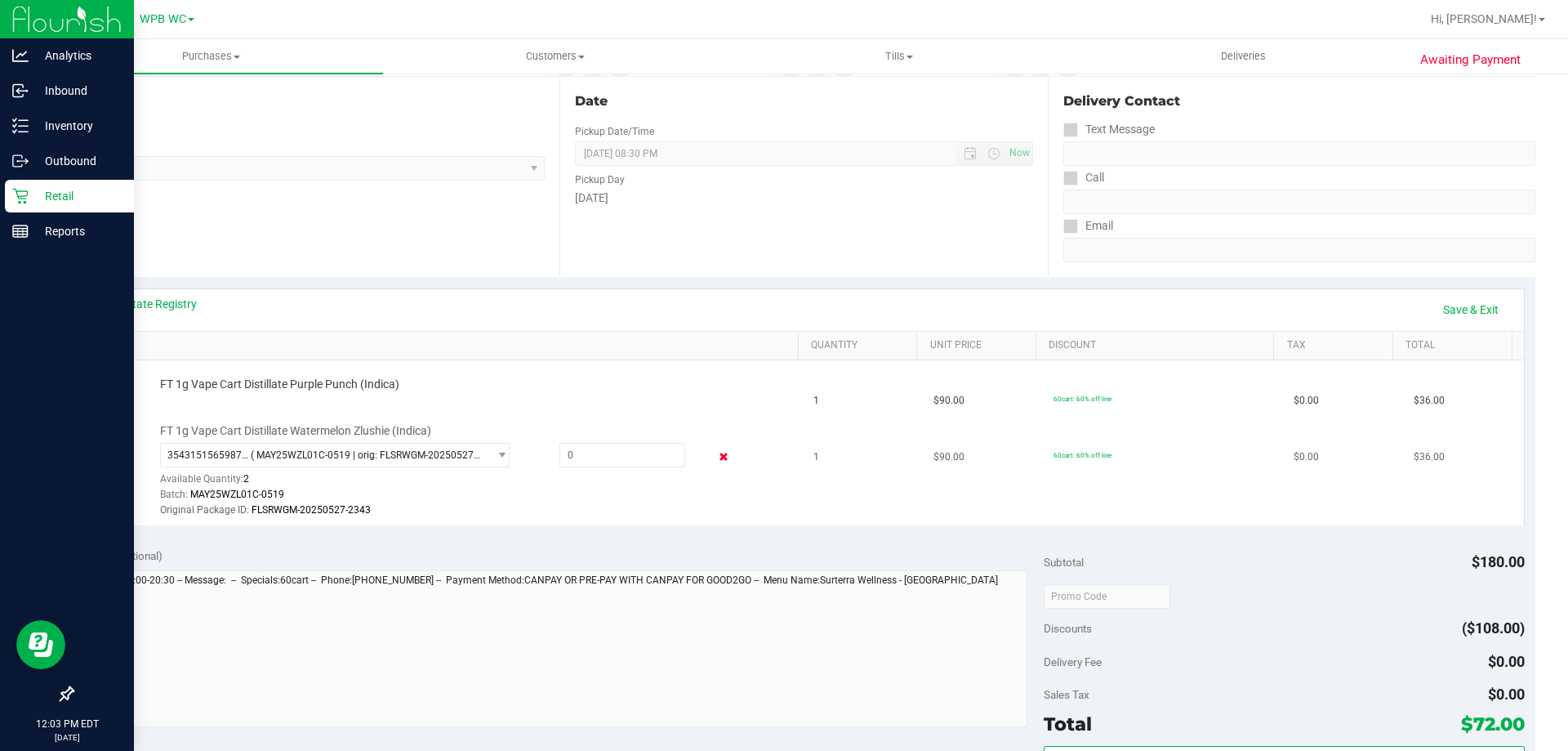
click at [718, 459] on icon at bounding box center [723, 457] width 17 height 19
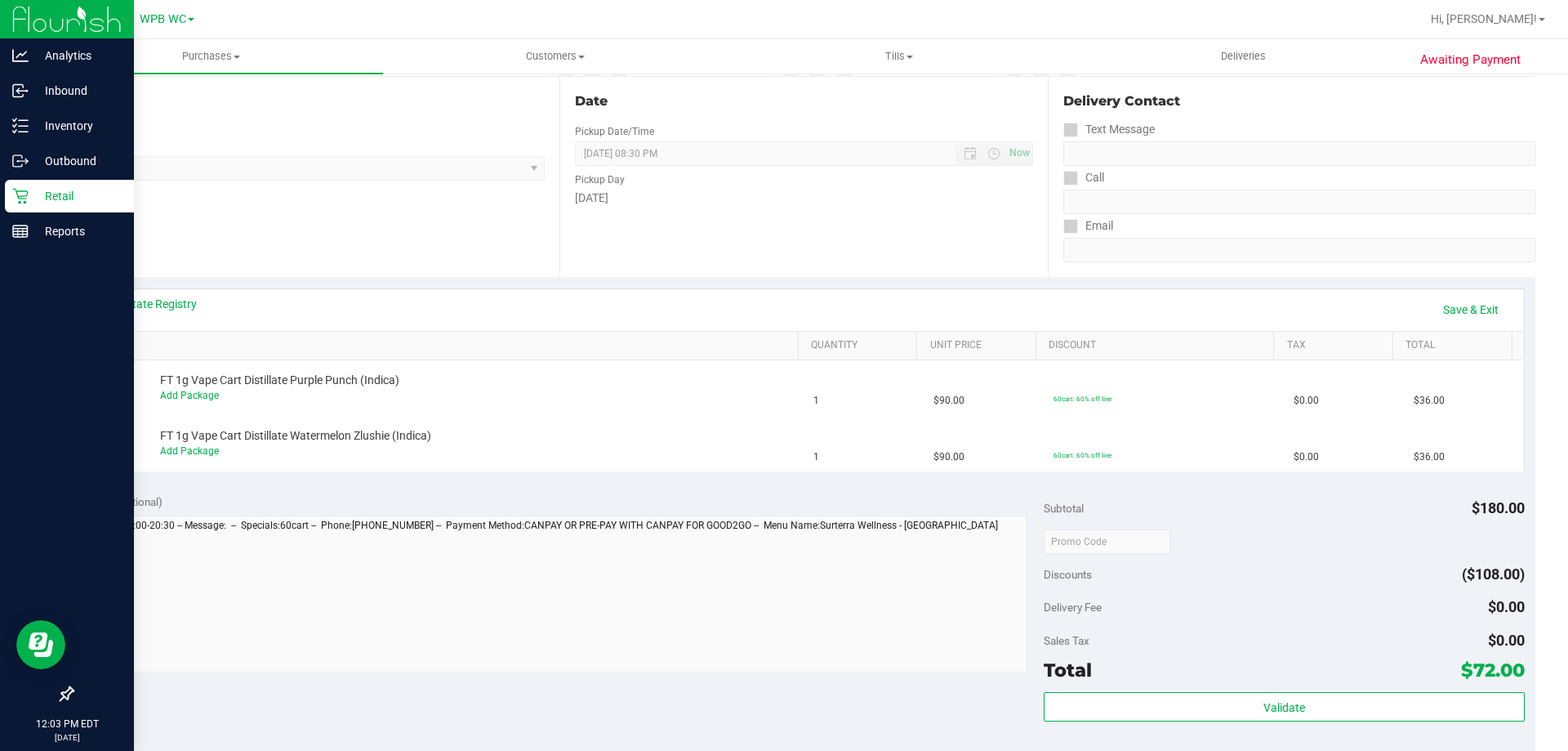
click at [15, 201] on icon at bounding box center [20, 196] width 16 height 16
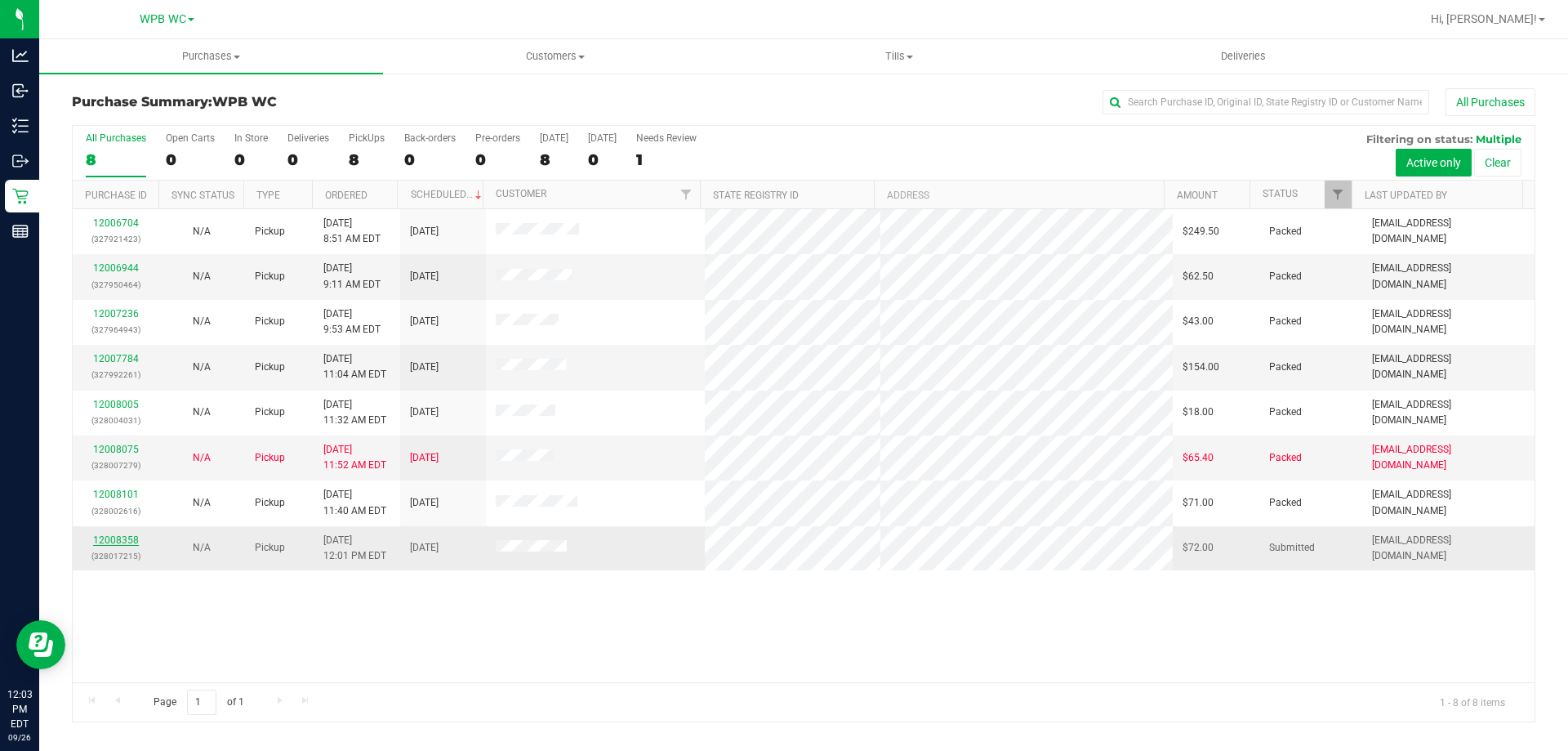
click at [125, 535] on link "12008358" at bounding box center [116, 540] width 46 height 11
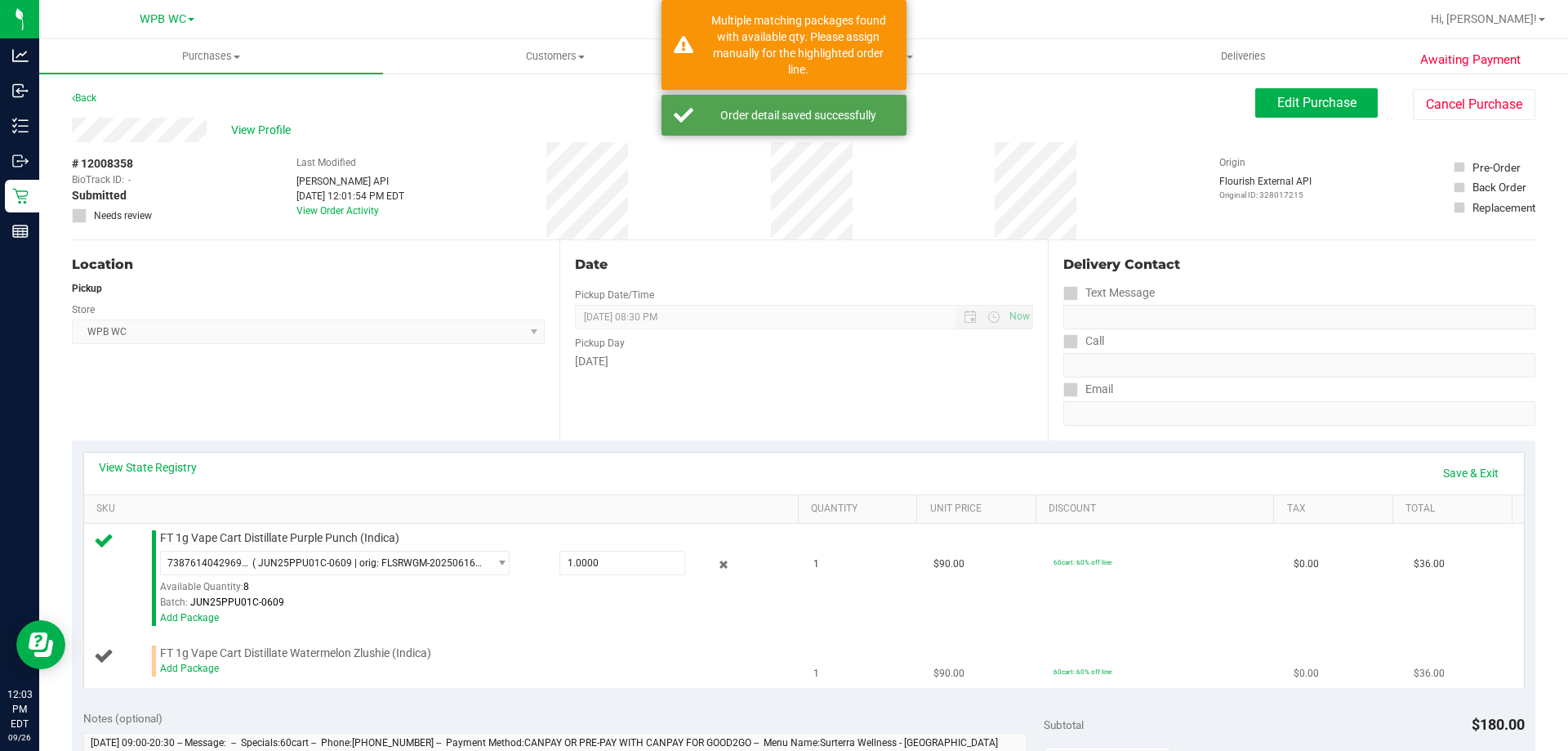
click at [194, 661] on div "Add Package" at bounding box center [475, 668] width 630 height 15
click at [195, 665] on link "Add Package" at bounding box center [189, 668] width 58 height 11
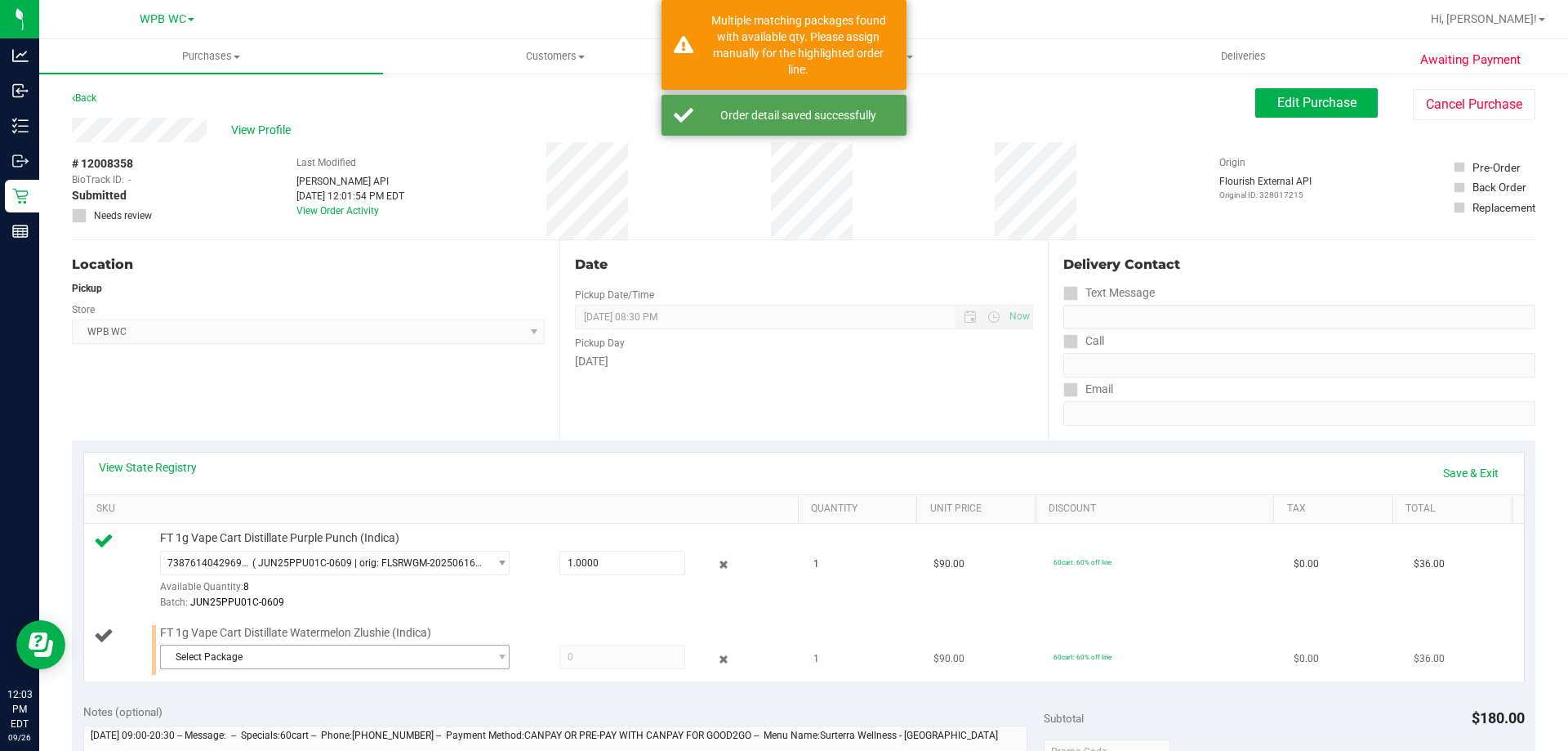
click at [230, 665] on span "Select Package" at bounding box center [325, 657] width 327 height 23
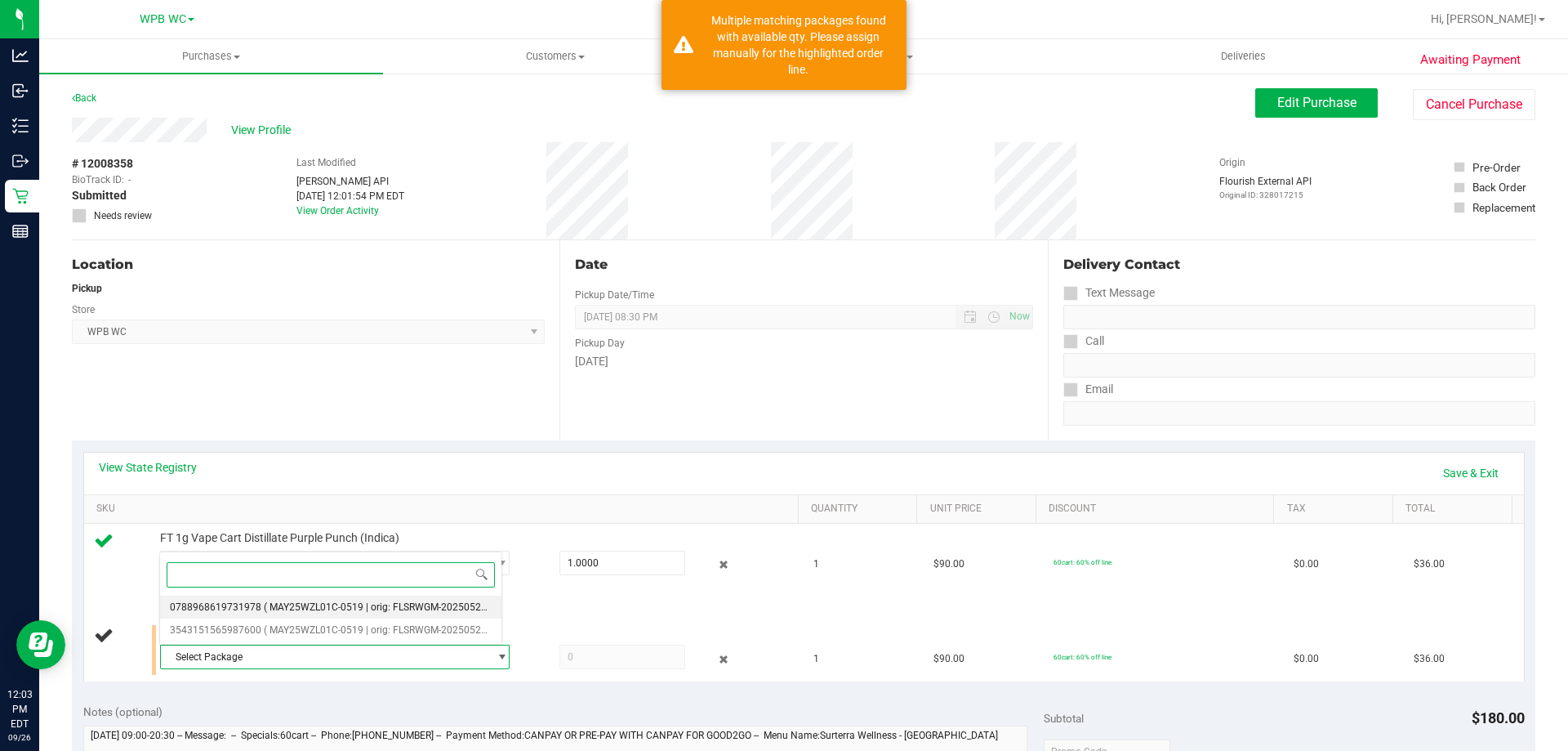
click at [248, 597] on li "0788968619731978 ( MAY25WZL01C-0519 | orig: FLSRWGM-20250527-2434 )" at bounding box center [330, 607] width 341 height 23
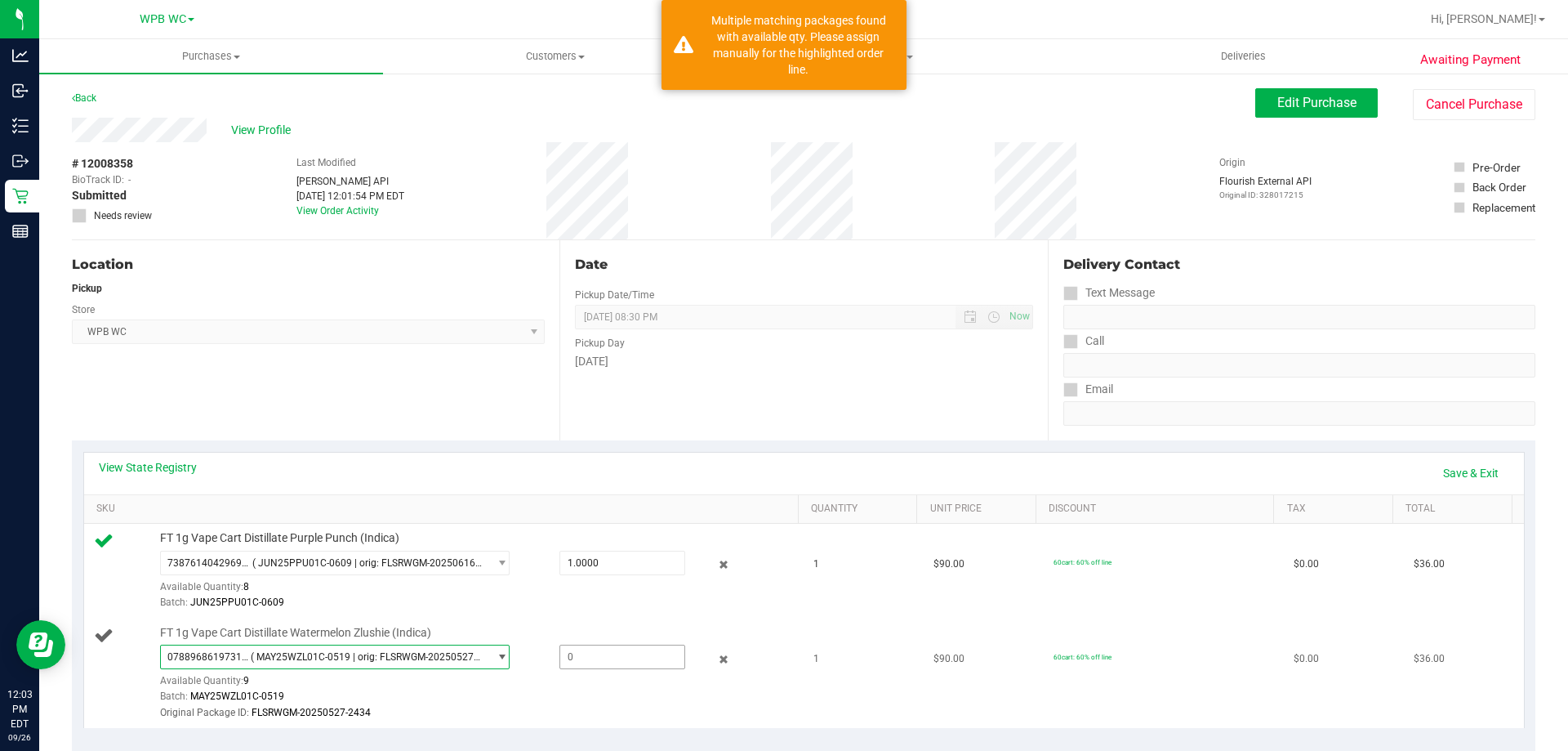
click at [598, 654] on span at bounding box center [623, 657] width 126 height 24
type input "1"
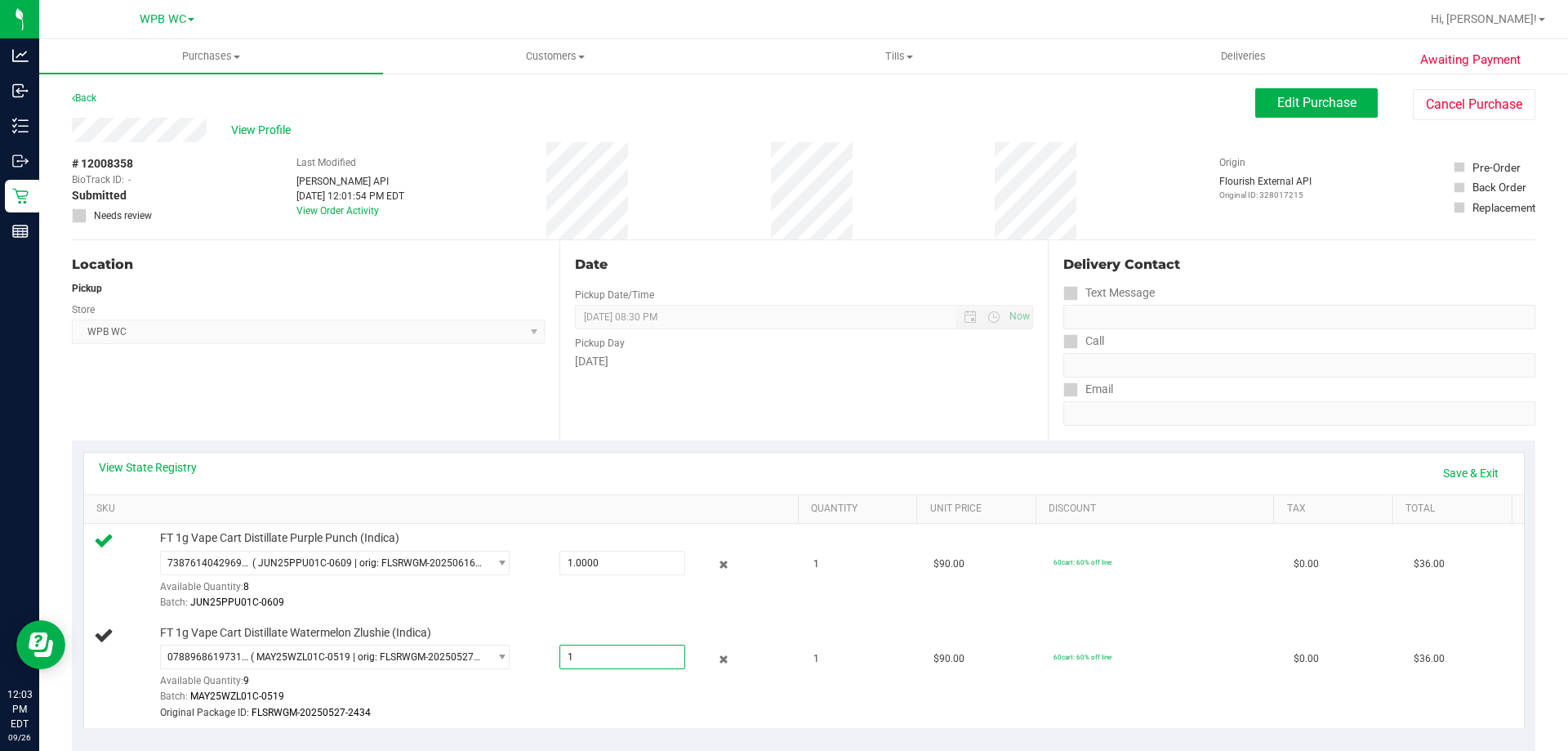
type input "1.0000"
click at [846, 384] on div "Date Pickup Date/Time 09/26/2025 Now 09/26/2025 08:30 PM Now Pickup Day Friday" at bounding box center [803, 340] width 487 height 200
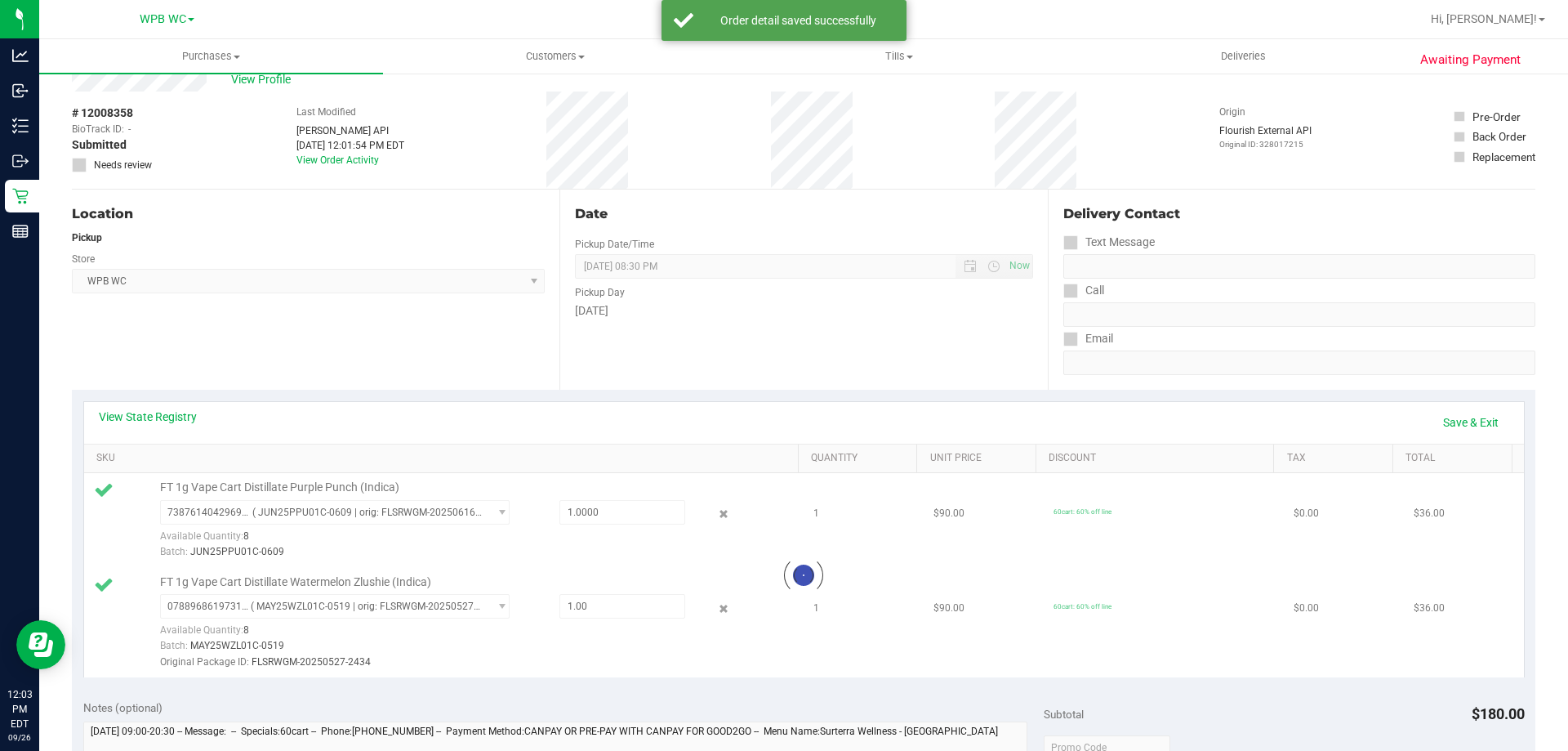
scroll to position [408, 0]
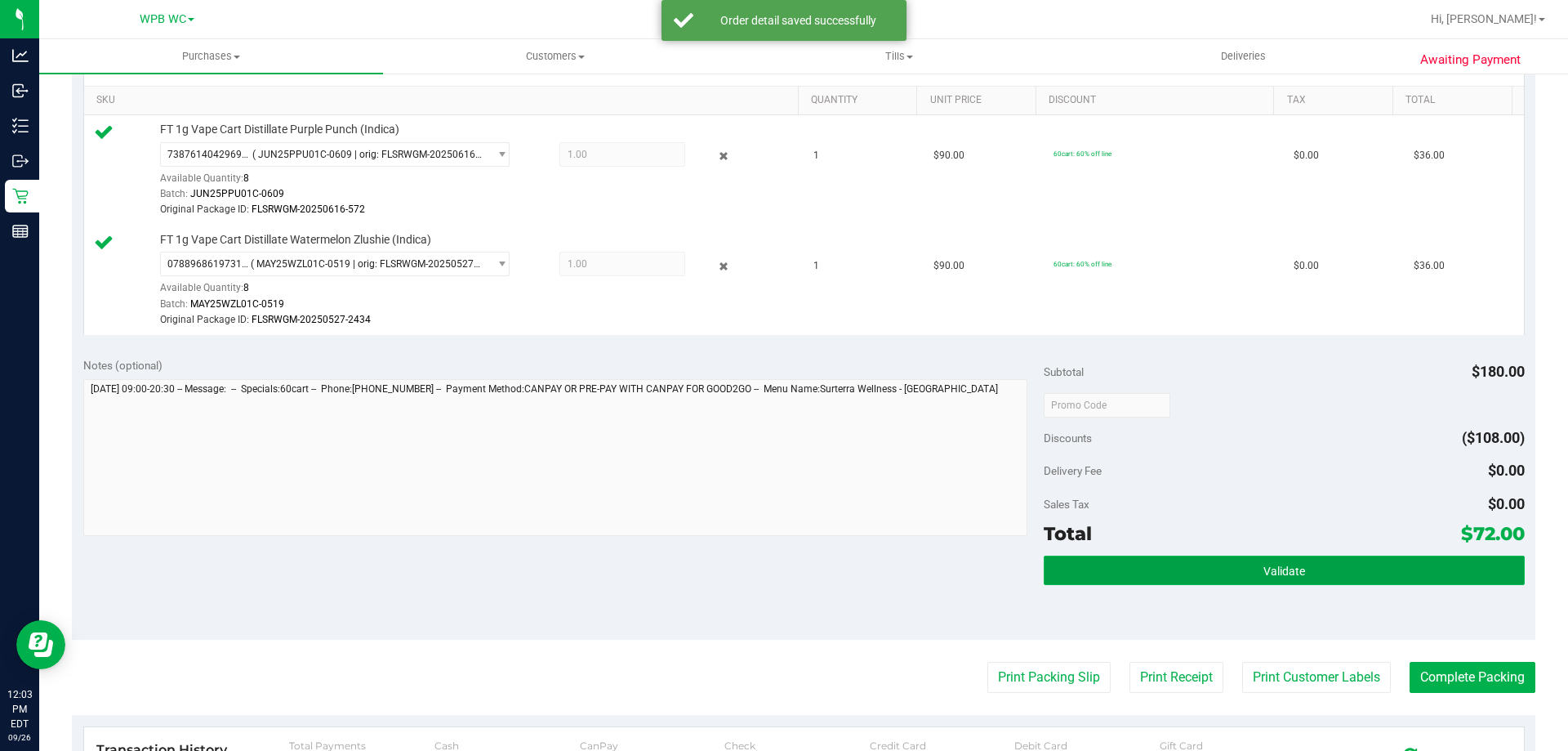
click at [1319, 555] on button "Validate" at bounding box center [1283, 569] width 480 height 29
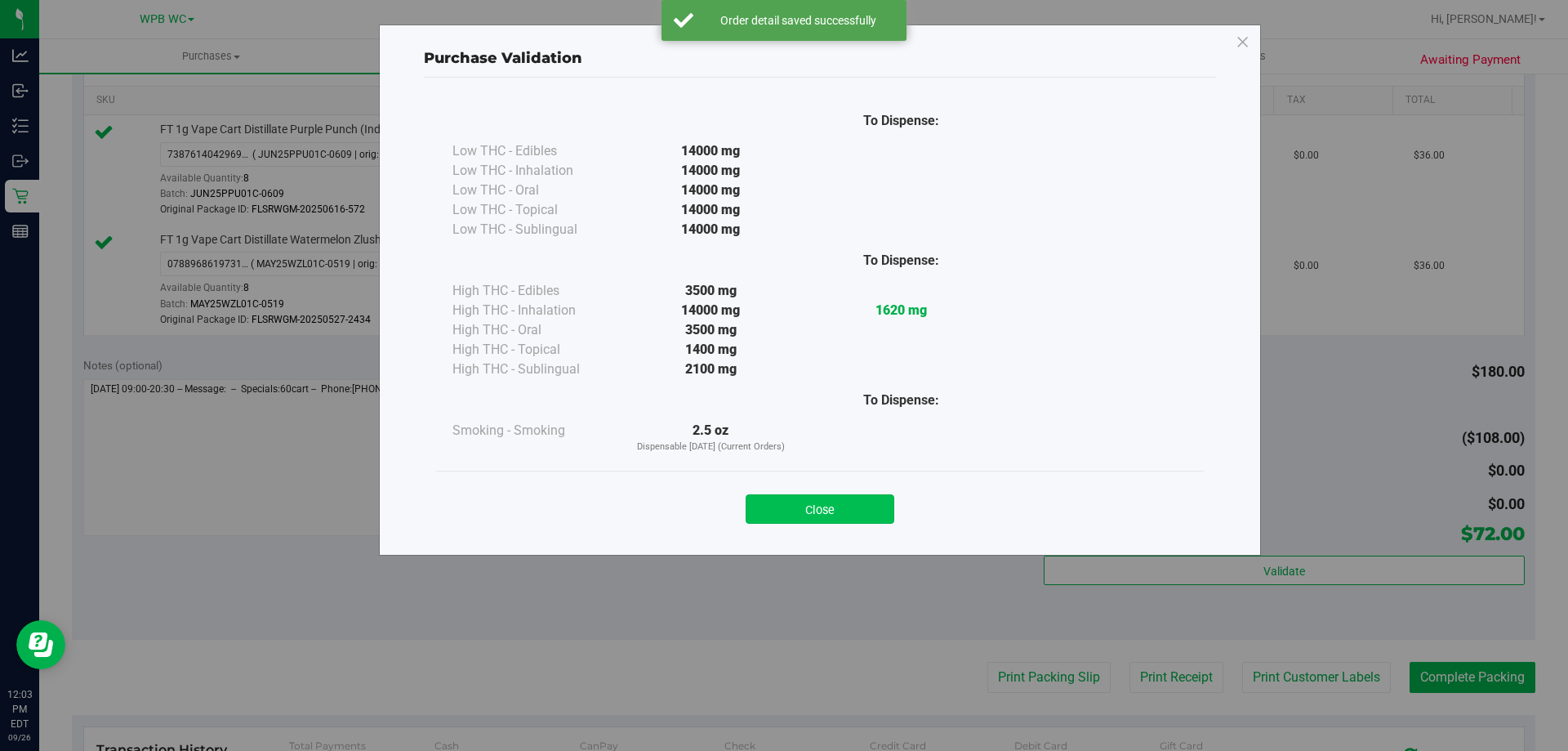
click at [856, 512] on button "Close" at bounding box center [819, 508] width 149 height 29
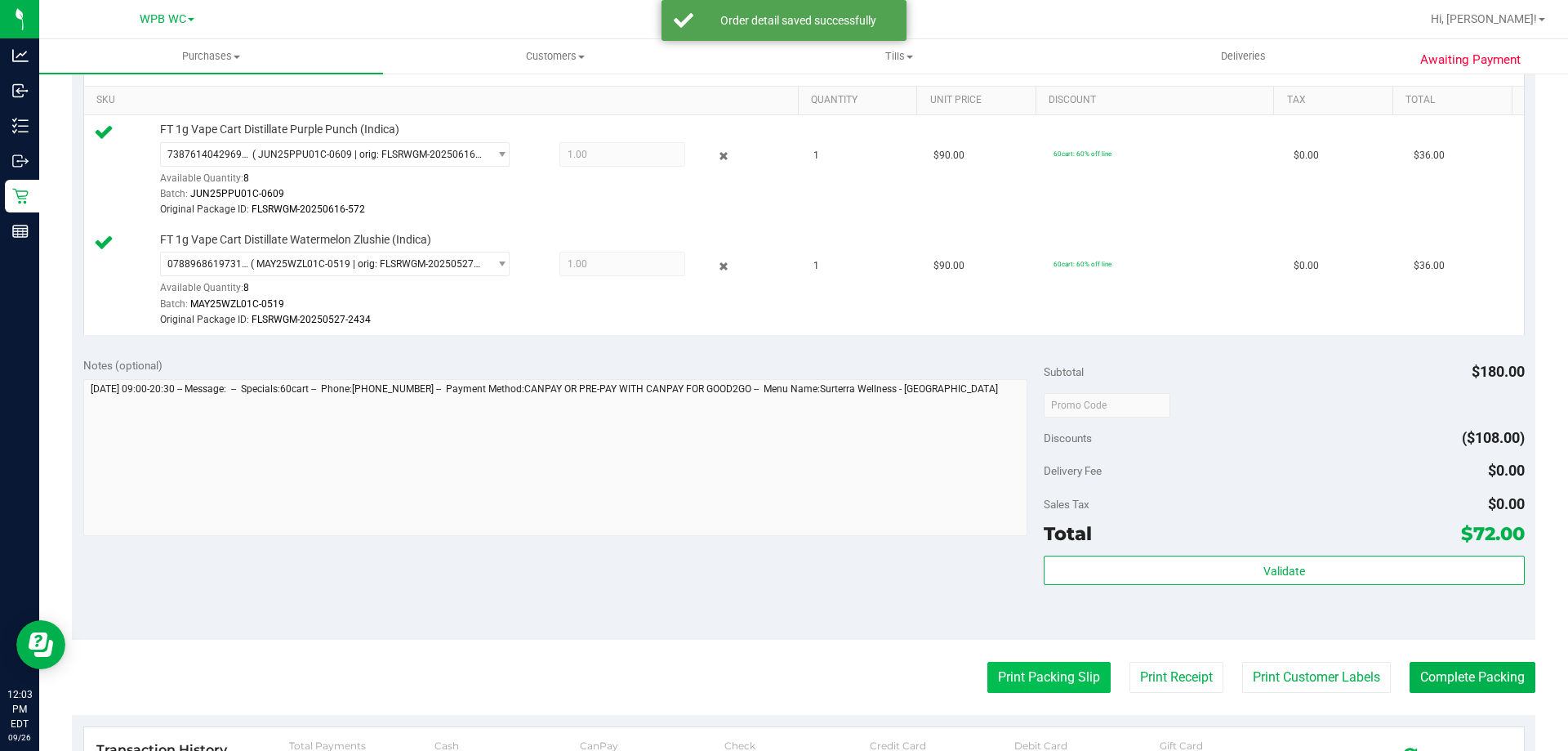
click at [1078, 678] on button "Print Packing Slip" at bounding box center [1048, 677] width 123 height 31
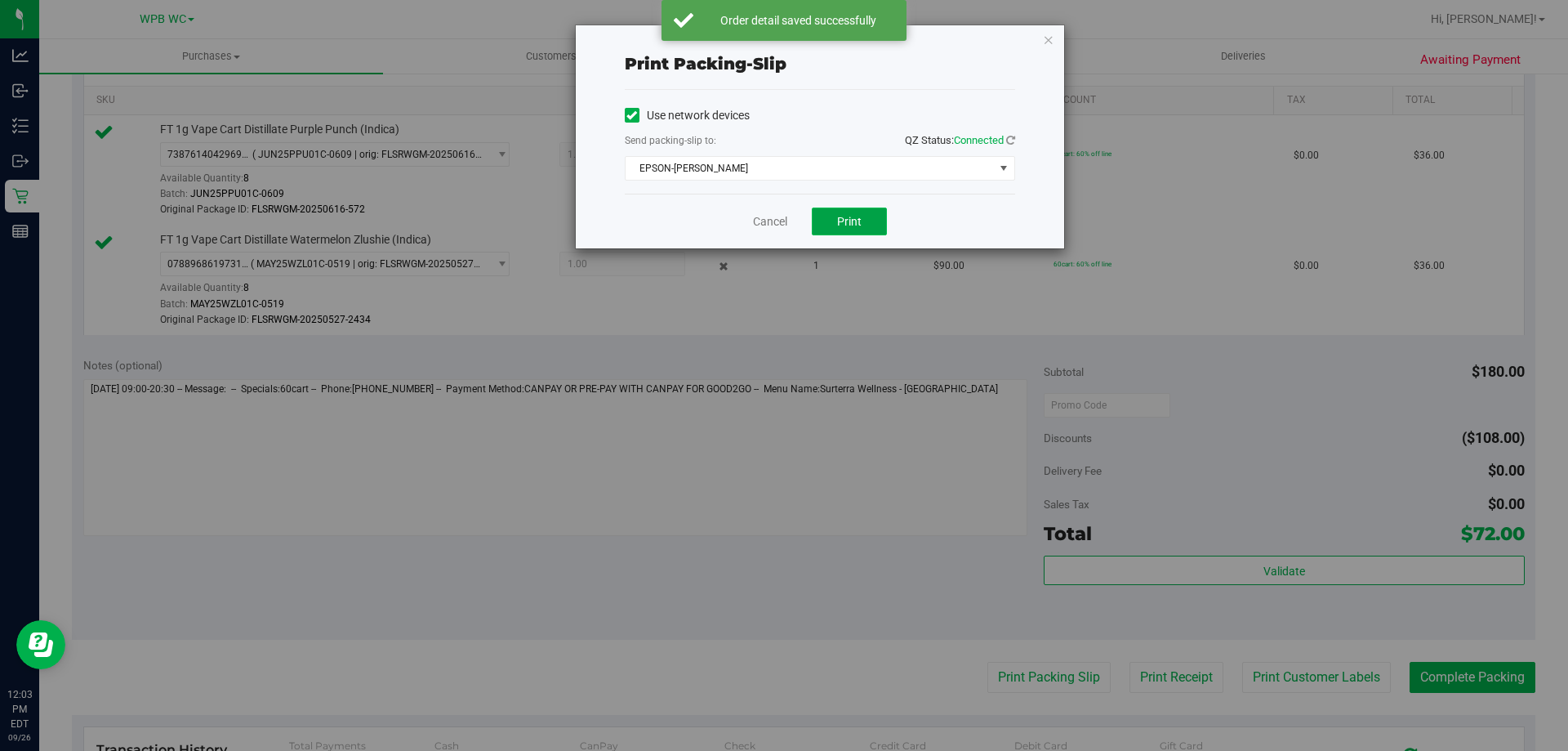
click at [854, 213] on button "Print" at bounding box center [849, 221] width 75 height 28
click at [1048, 39] on icon "button" at bounding box center [1048, 39] width 11 height 20
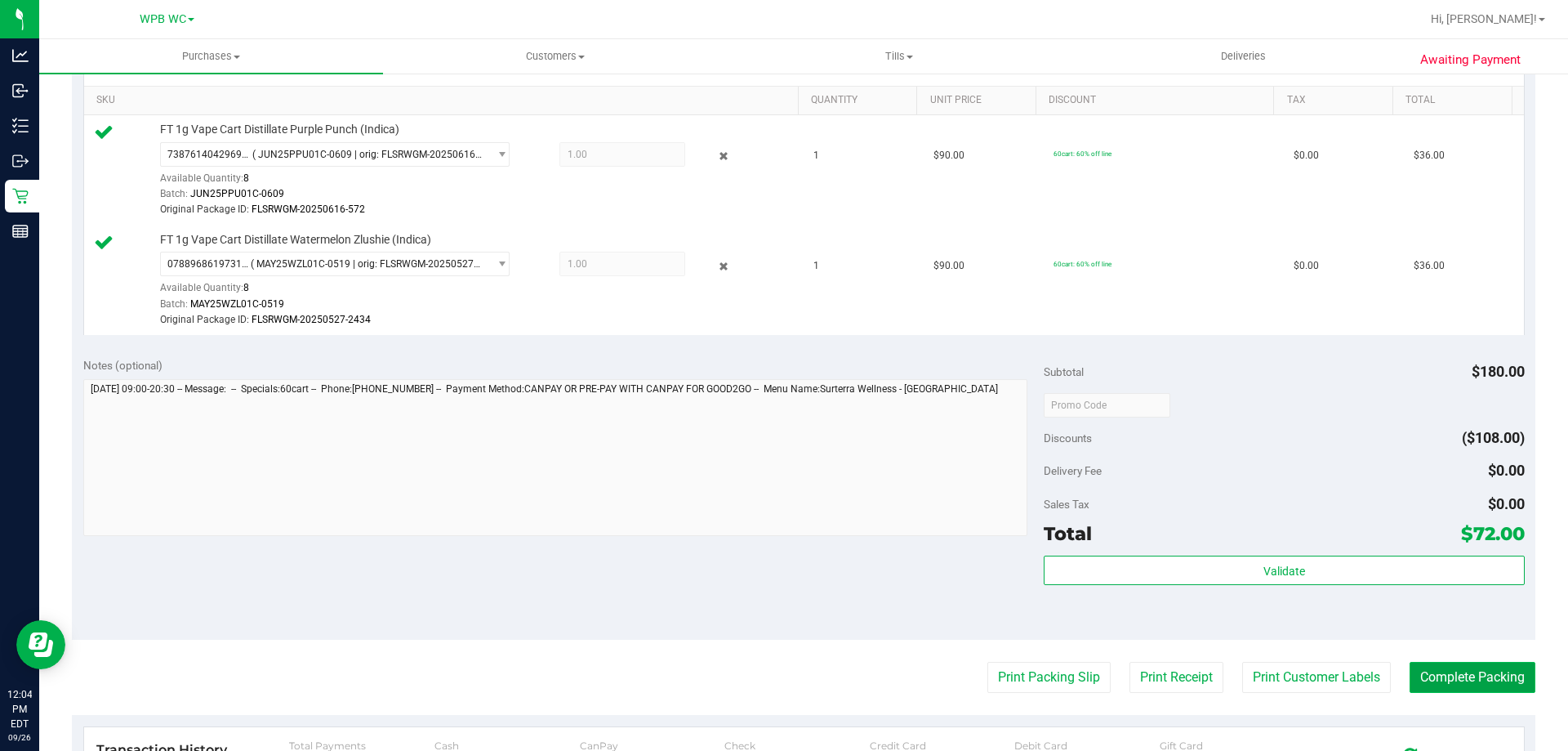
click at [1449, 684] on button "Complete Packing" at bounding box center [1472, 677] width 126 height 31
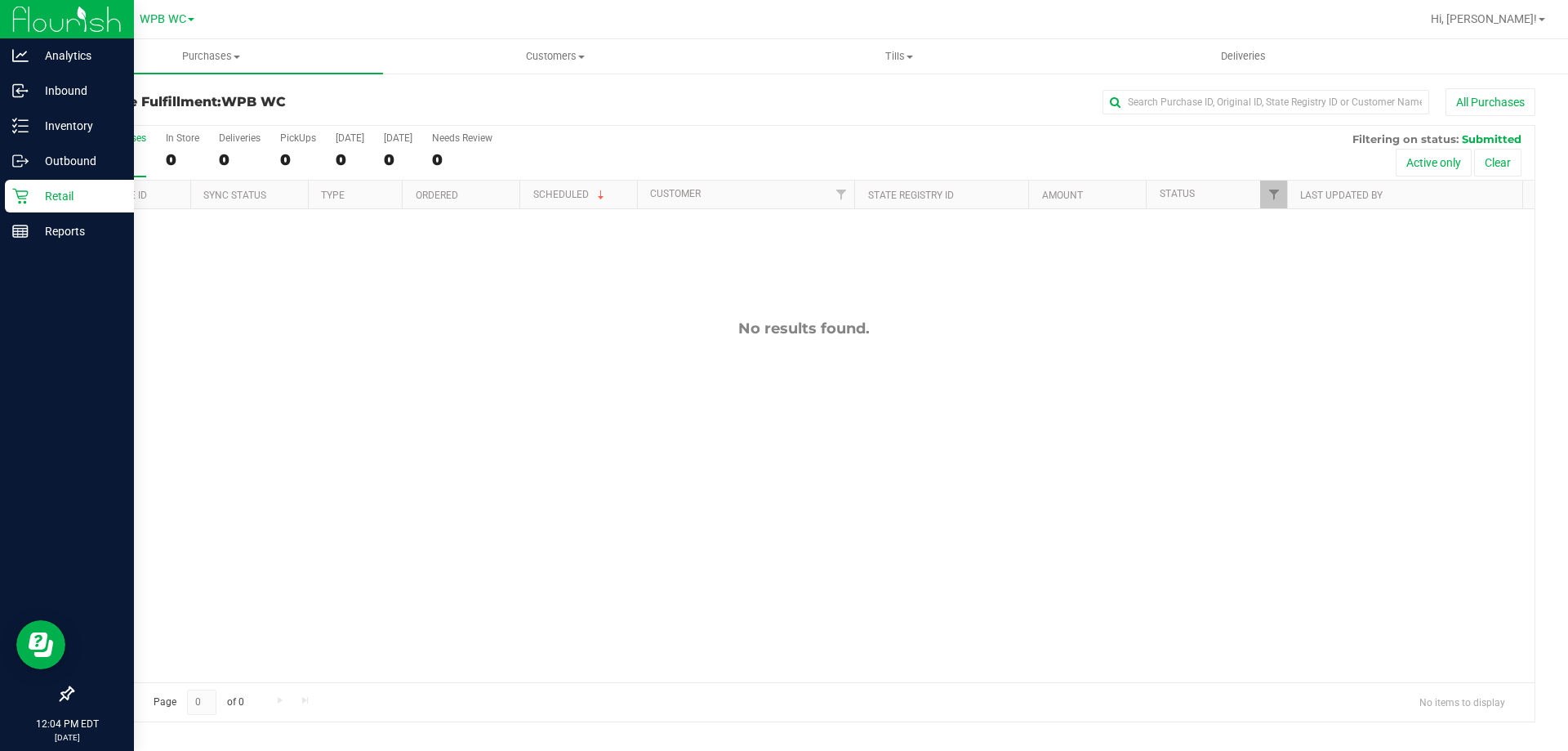
click at [31, 183] on div "Retail" at bounding box center [69, 196] width 129 height 33
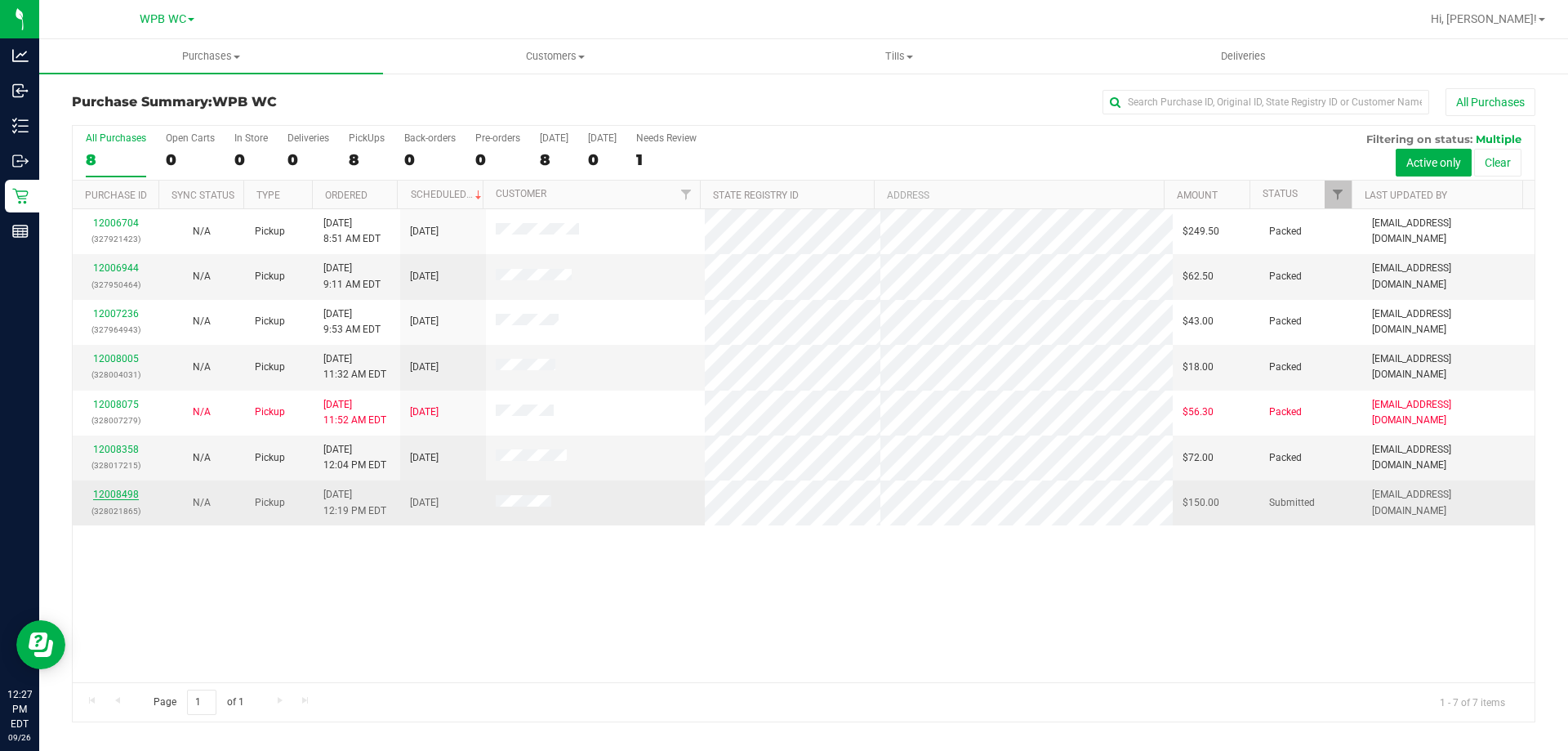
click at [125, 490] on link "12008498" at bounding box center [116, 494] width 46 height 11
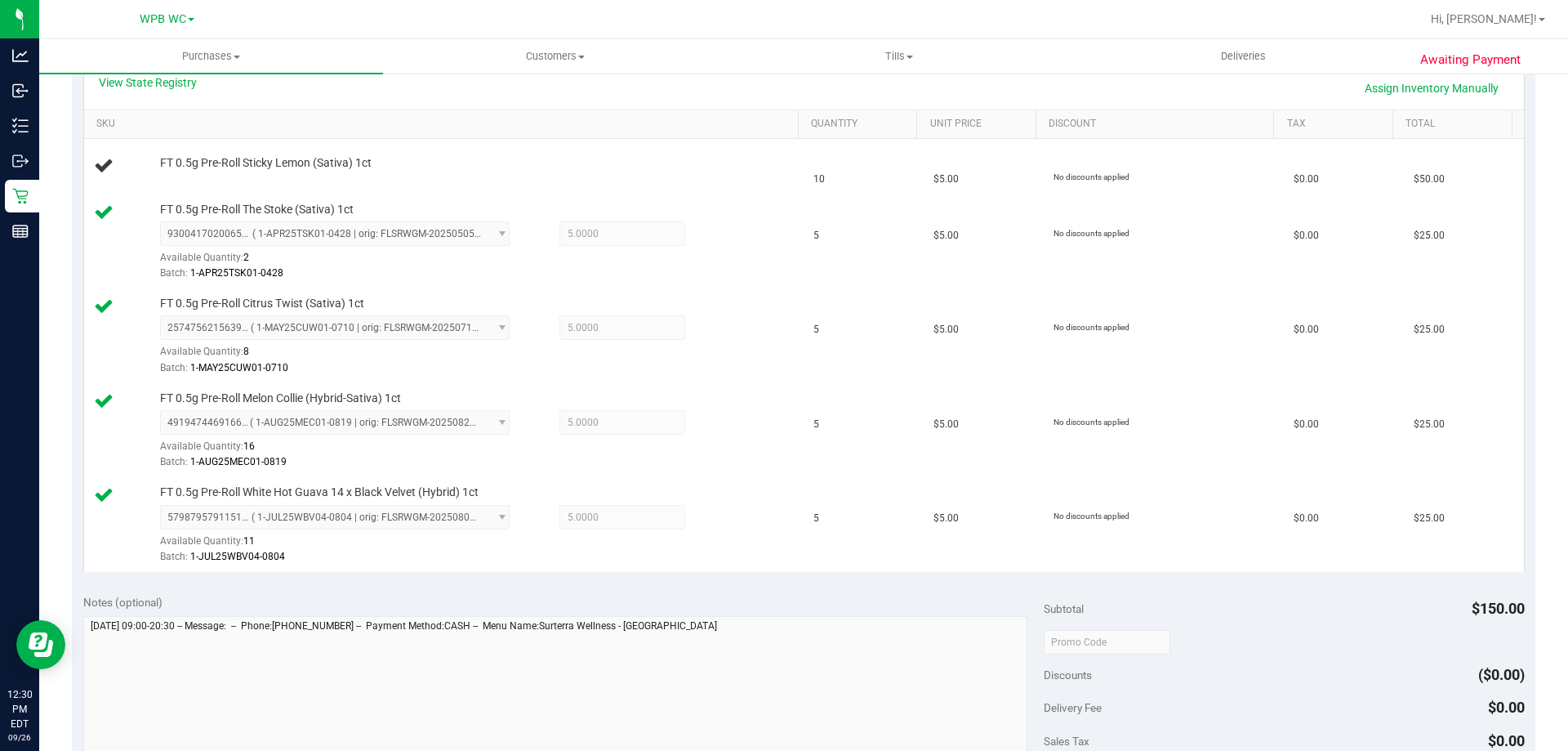
scroll to position [572, 0]
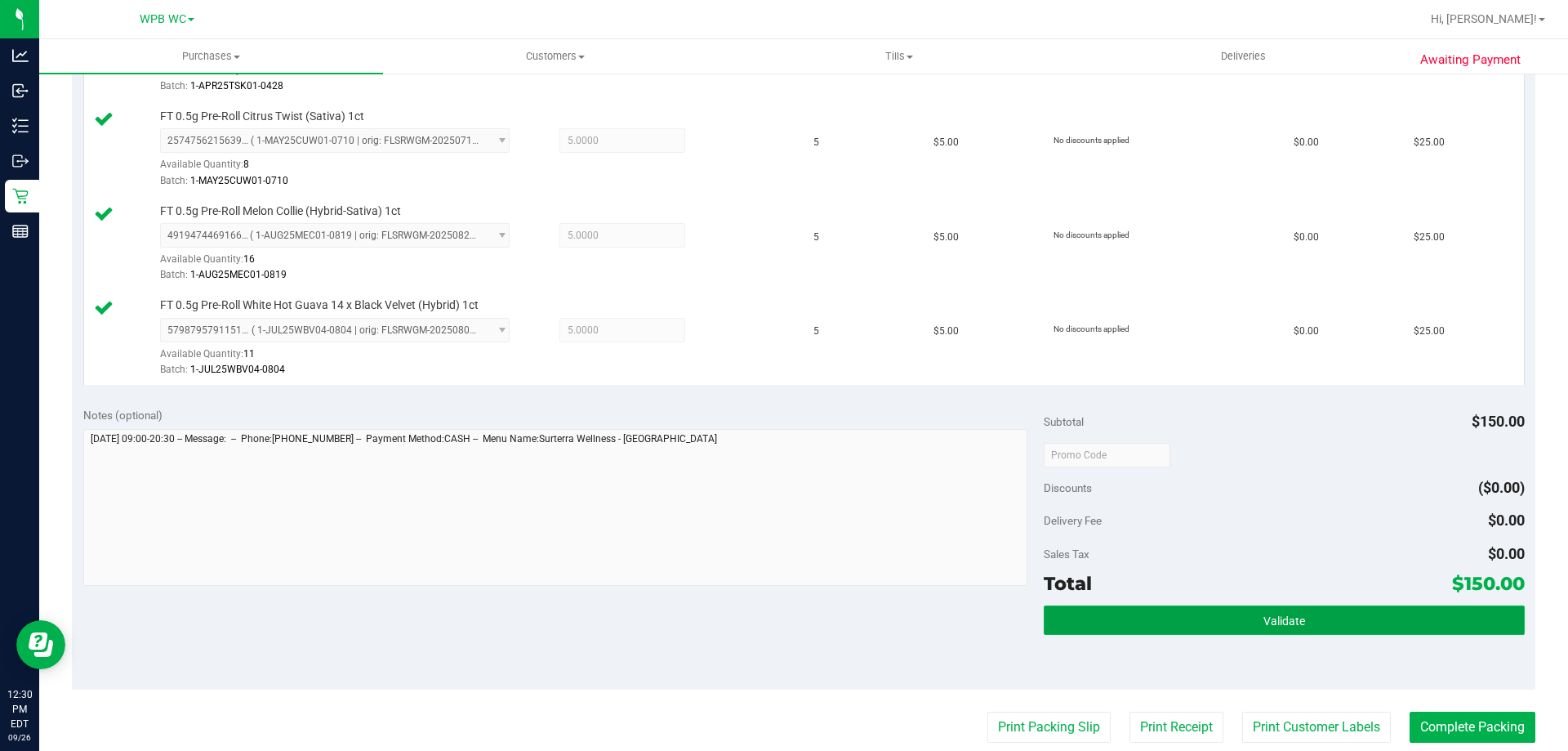
click at [1338, 621] on button "Validate" at bounding box center [1283, 619] width 480 height 29
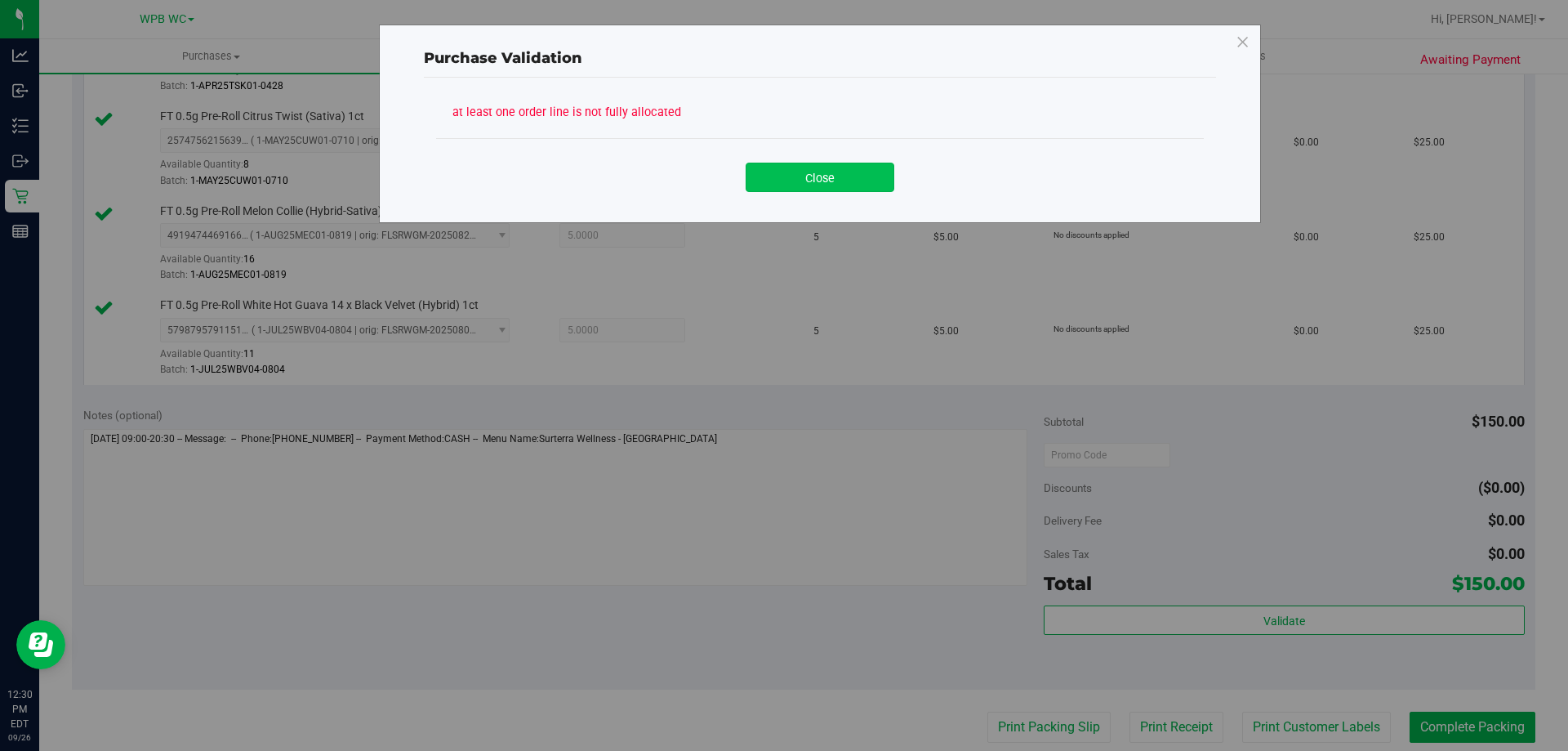
click at [843, 176] on button "Close" at bounding box center [819, 177] width 149 height 29
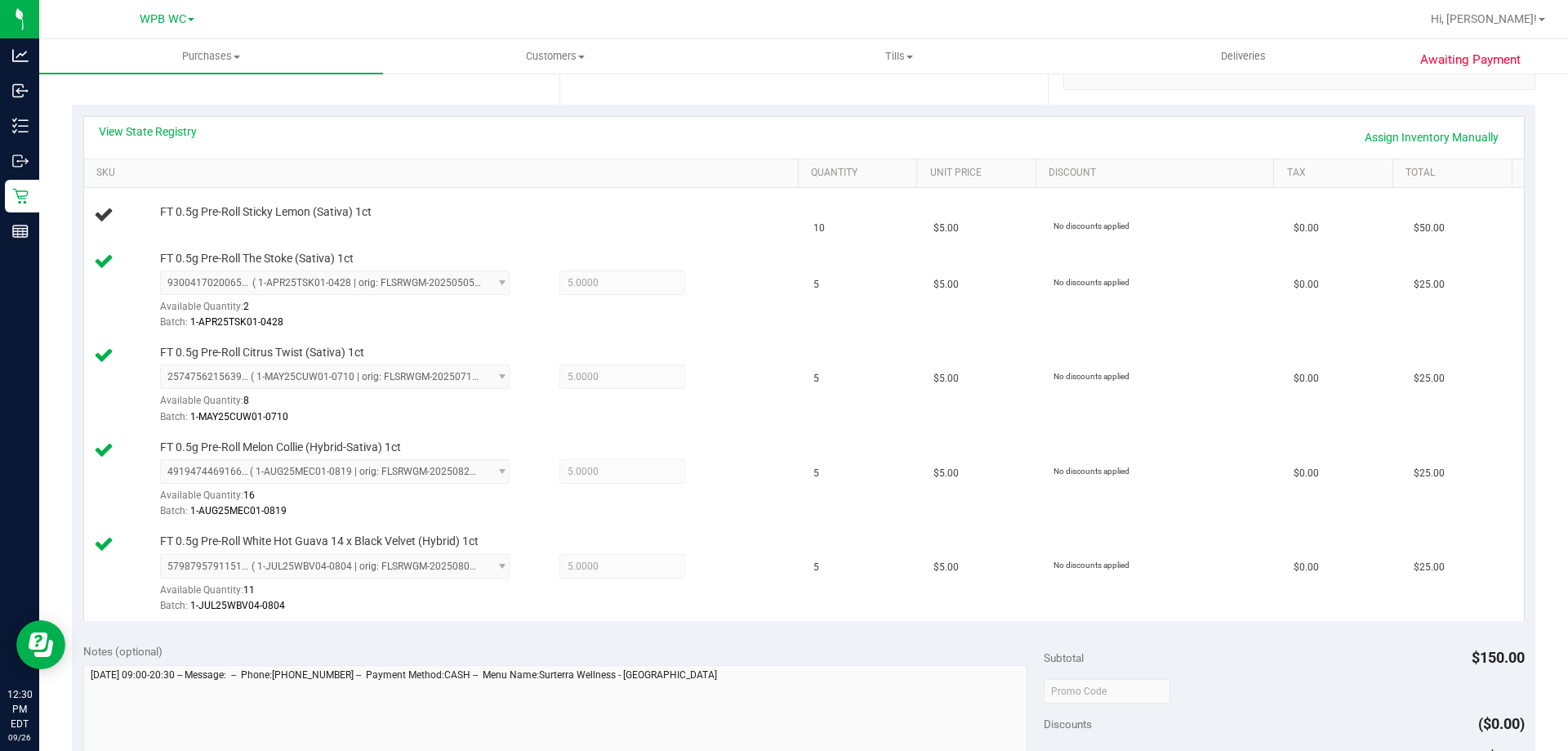
scroll to position [245, 0]
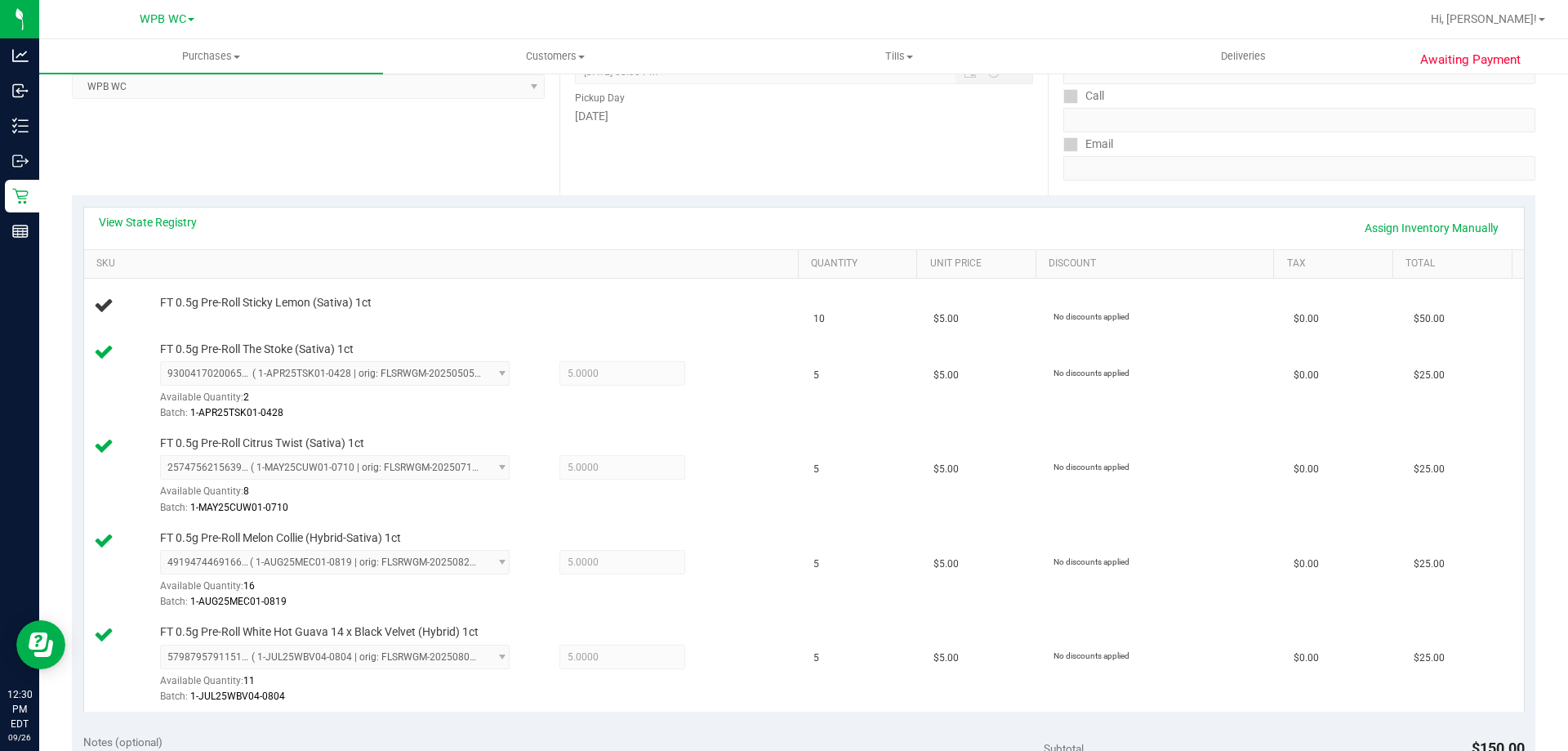
click at [108, 212] on div "View State Registry Assign Inventory Manually" at bounding box center [803, 228] width 1439 height 41
click at [135, 218] on link "View State Registry" at bounding box center [148, 221] width 98 height 16
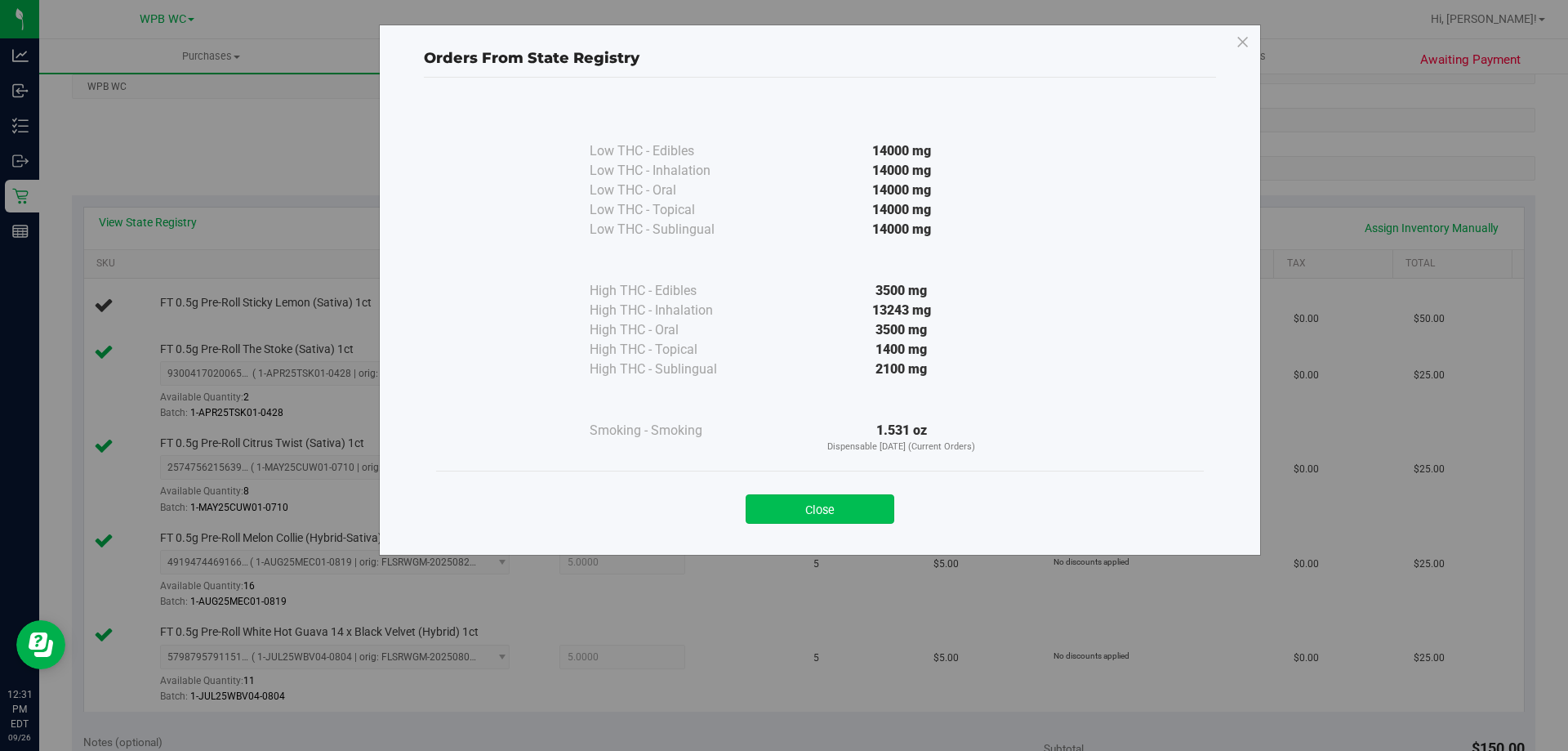
click at [828, 505] on button "Close" at bounding box center [819, 508] width 149 height 29
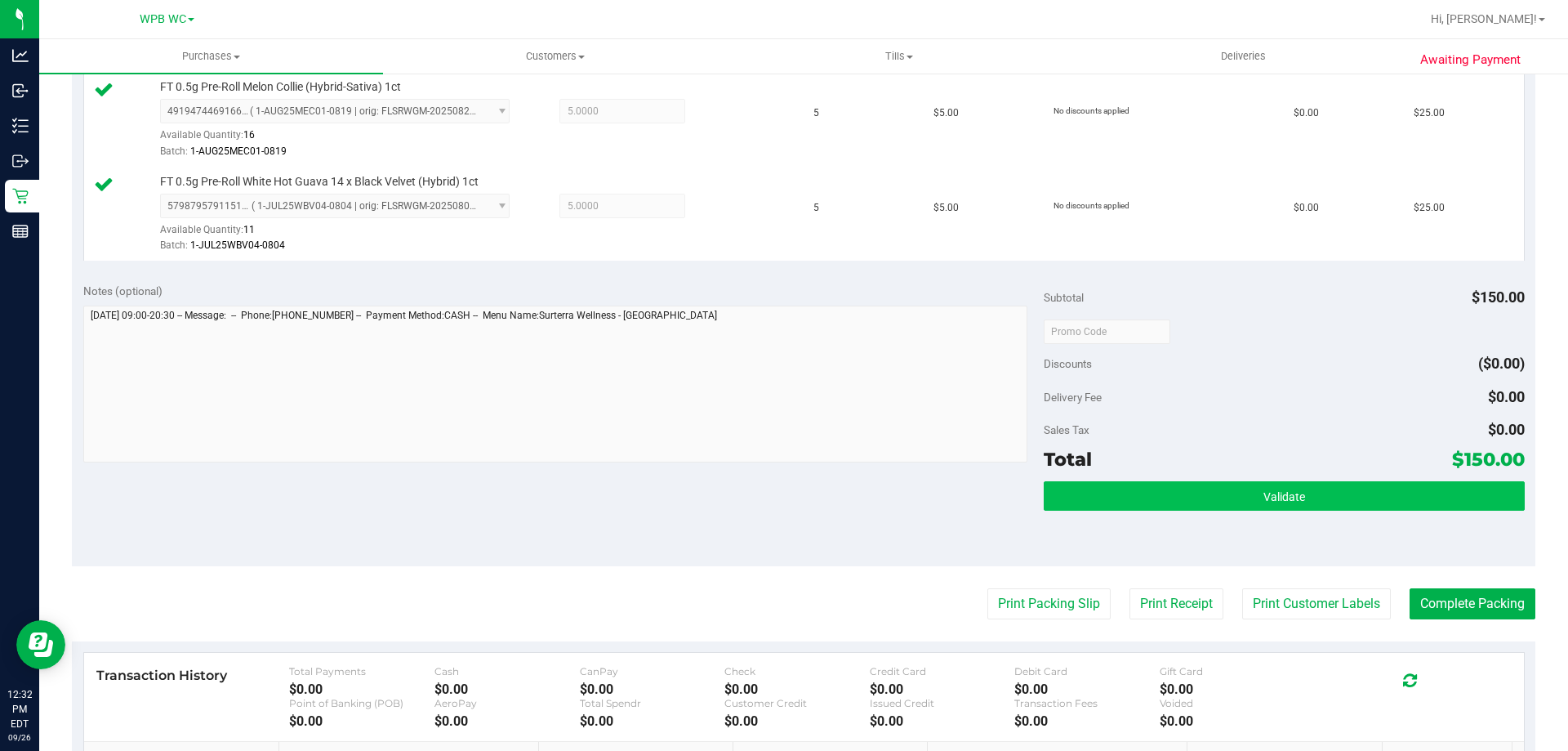
scroll to position [735, 0]
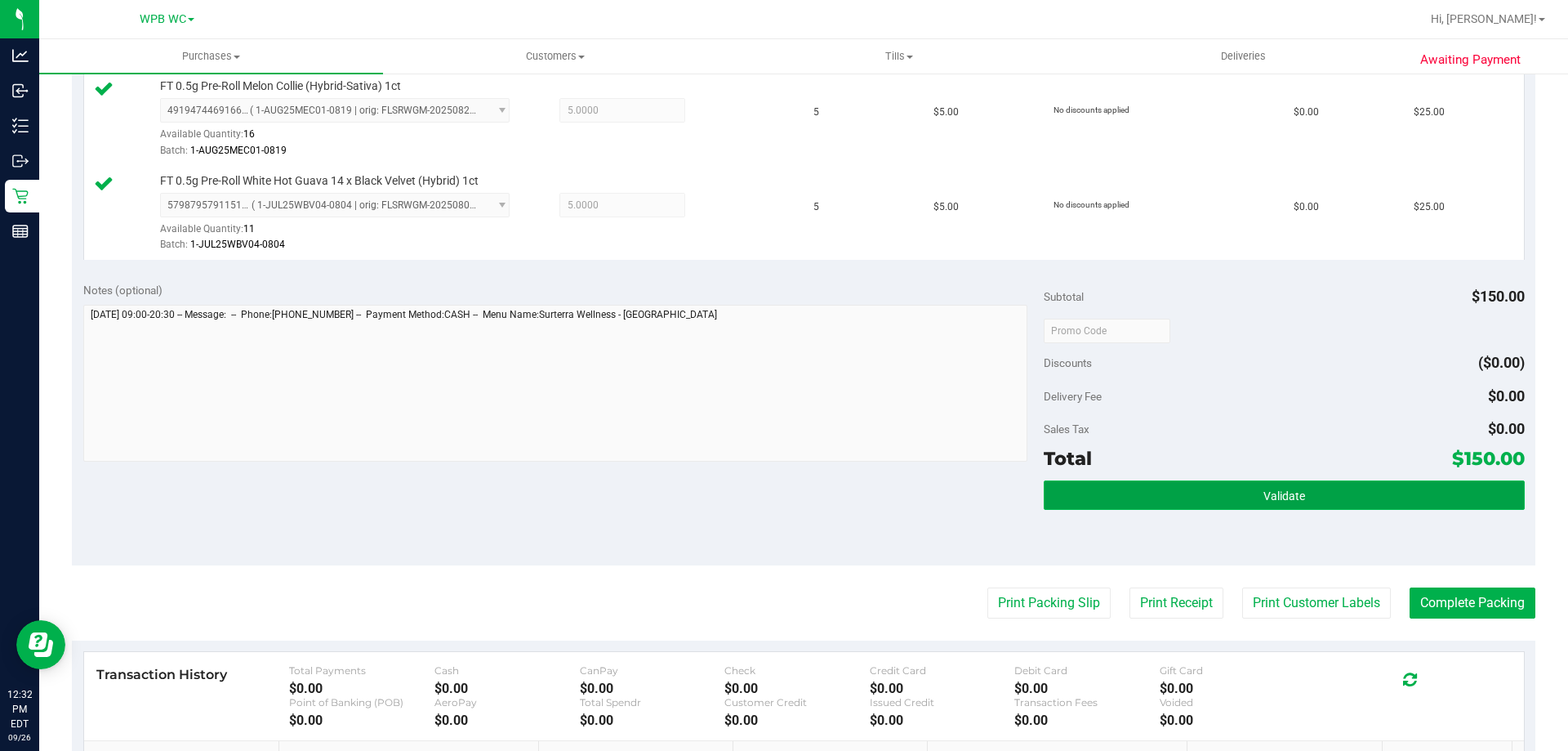
click at [1148, 507] on button "Validate" at bounding box center [1283, 494] width 480 height 29
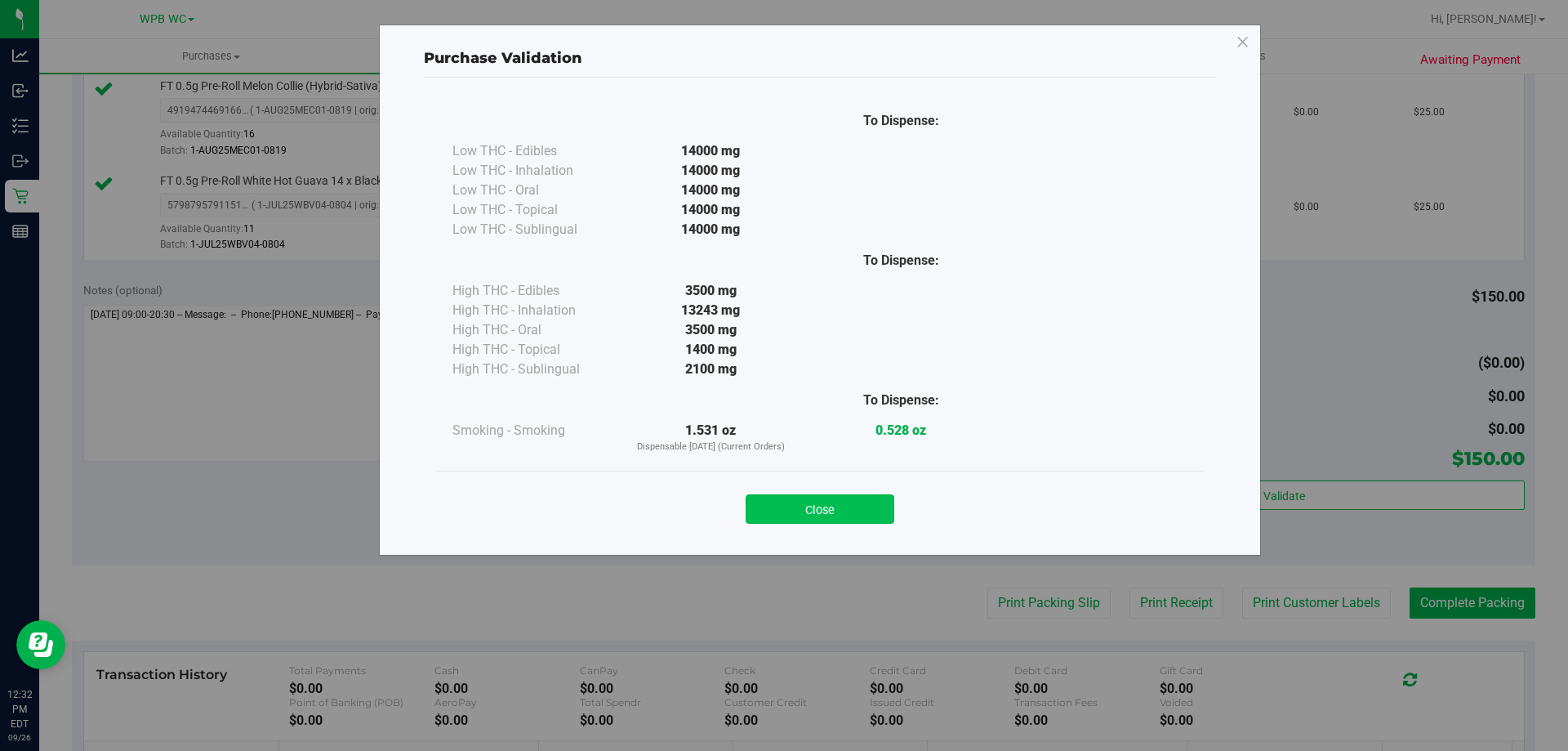
click at [841, 494] on button "Close" at bounding box center [819, 508] width 149 height 29
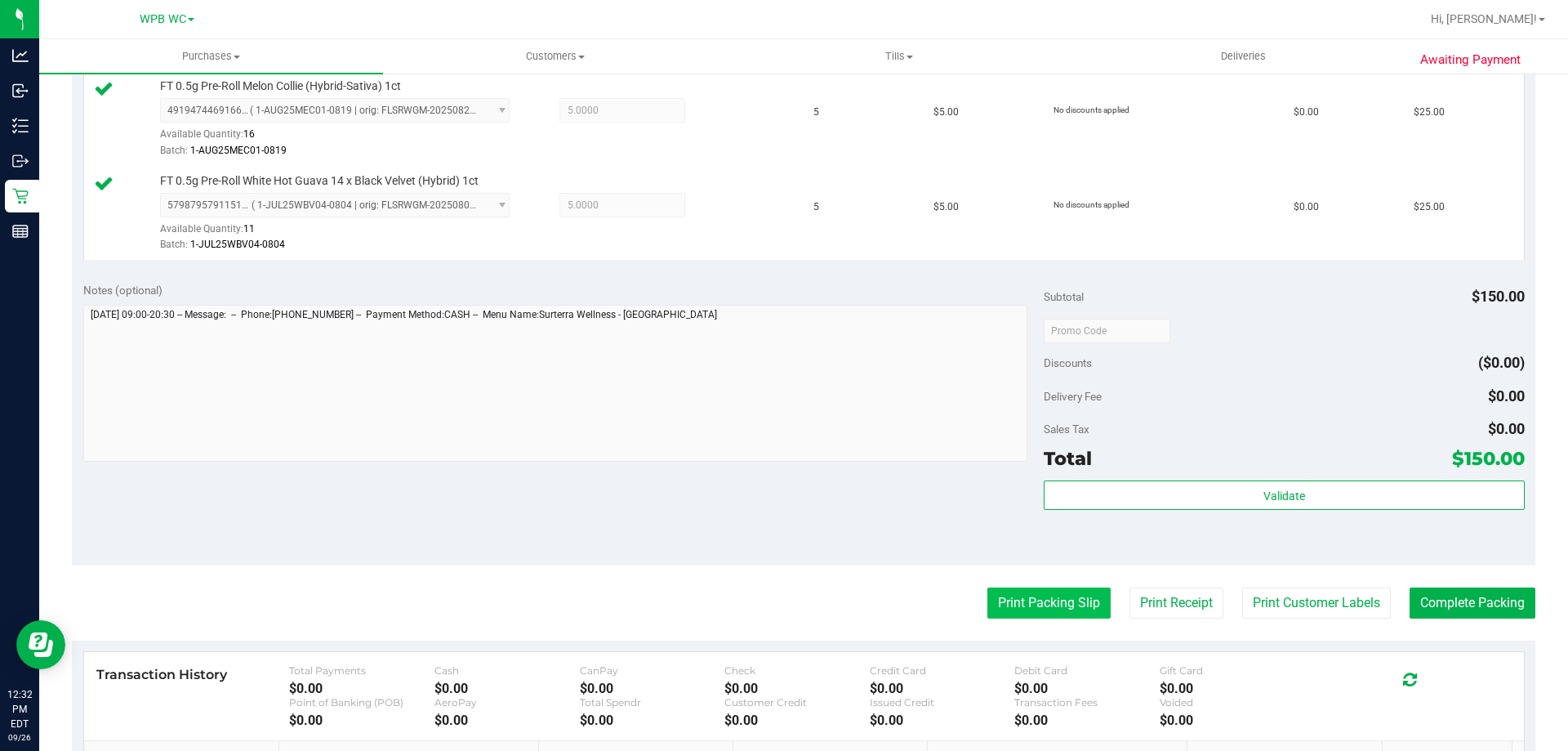
click at [1029, 596] on button "Print Packing Slip" at bounding box center [1048, 602] width 123 height 31
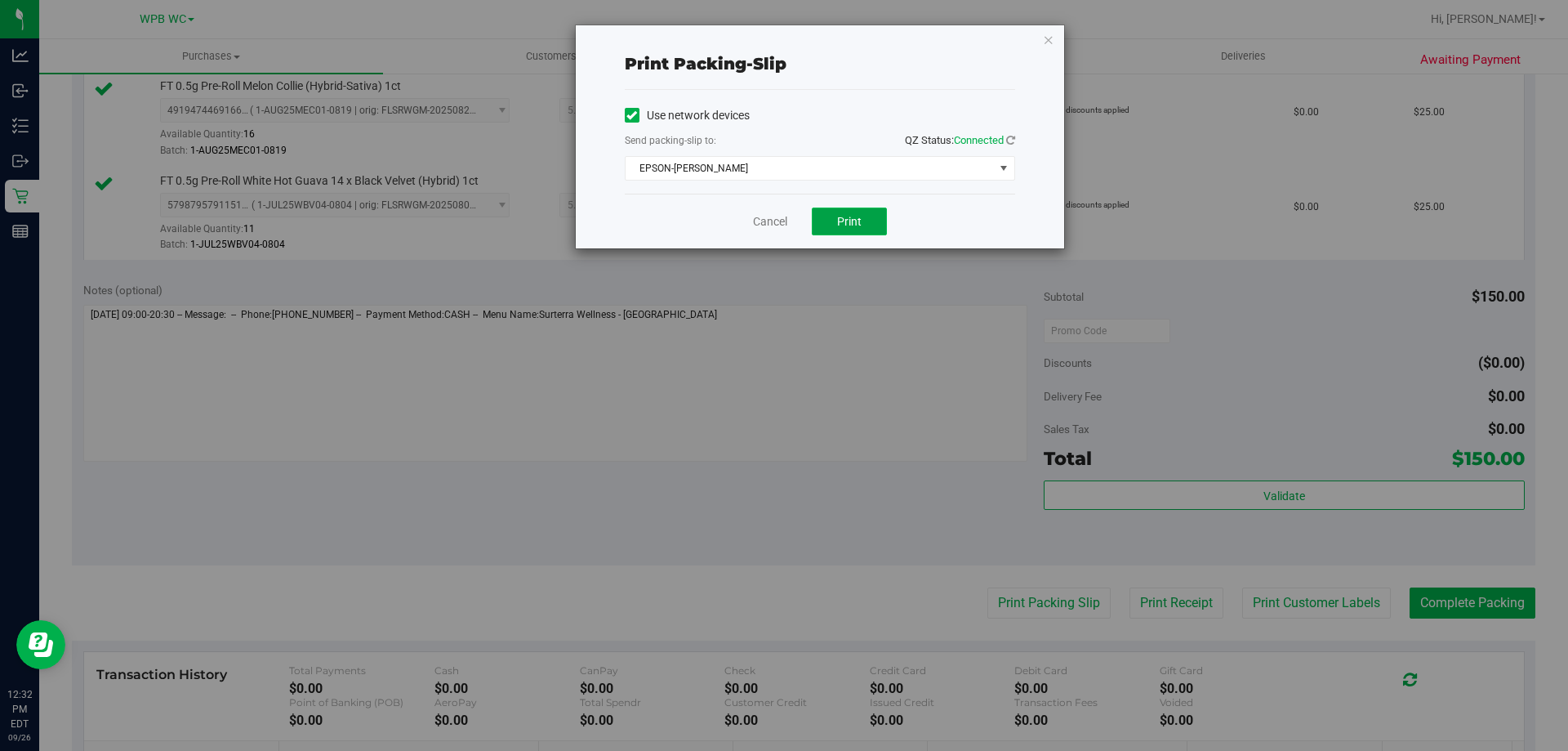
click at [828, 214] on button "Print" at bounding box center [849, 221] width 75 height 28
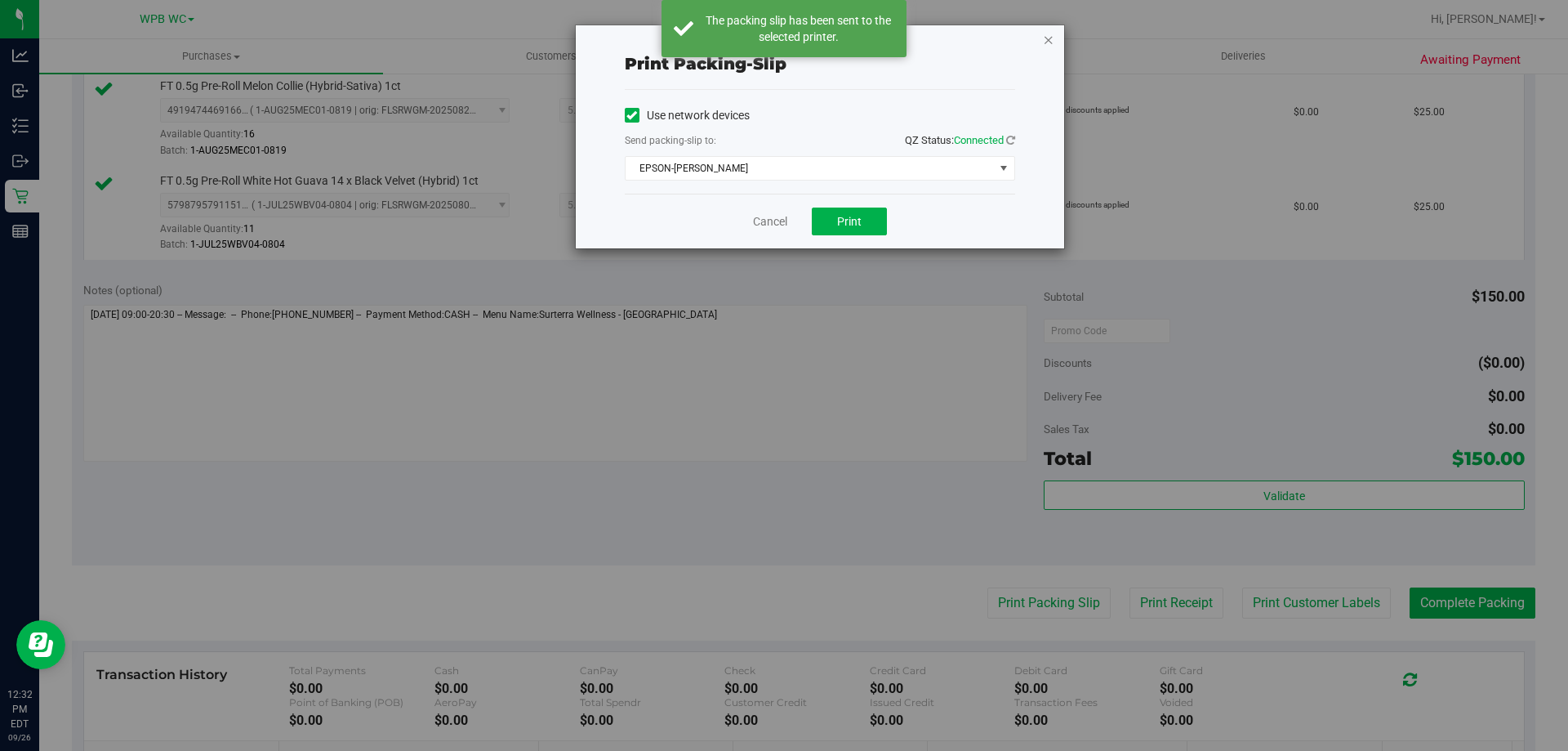
click at [1049, 47] on icon "button" at bounding box center [1048, 39] width 11 height 20
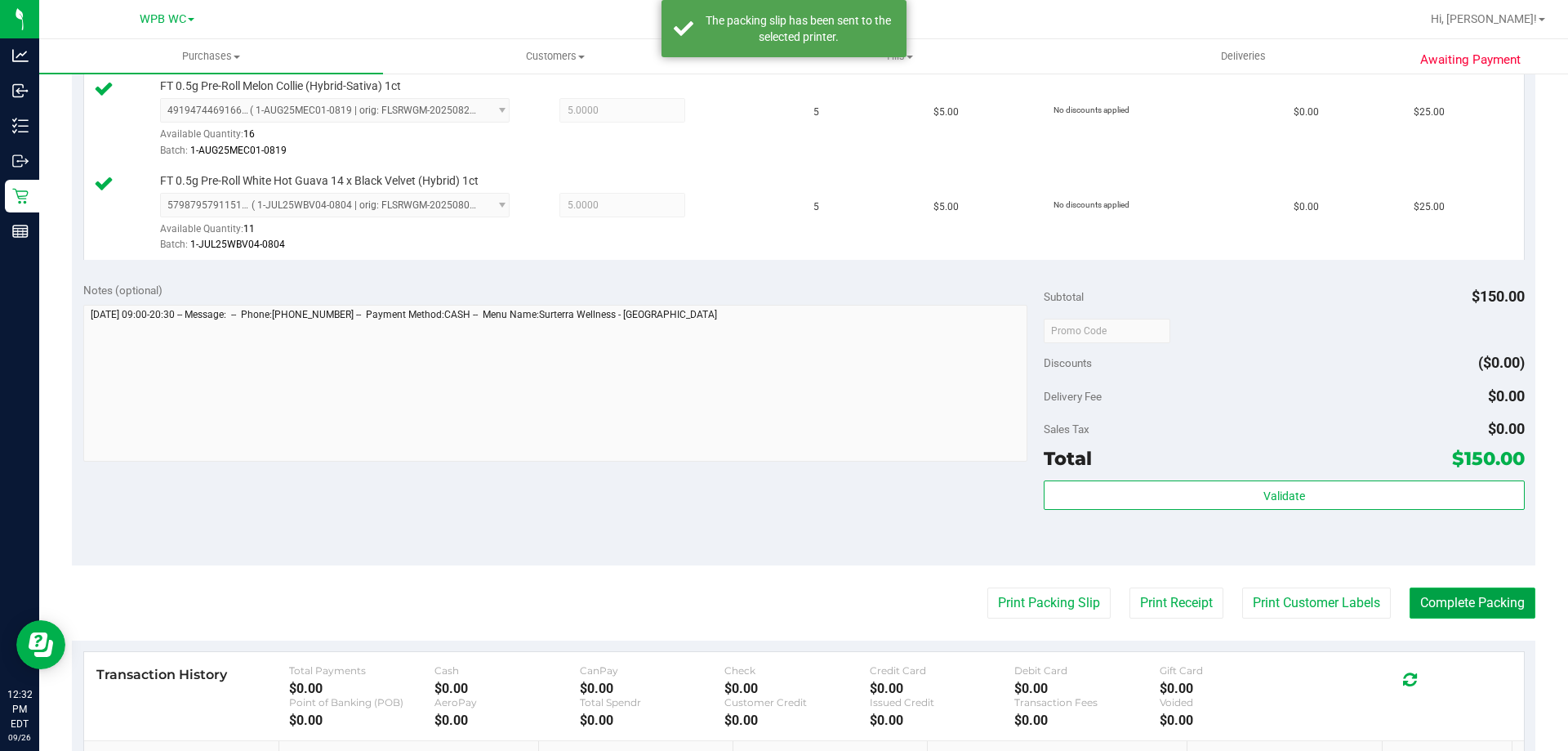
click at [1459, 602] on button "Complete Packing" at bounding box center [1472, 602] width 126 height 31
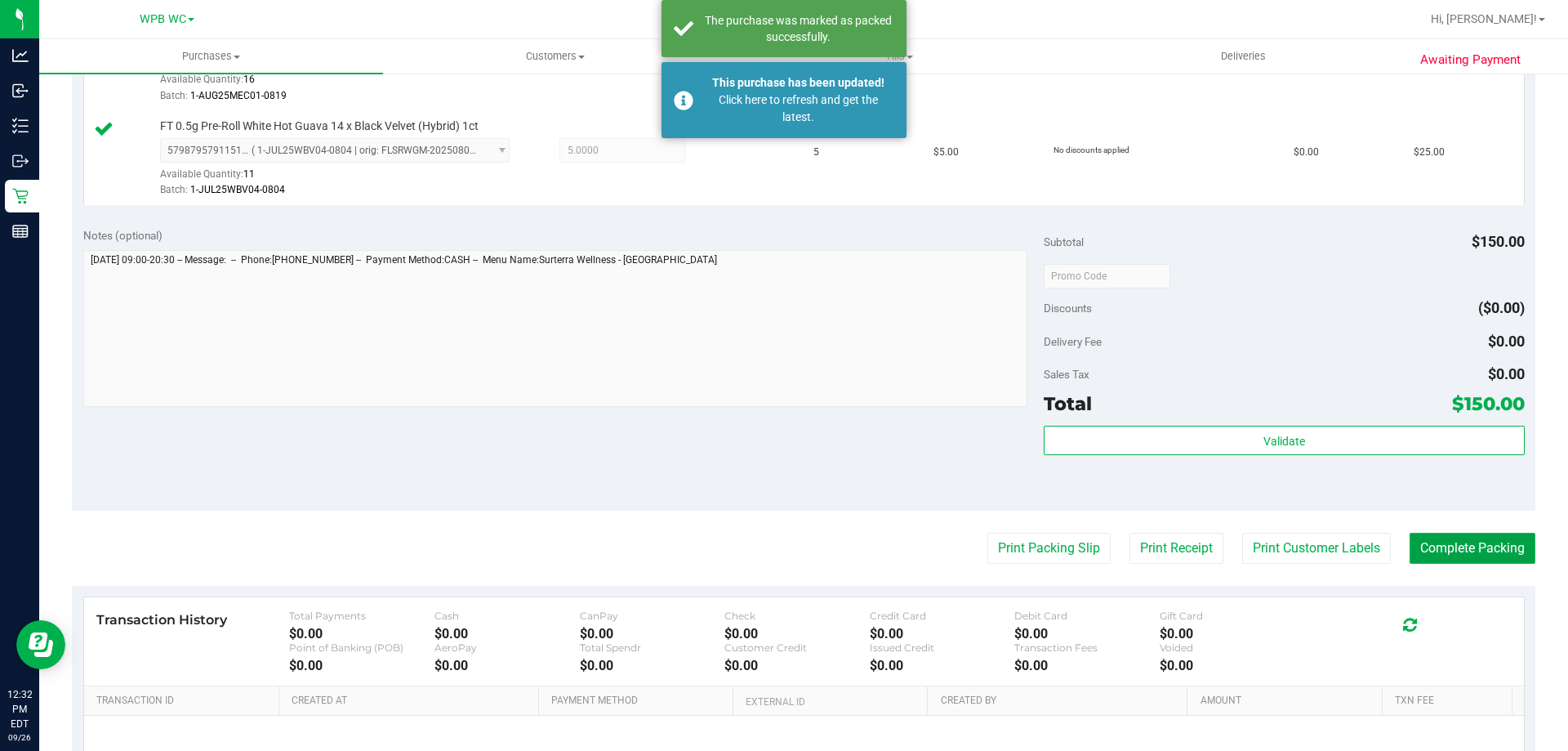
scroll to position [817, 0]
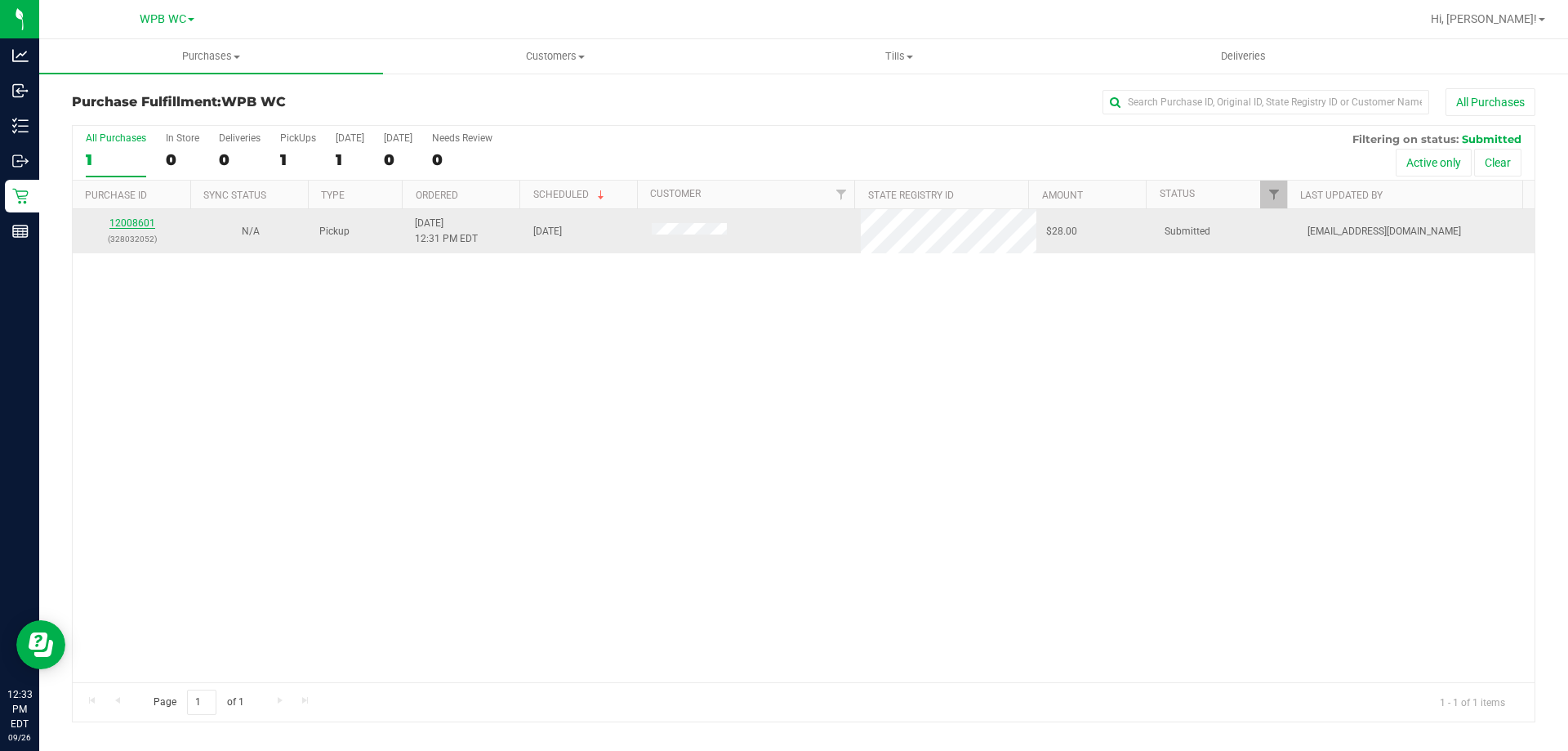
click at [133, 220] on link "12008601" at bounding box center [132, 223] width 46 height 11
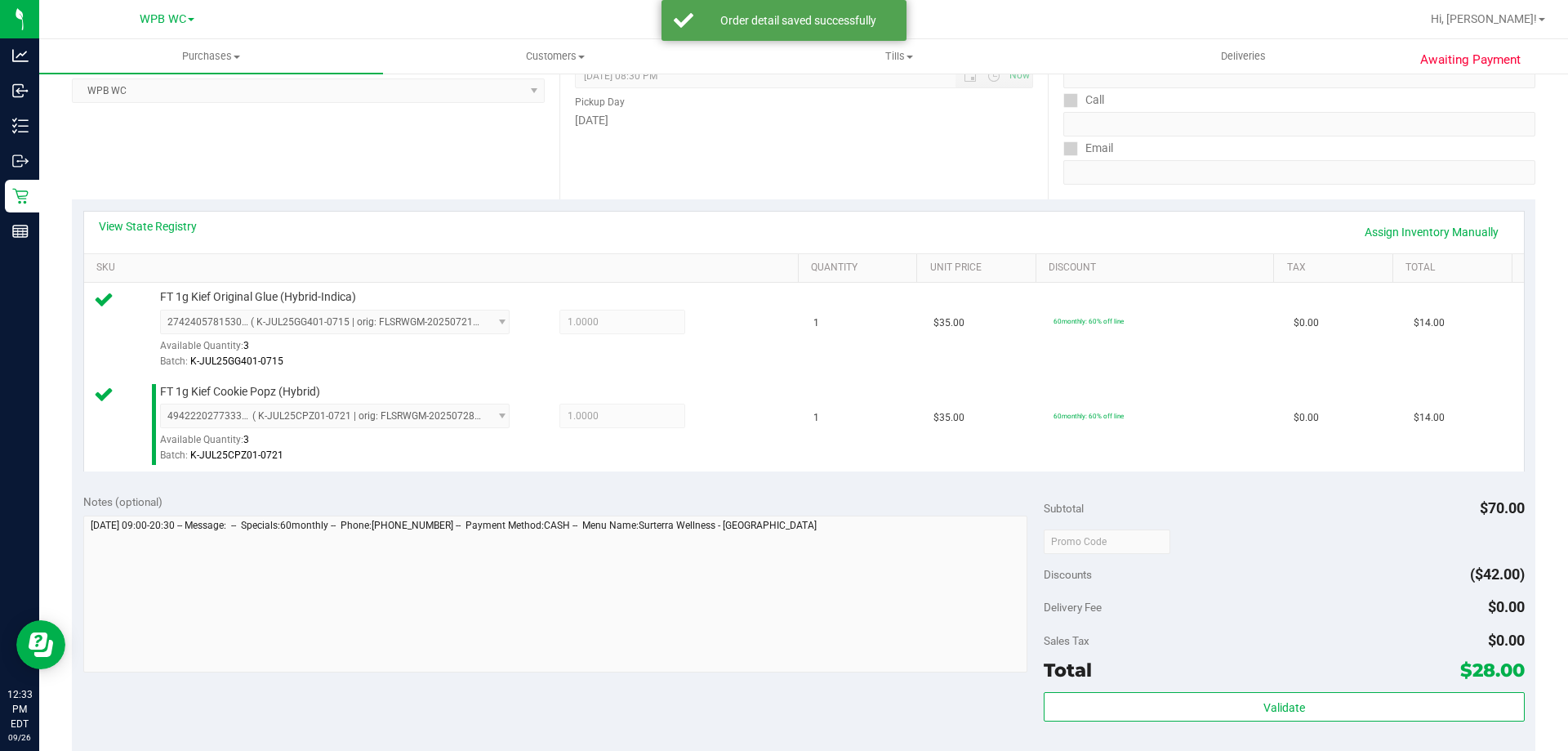
scroll to position [490, 0]
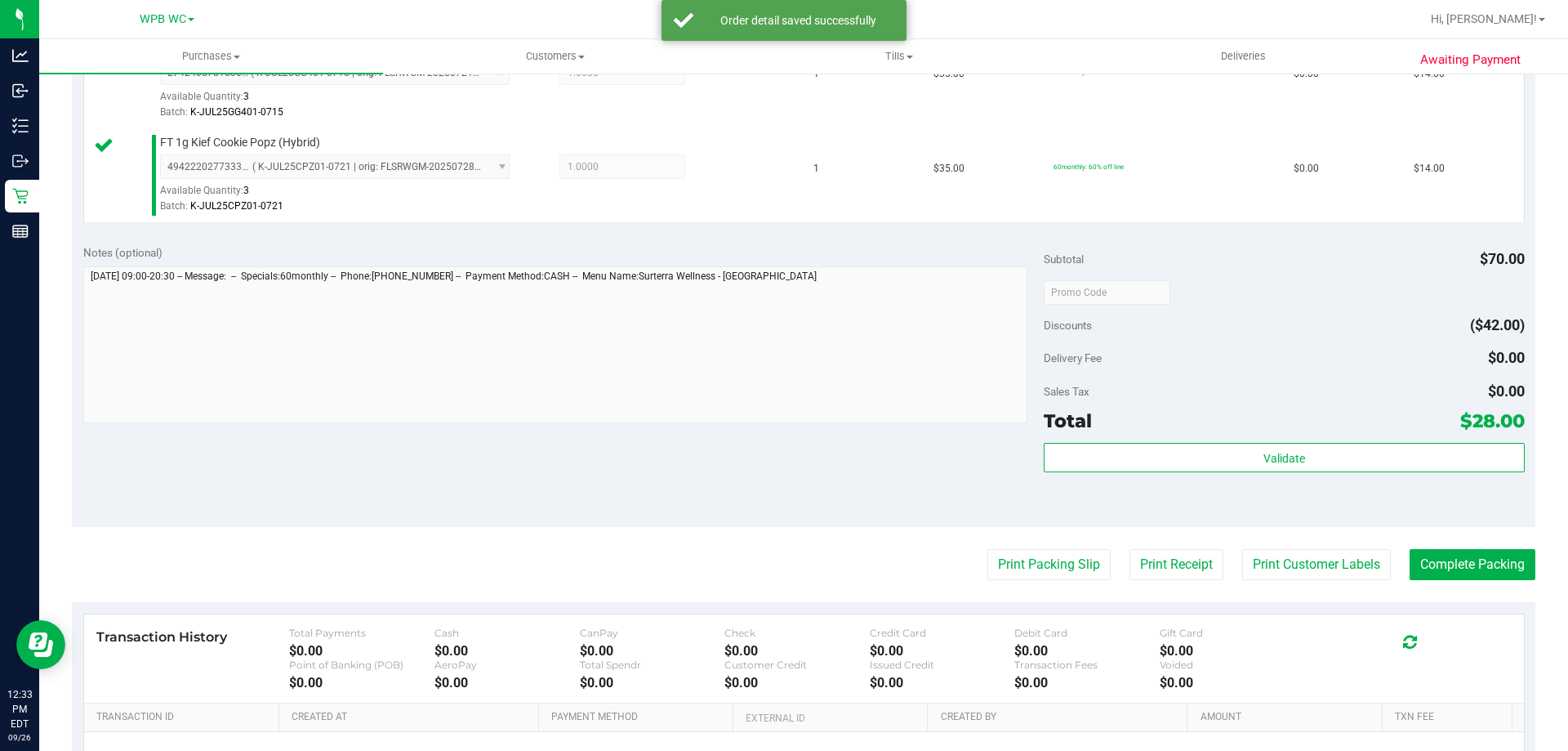
click at [1272, 432] on div "Total $28.00" at bounding box center [1283, 420] width 480 height 29
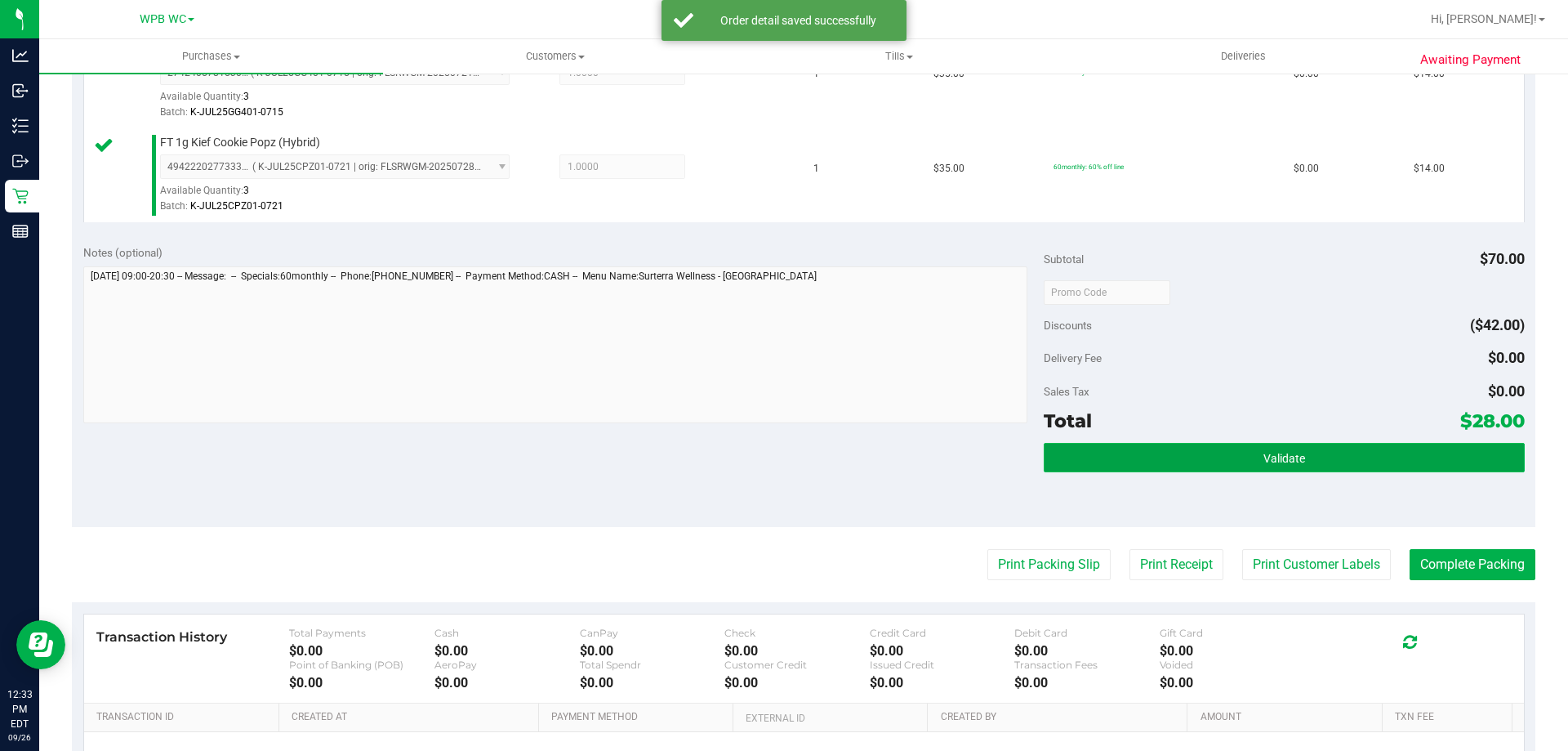
click at [1249, 442] on button "Validate" at bounding box center [1283, 456] width 480 height 29
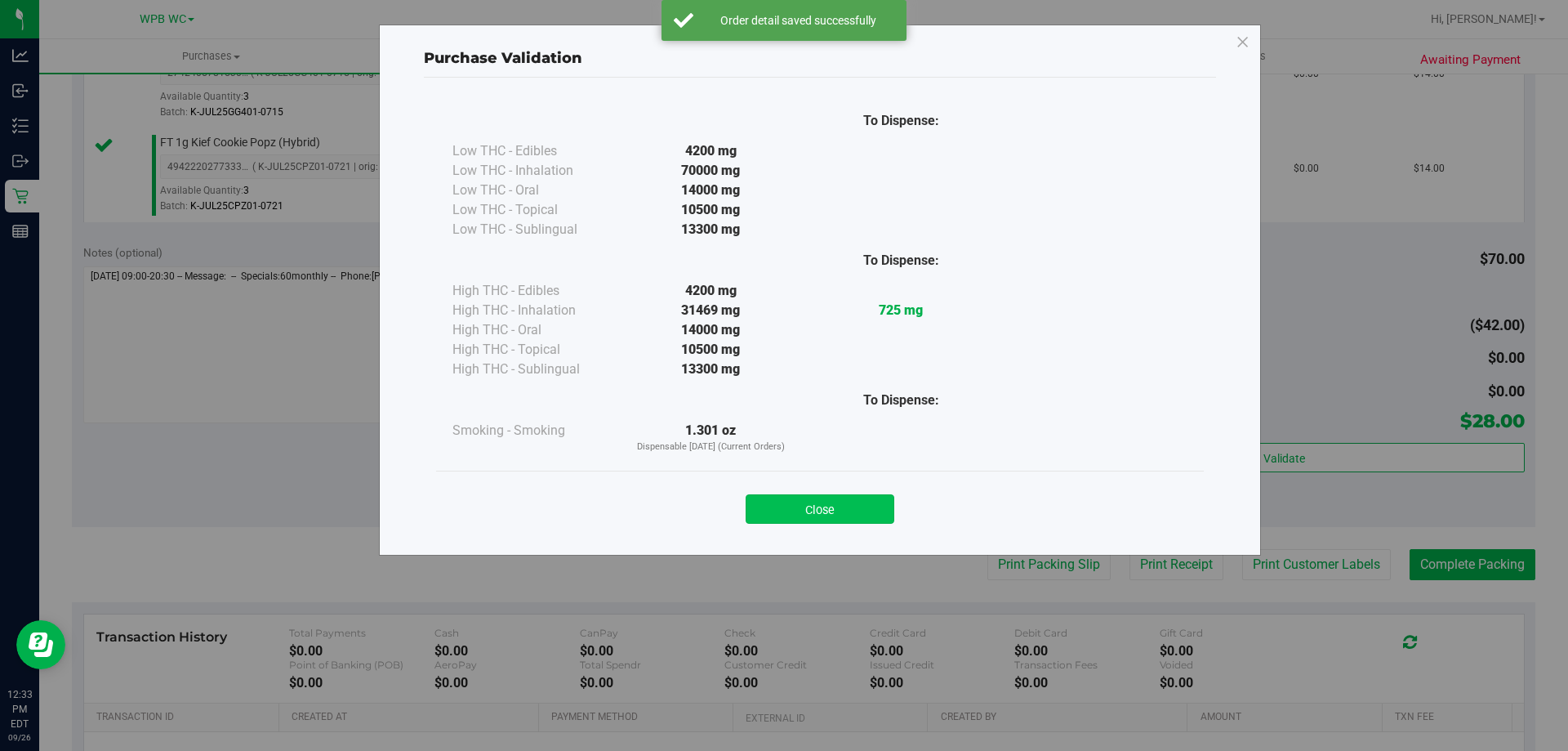
click at [838, 519] on button "Close" at bounding box center [819, 508] width 149 height 29
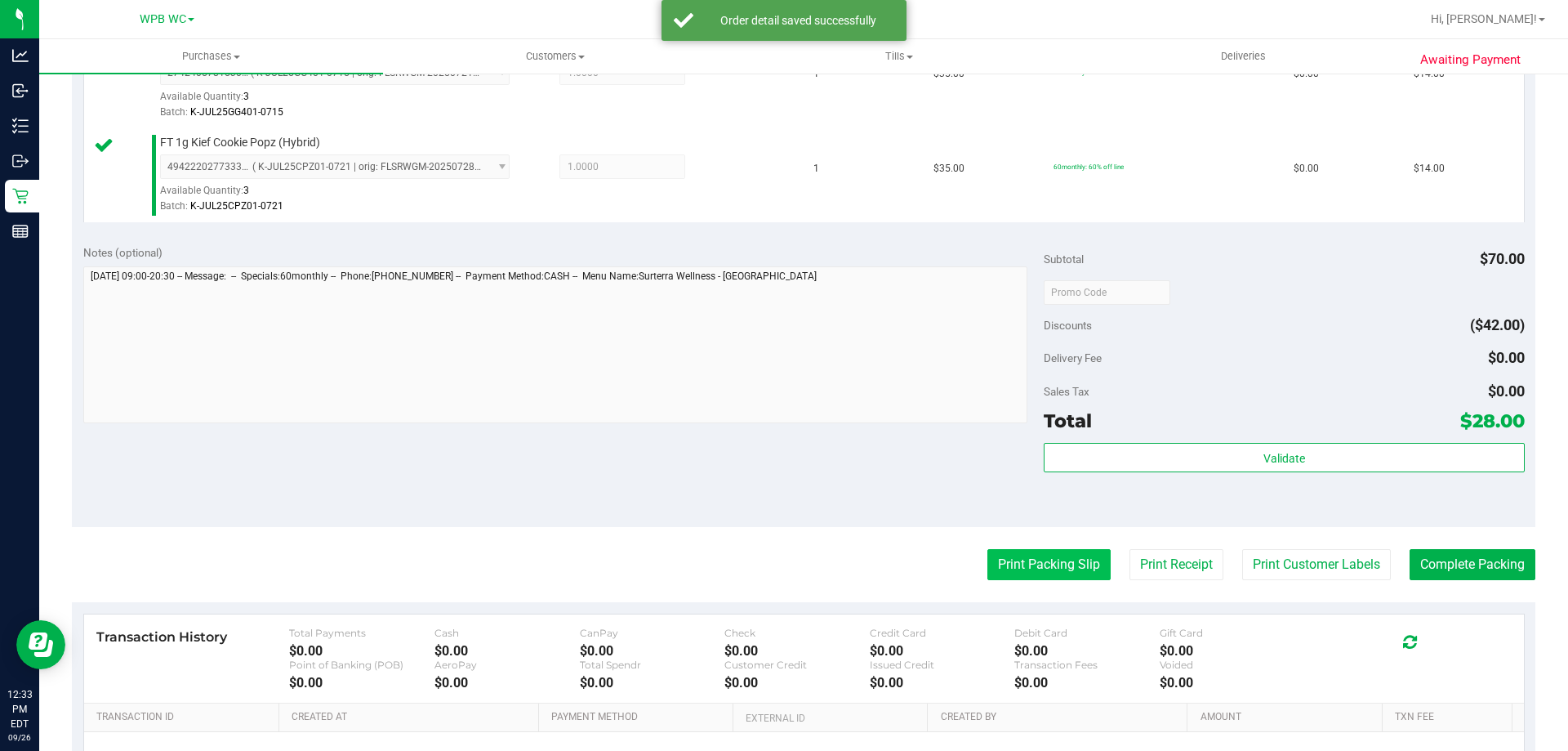
click at [1042, 570] on button "Print Packing Slip" at bounding box center [1048, 564] width 123 height 31
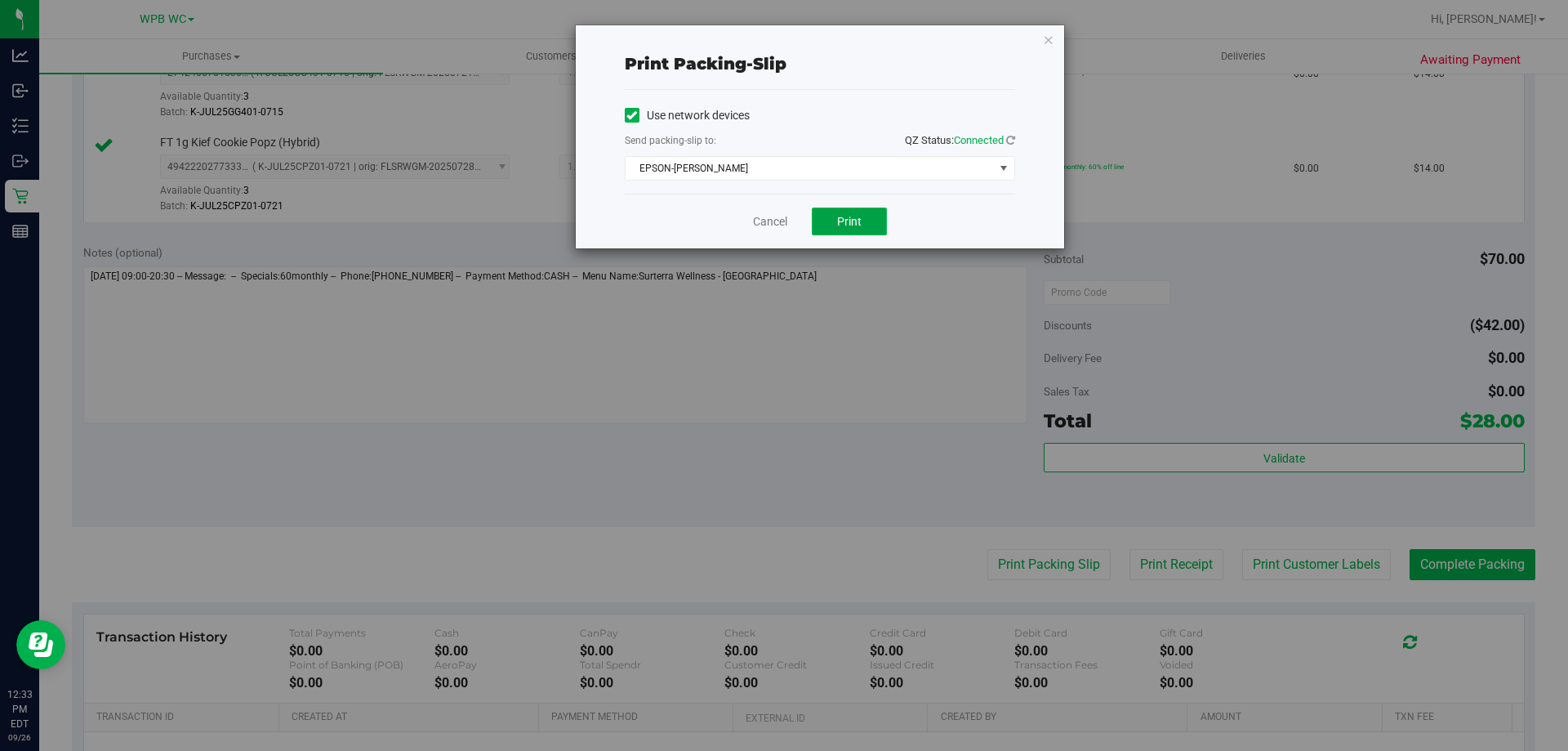
click at [843, 223] on span "Print" at bounding box center [849, 221] width 24 height 13
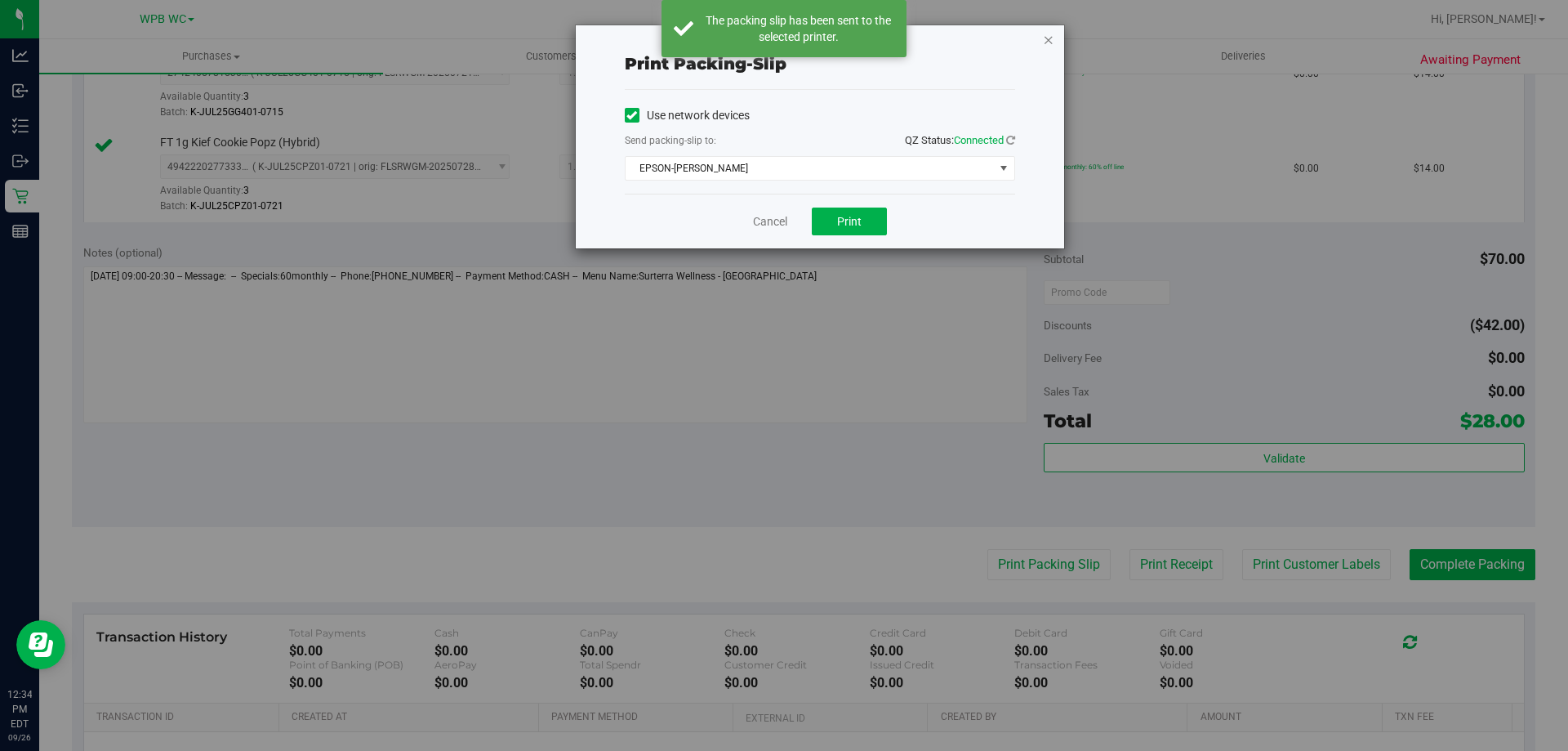
click at [1050, 34] on icon "button" at bounding box center [1048, 39] width 11 height 20
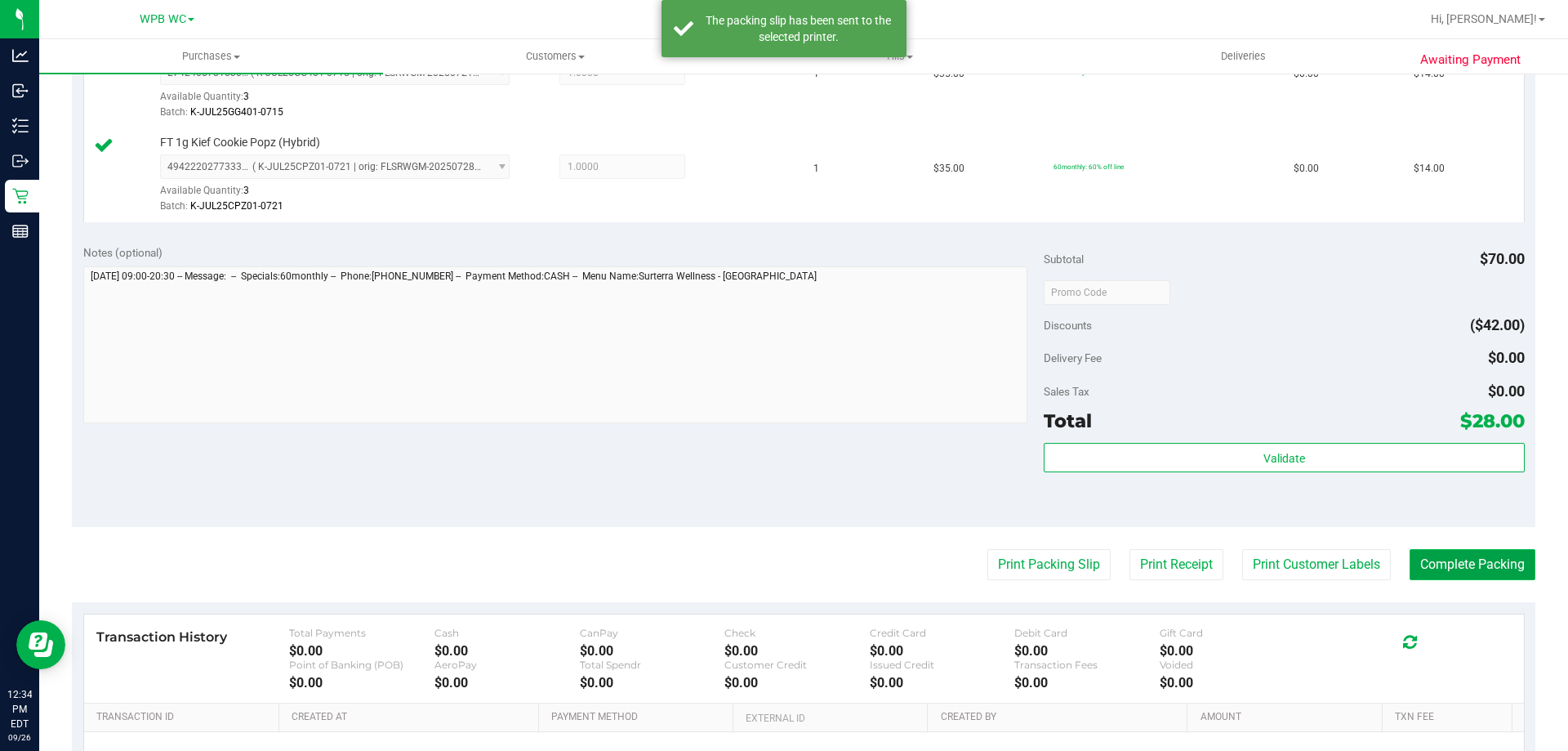
click at [1468, 557] on button "Complete Packing" at bounding box center [1472, 564] width 126 height 31
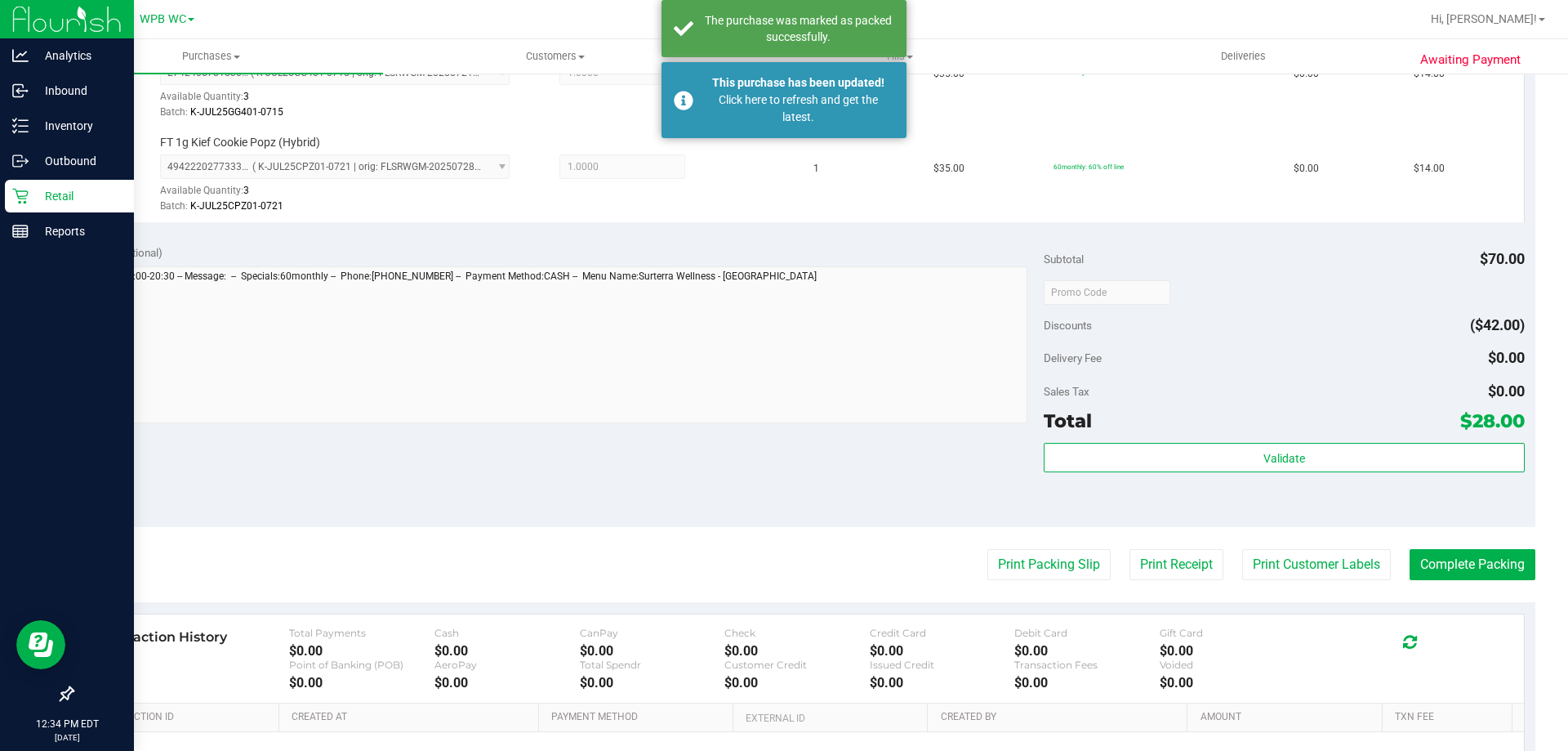
click at [26, 189] on icon at bounding box center [20, 196] width 16 height 16
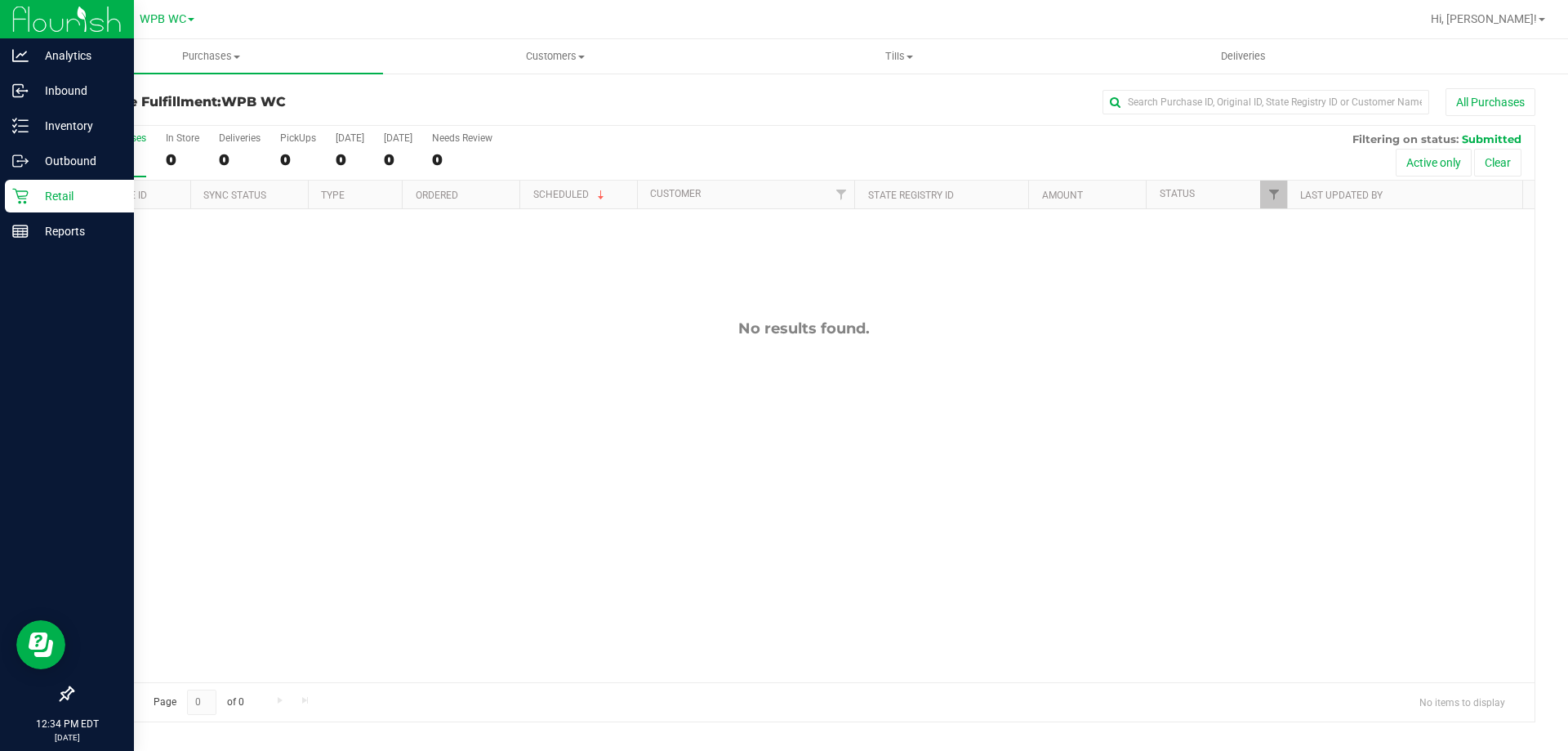
click at [65, 201] on p "Retail" at bounding box center [77, 196] width 98 height 20
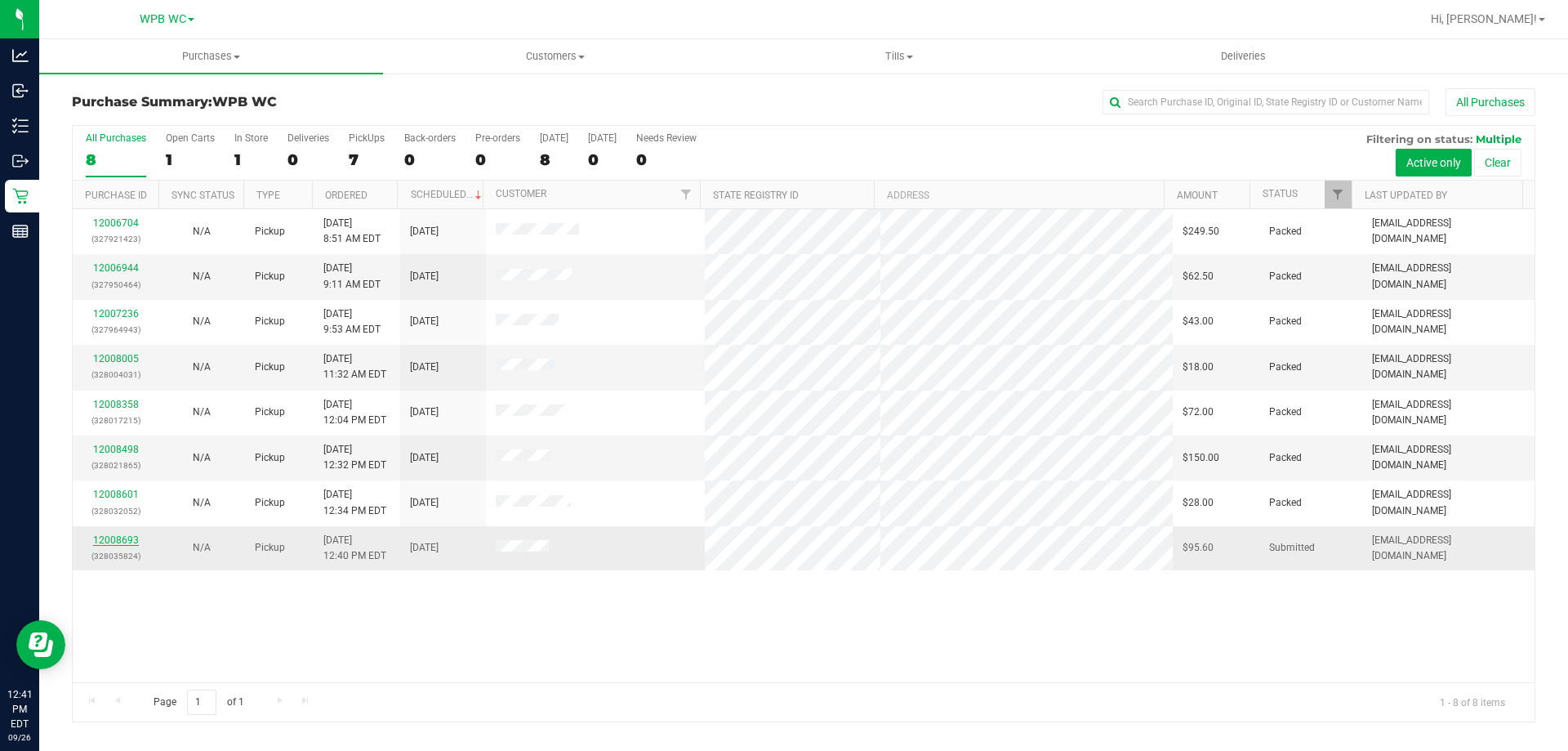
click at [108, 535] on link "12008693" at bounding box center [116, 540] width 46 height 11
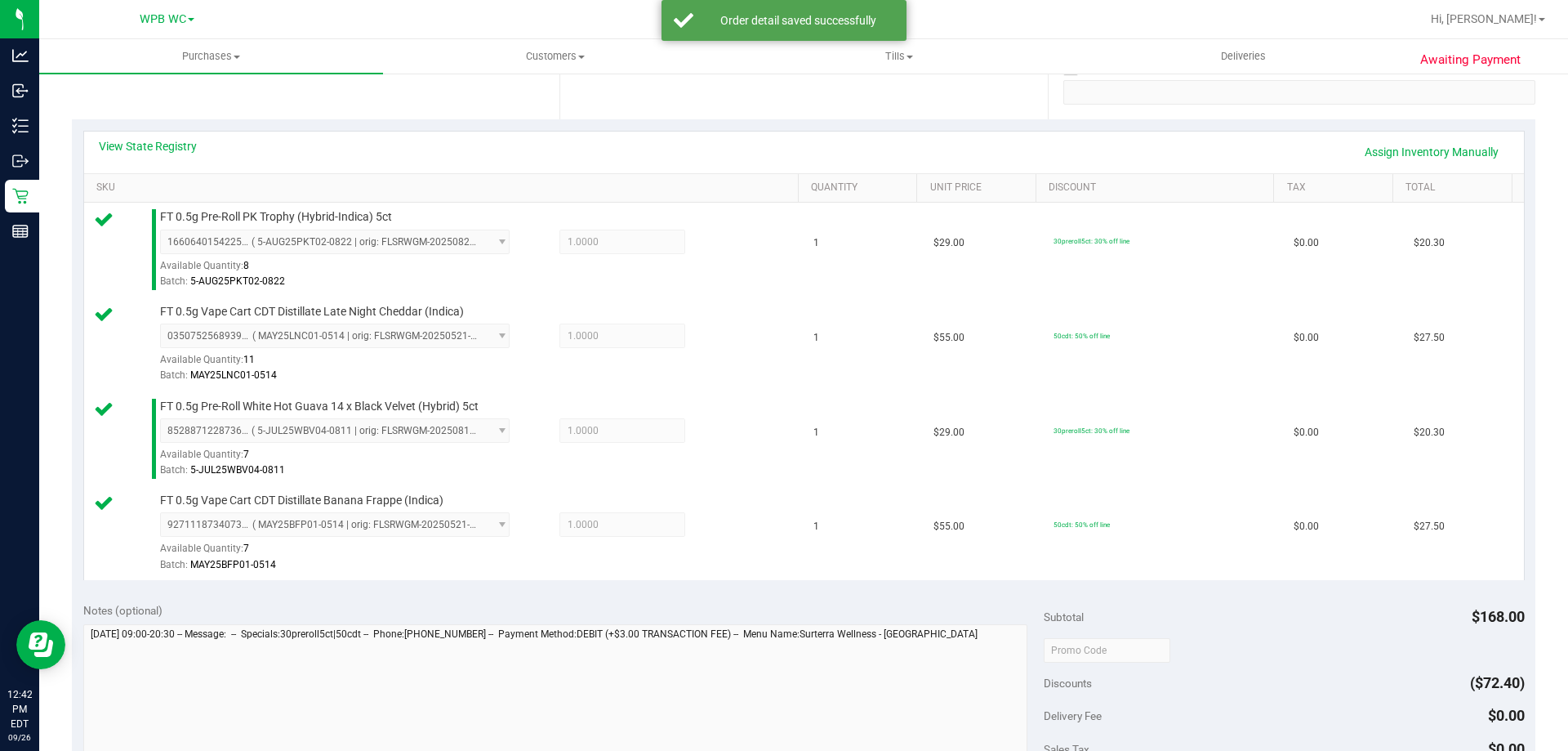
scroll to position [572, 0]
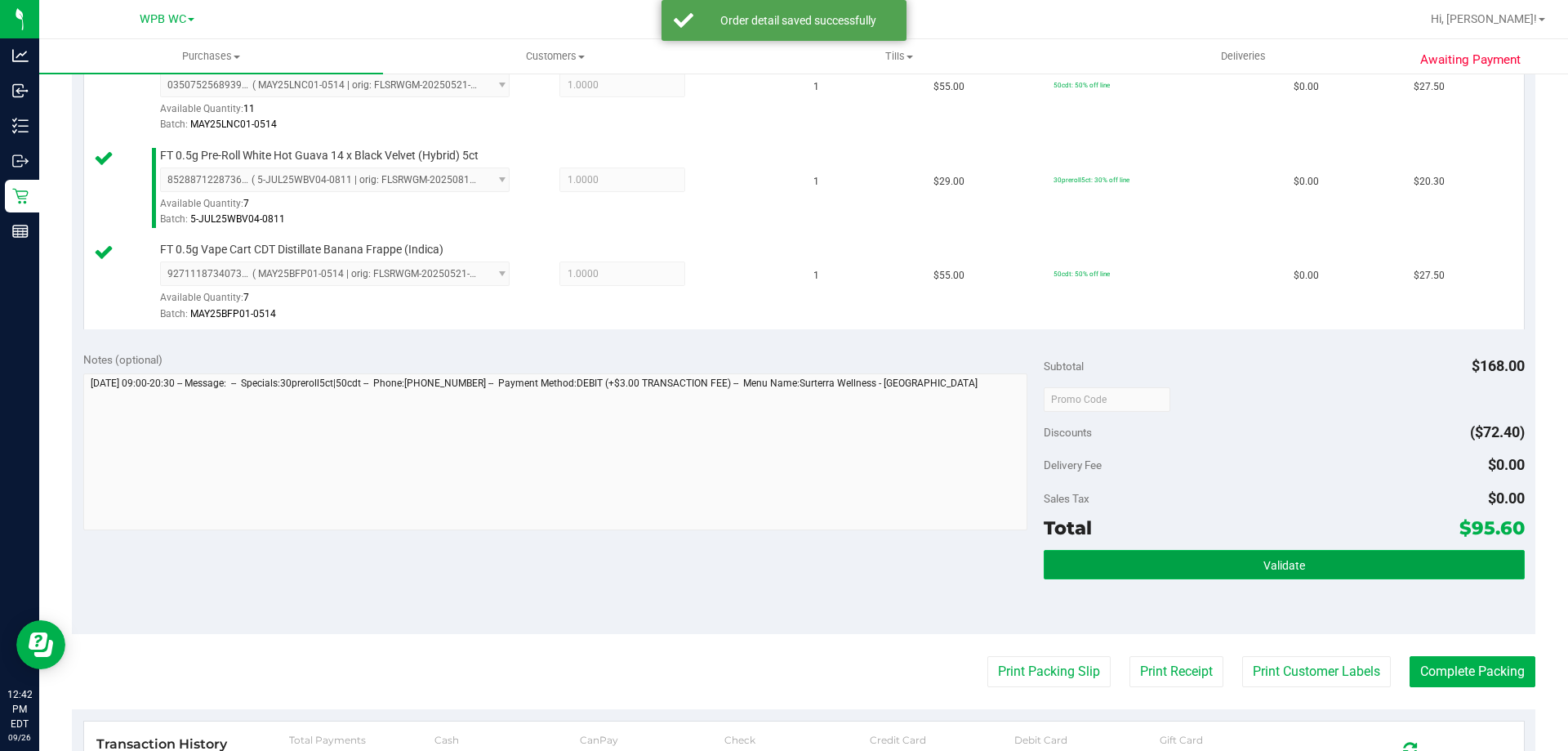
click at [1191, 570] on button "Validate" at bounding box center [1283, 564] width 480 height 29
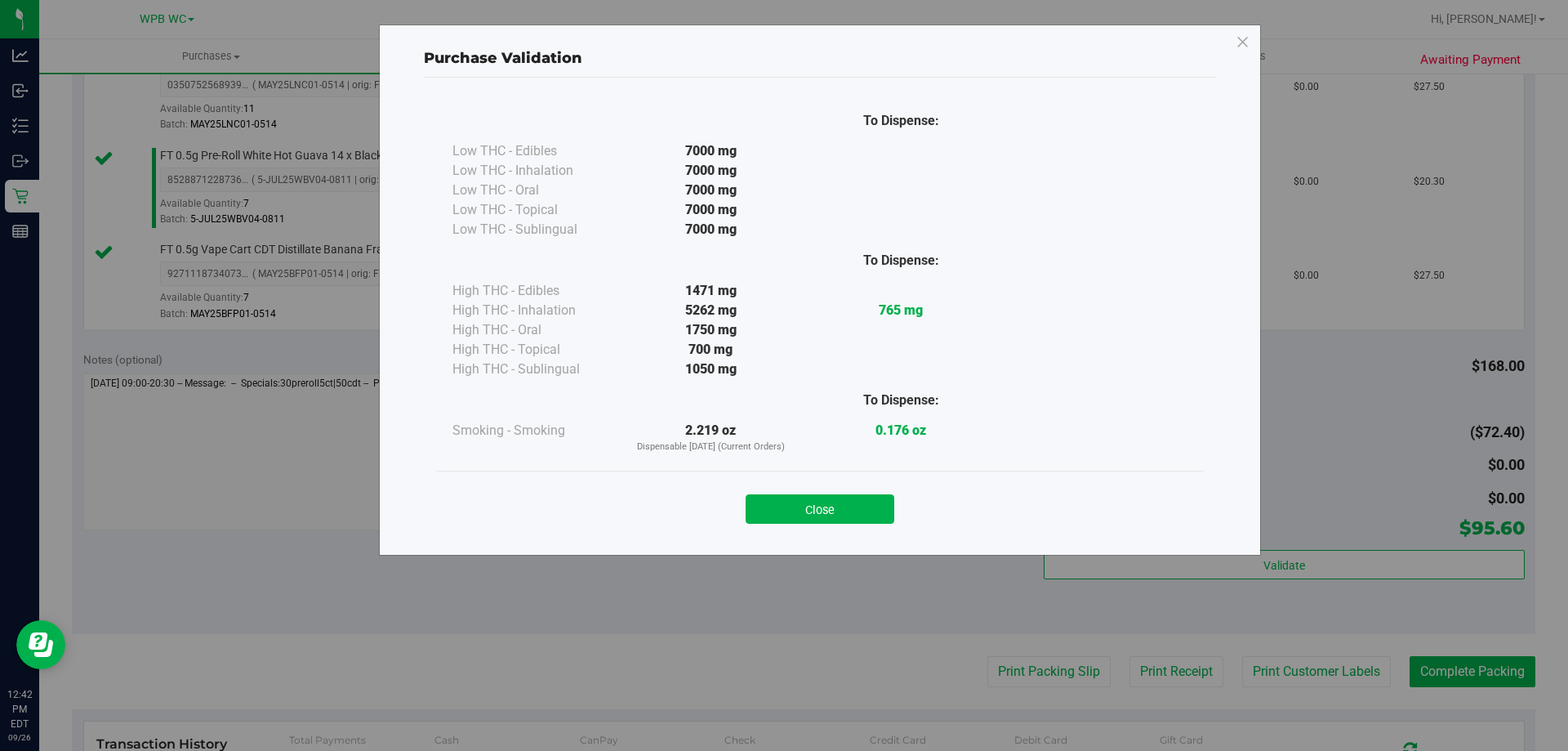
click at [862, 523] on div "Close" at bounding box center [820, 503] width 768 height 66
click at [861, 519] on button "Close" at bounding box center [819, 508] width 149 height 29
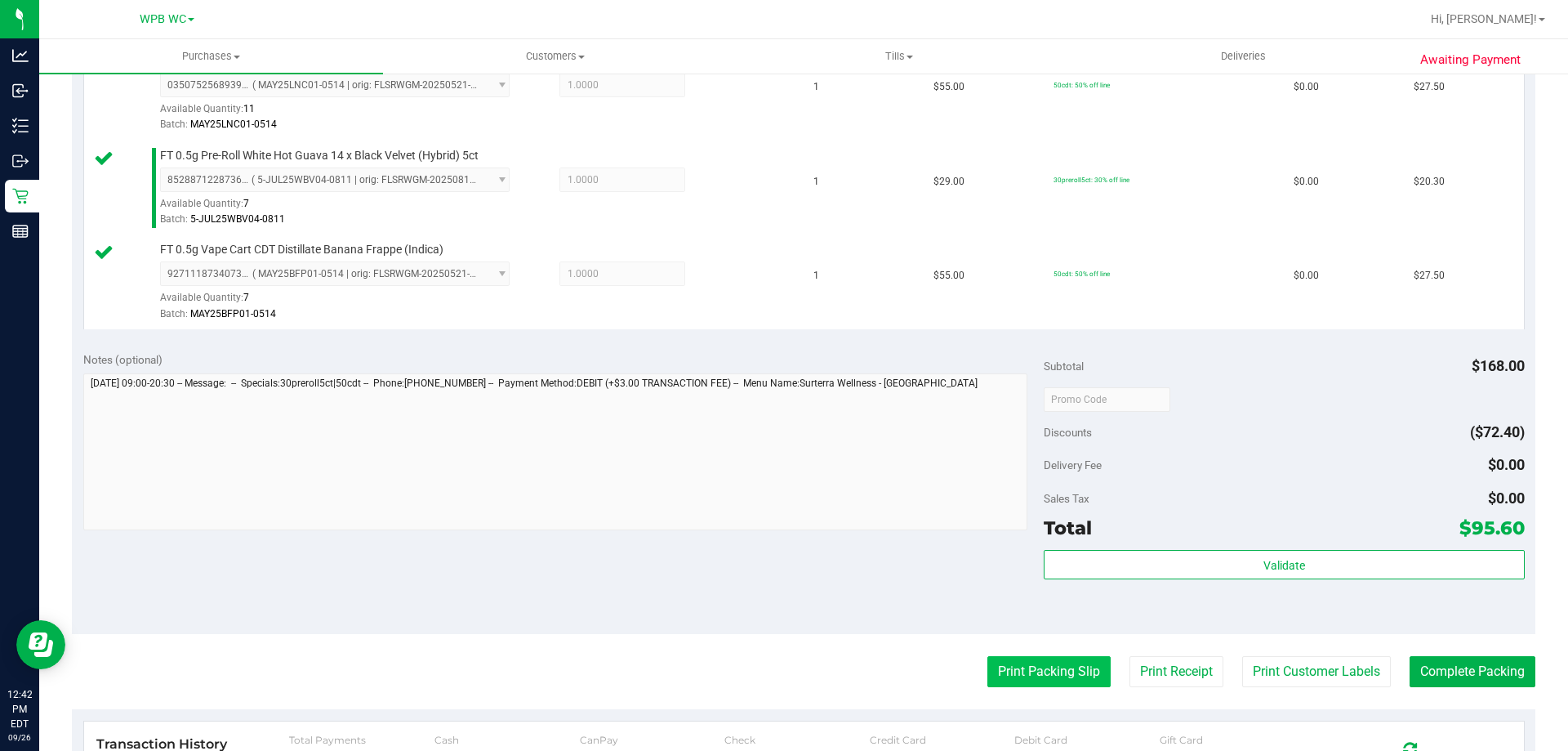
click at [994, 678] on button "Print Packing Slip" at bounding box center [1048, 671] width 123 height 31
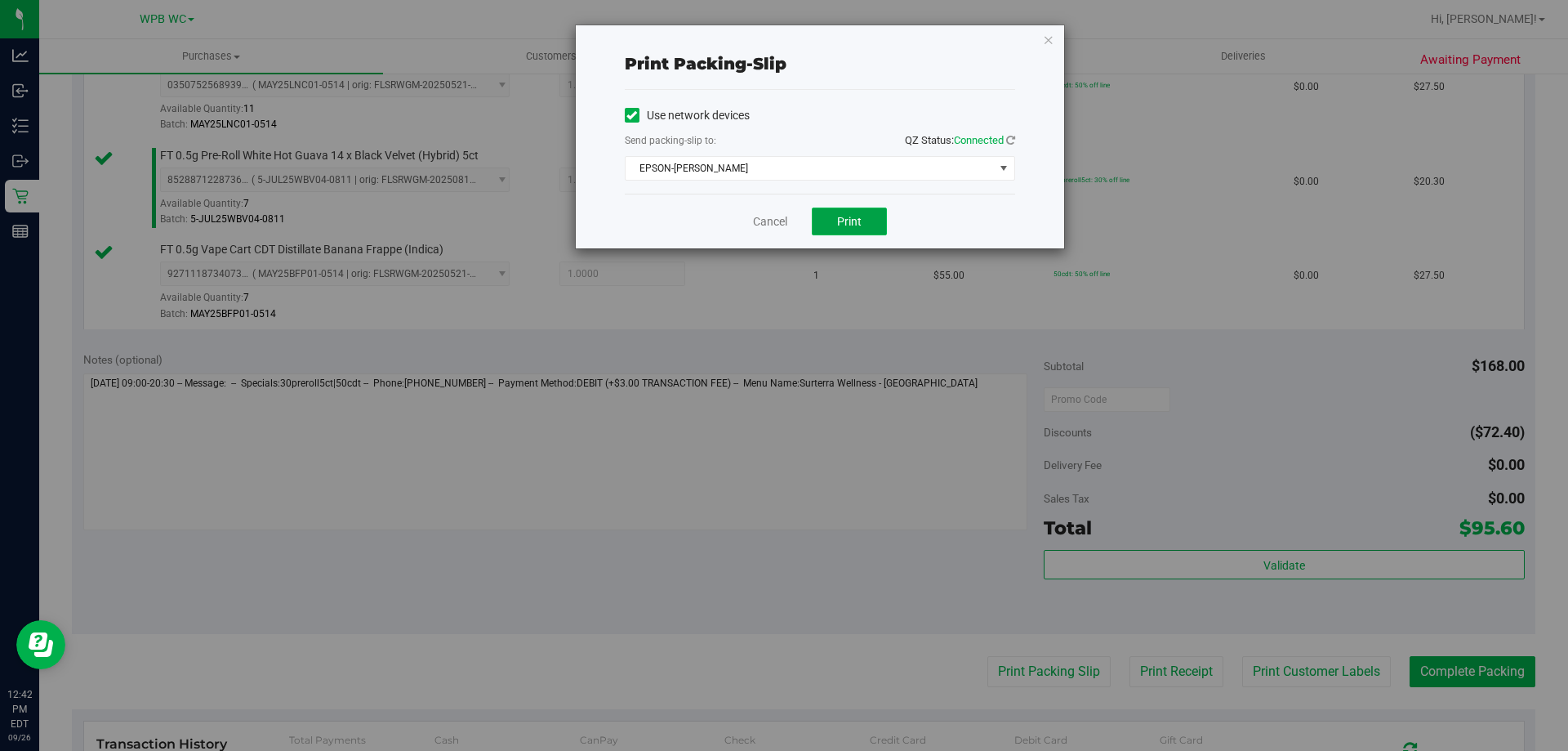
click at [839, 215] on span "Print" at bounding box center [849, 221] width 24 height 13
click at [1060, 40] on div "Print packing-slip Use network devices Send packing-slip to: QZ Status: Connect…" at bounding box center [819, 136] width 488 height 223
click at [1050, 39] on icon "button" at bounding box center [1048, 39] width 11 height 20
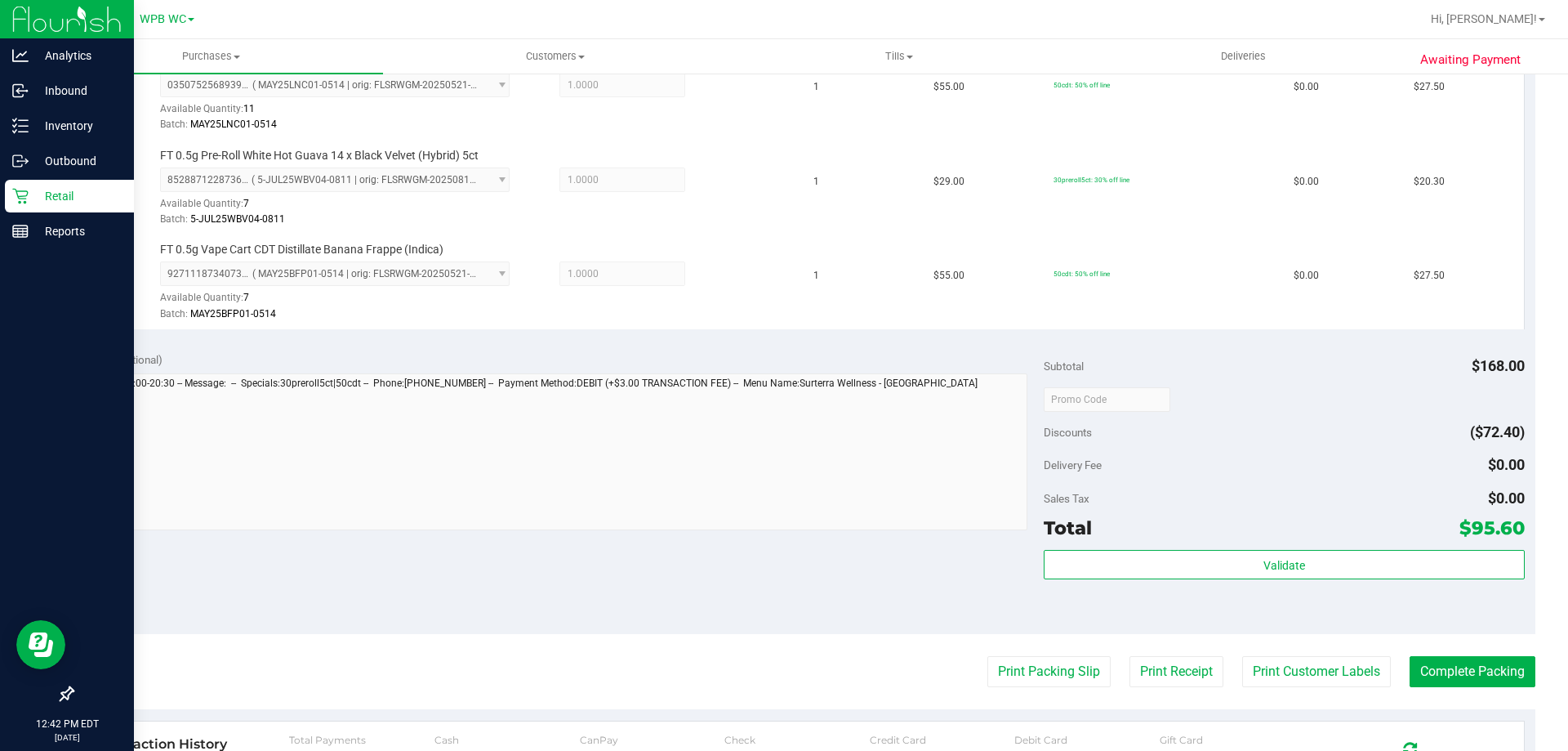
click at [21, 191] on icon at bounding box center [20, 197] width 15 height 15
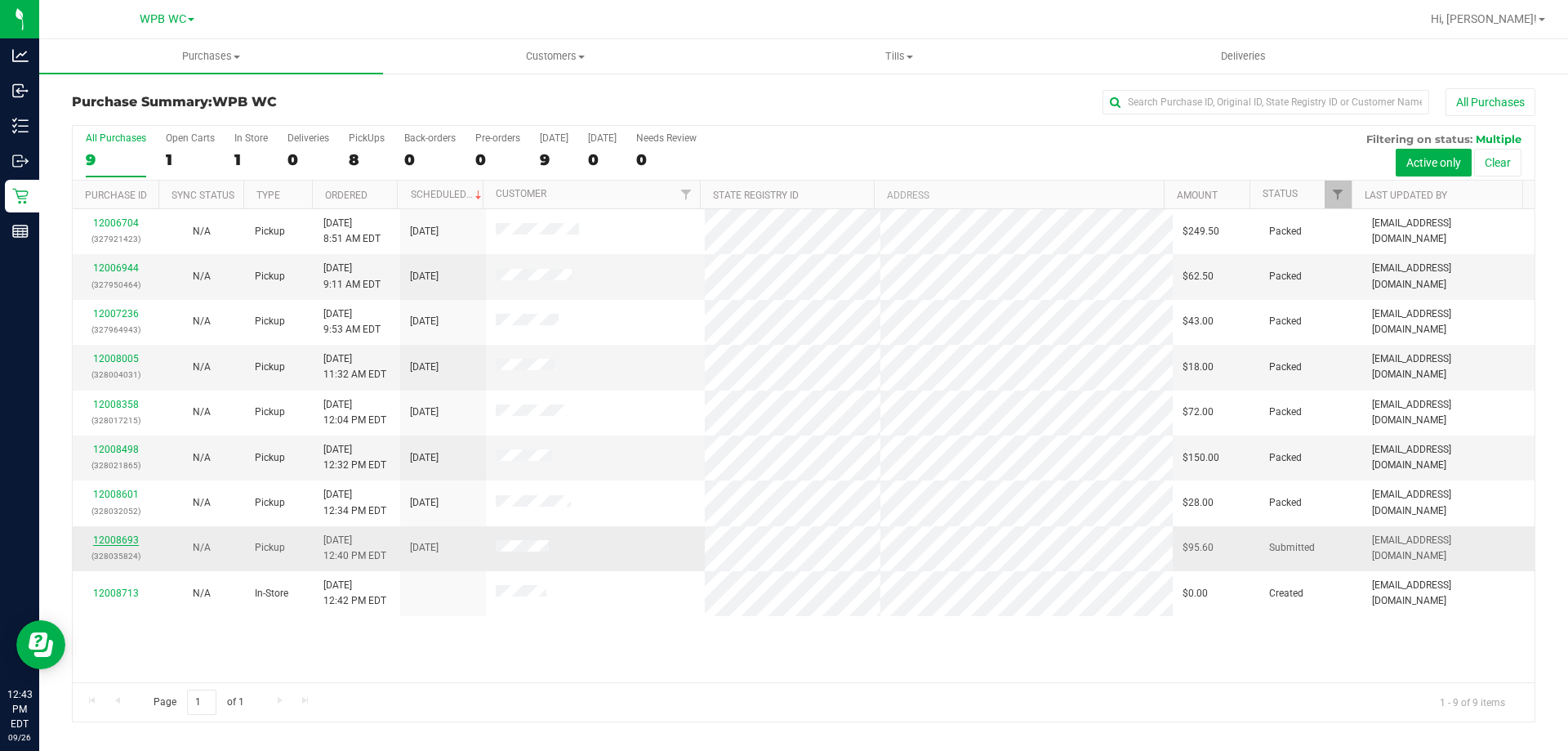
click at [134, 536] on link "12008693" at bounding box center [116, 540] width 46 height 11
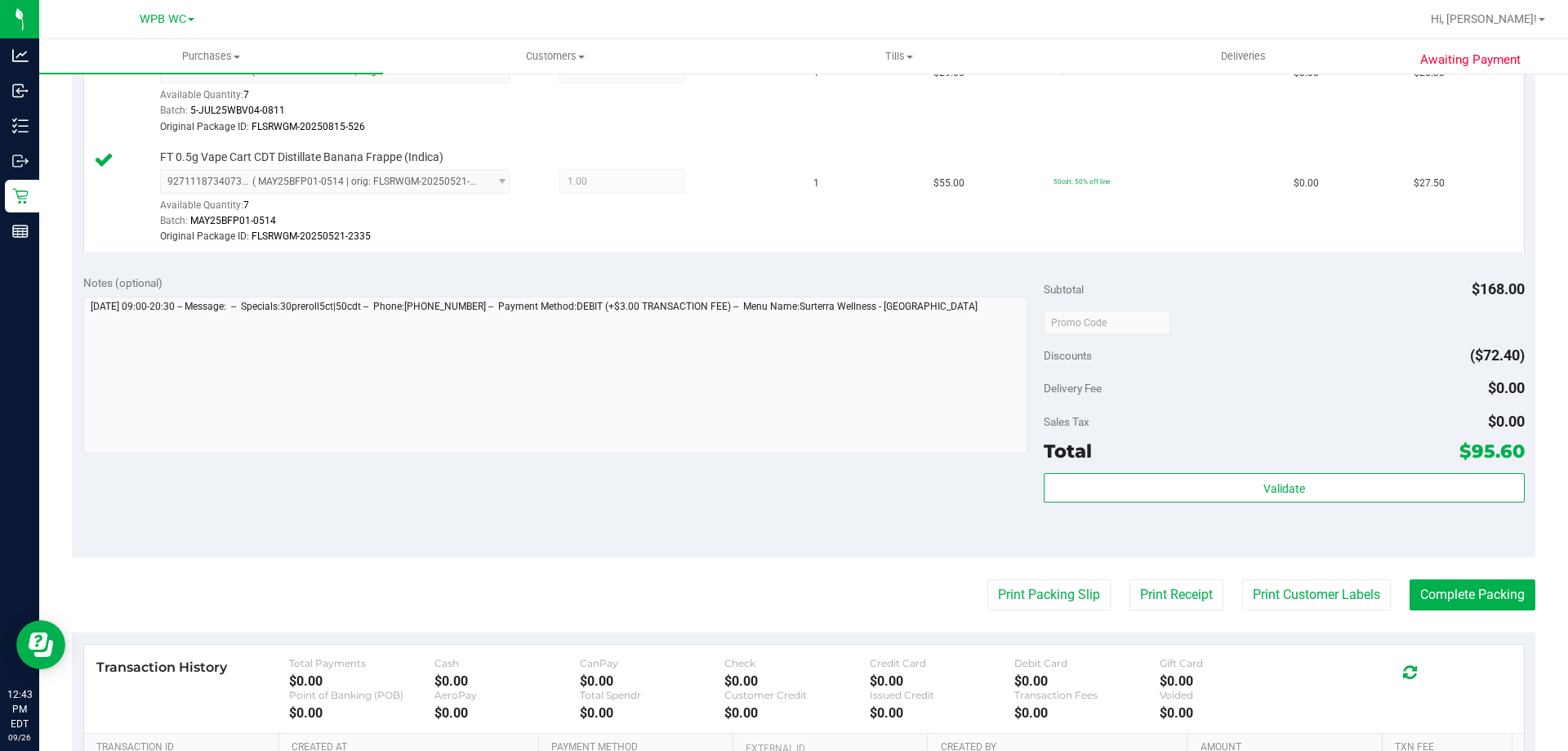
scroll to position [932, 0]
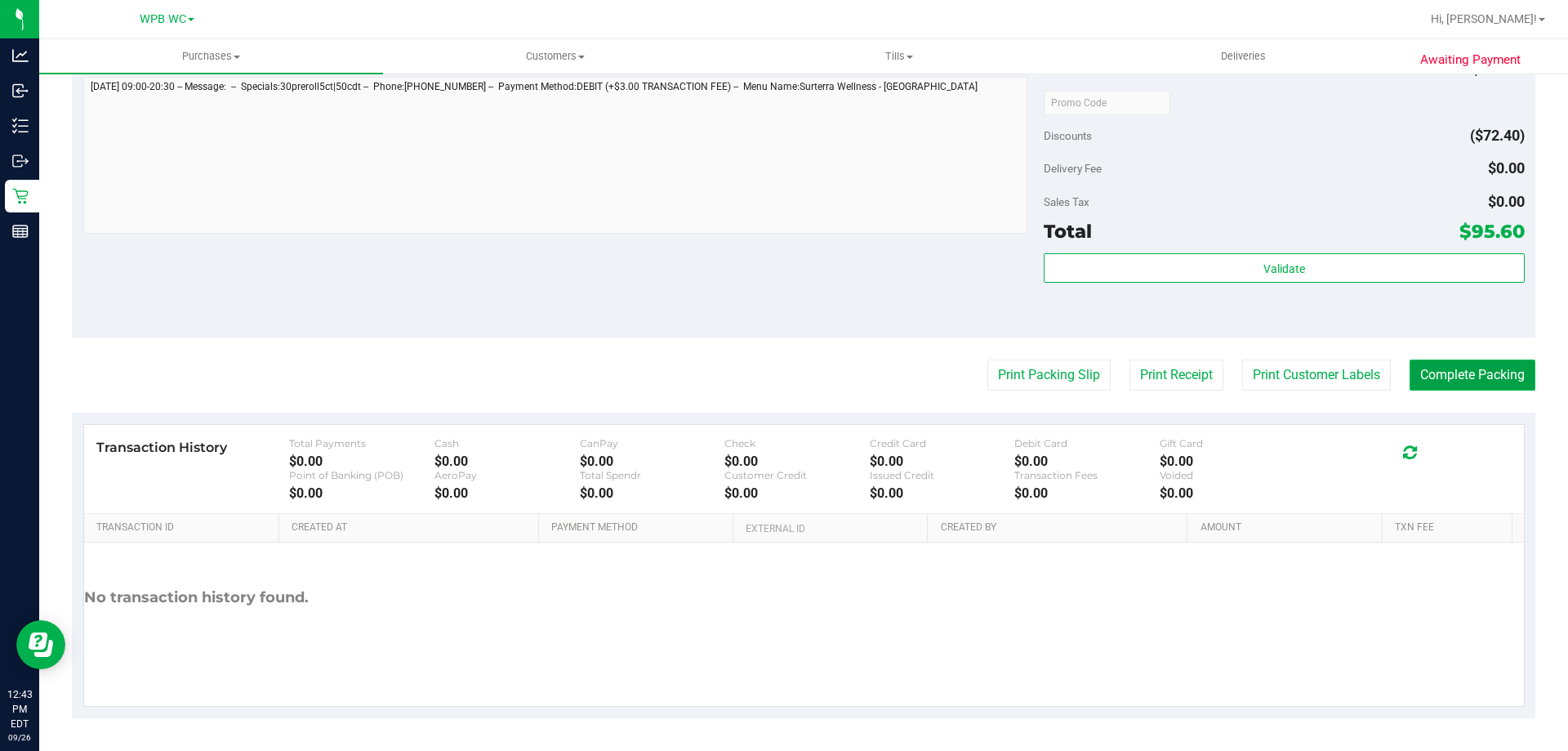
click at [1440, 378] on button "Complete Packing" at bounding box center [1472, 375] width 126 height 31
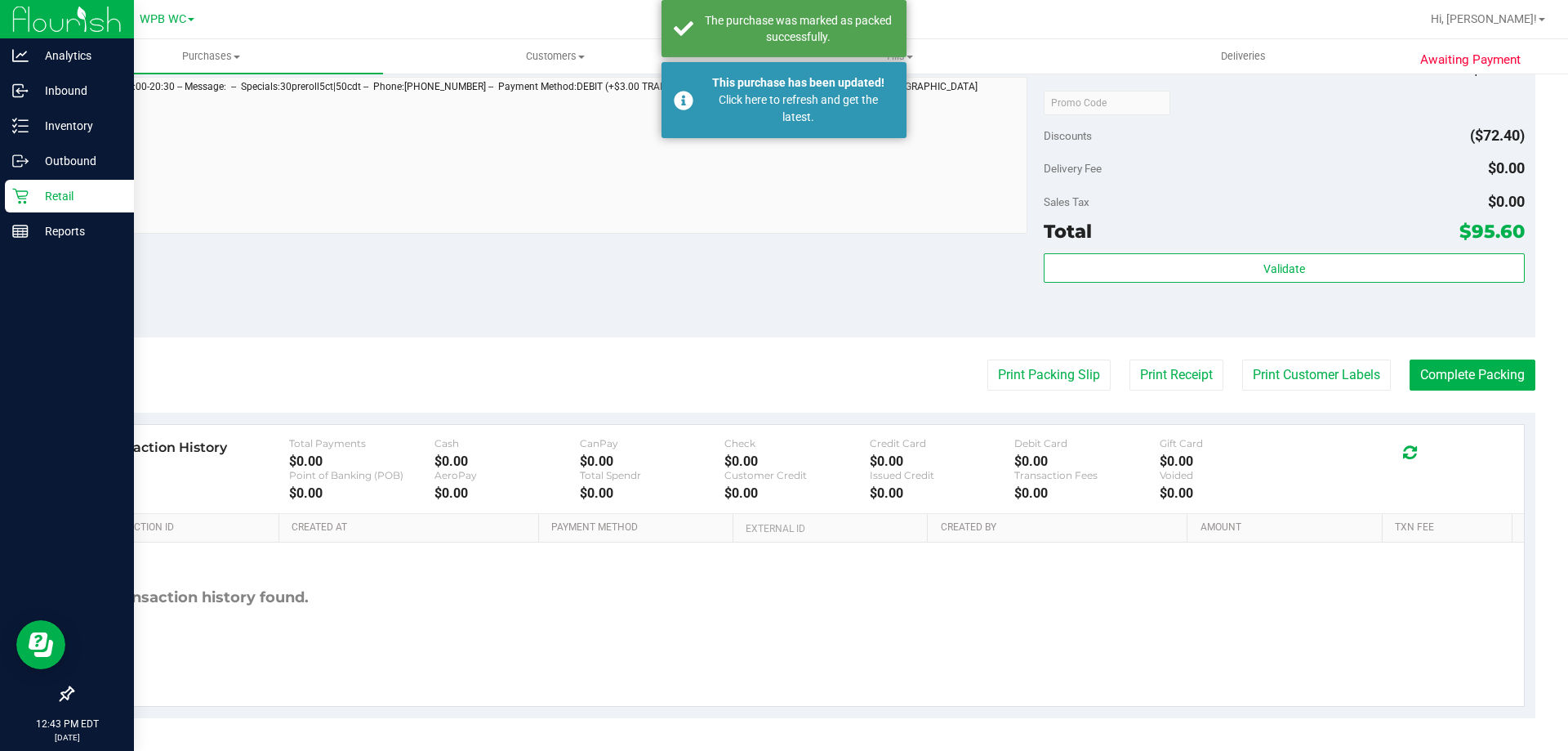
click at [63, 188] on p "Retail" at bounding box center [77, 196] width 98 height 20
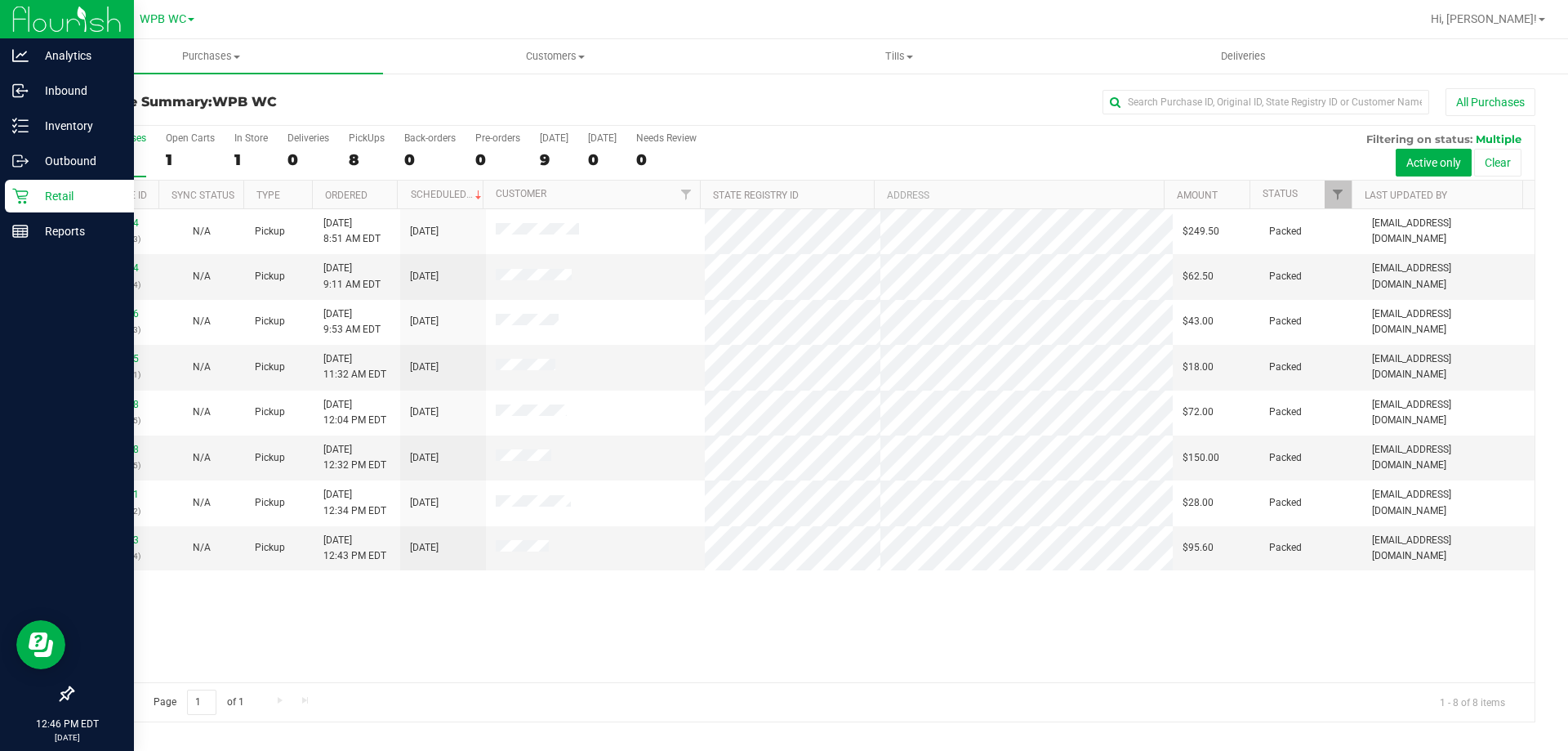
click at [51, 206] on div "Retail" at bounding box center [69, 196] width 129 height 33
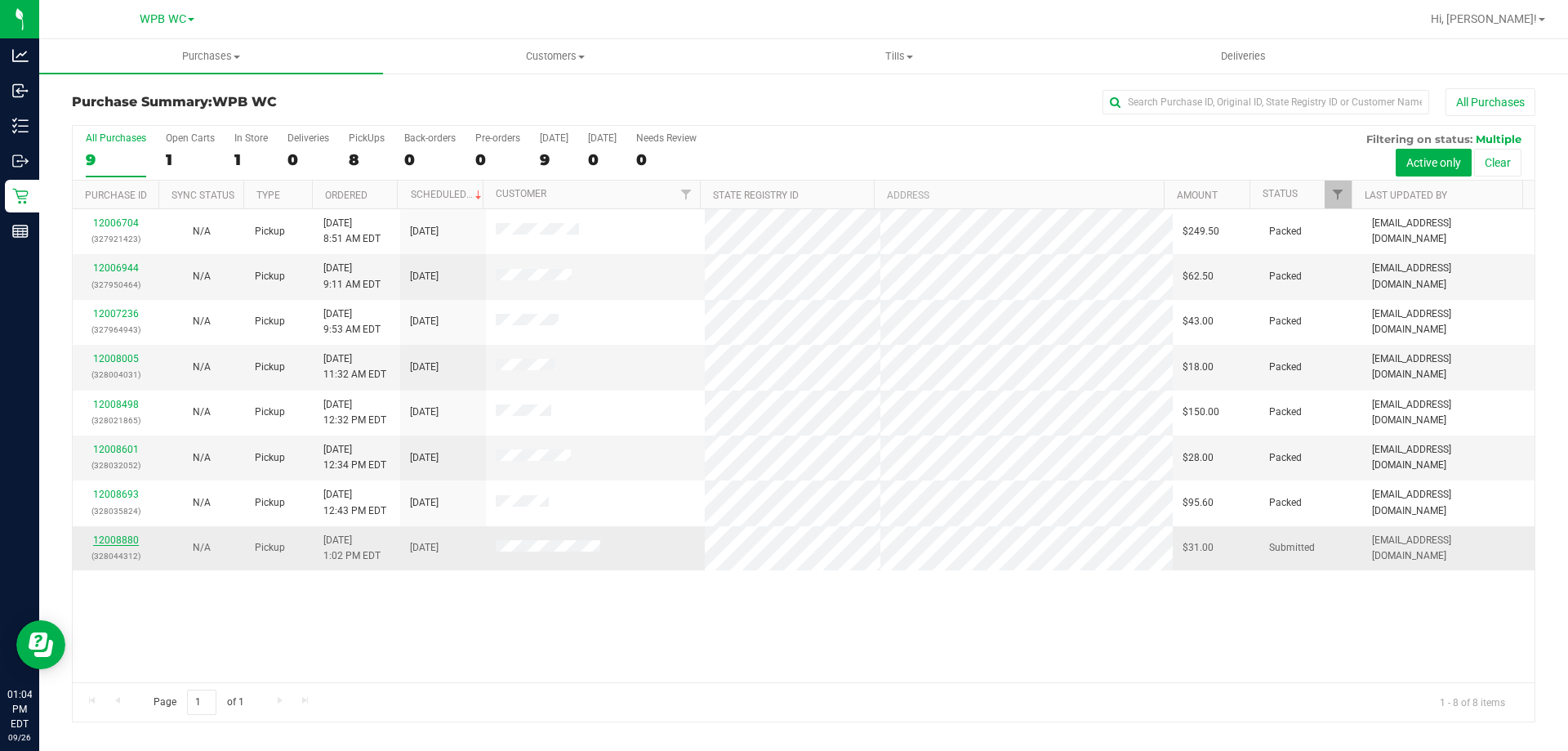
click at [108, 535] on link "12008880" at bounding box center [116, 540] width 46 height 11
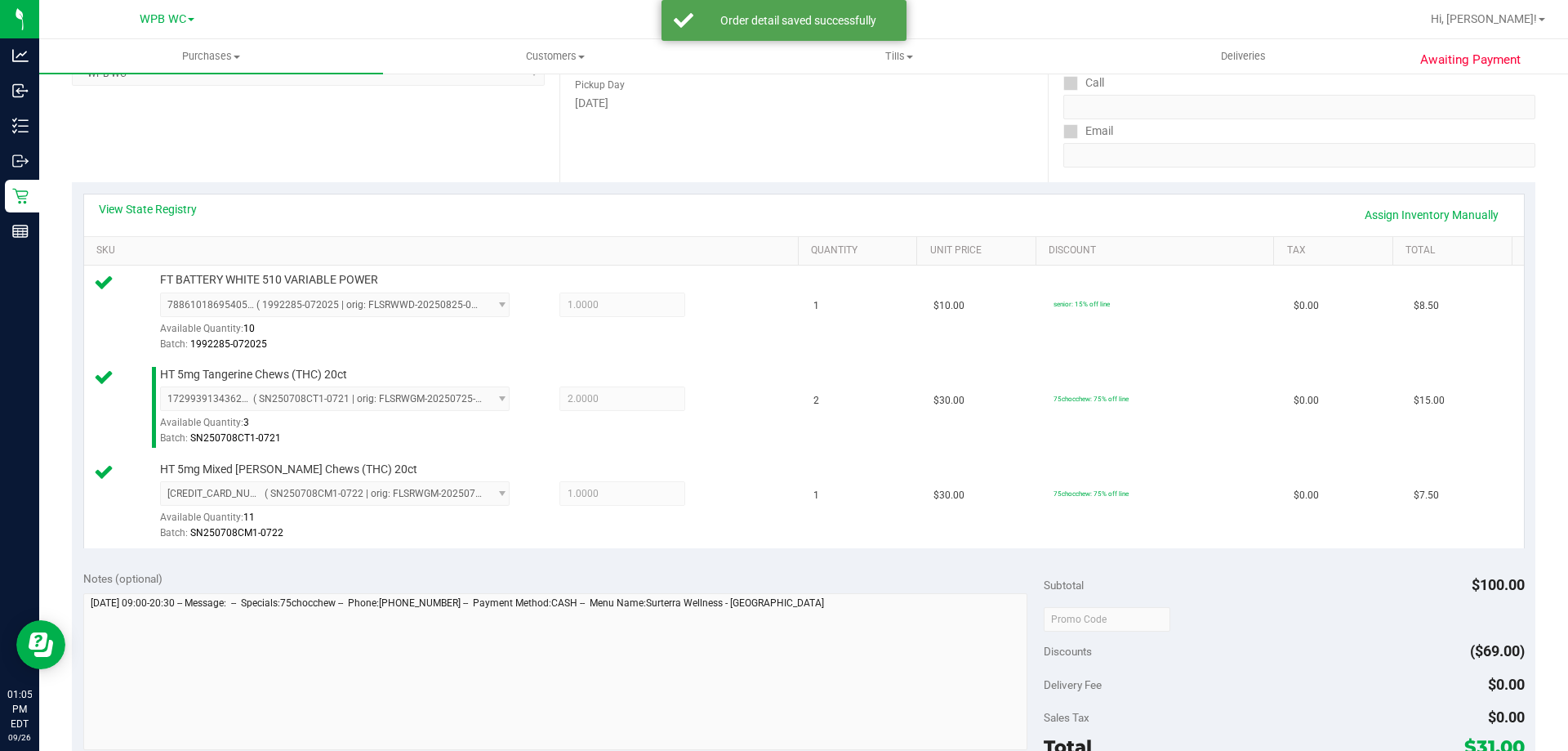
scroll to position [408, 0]
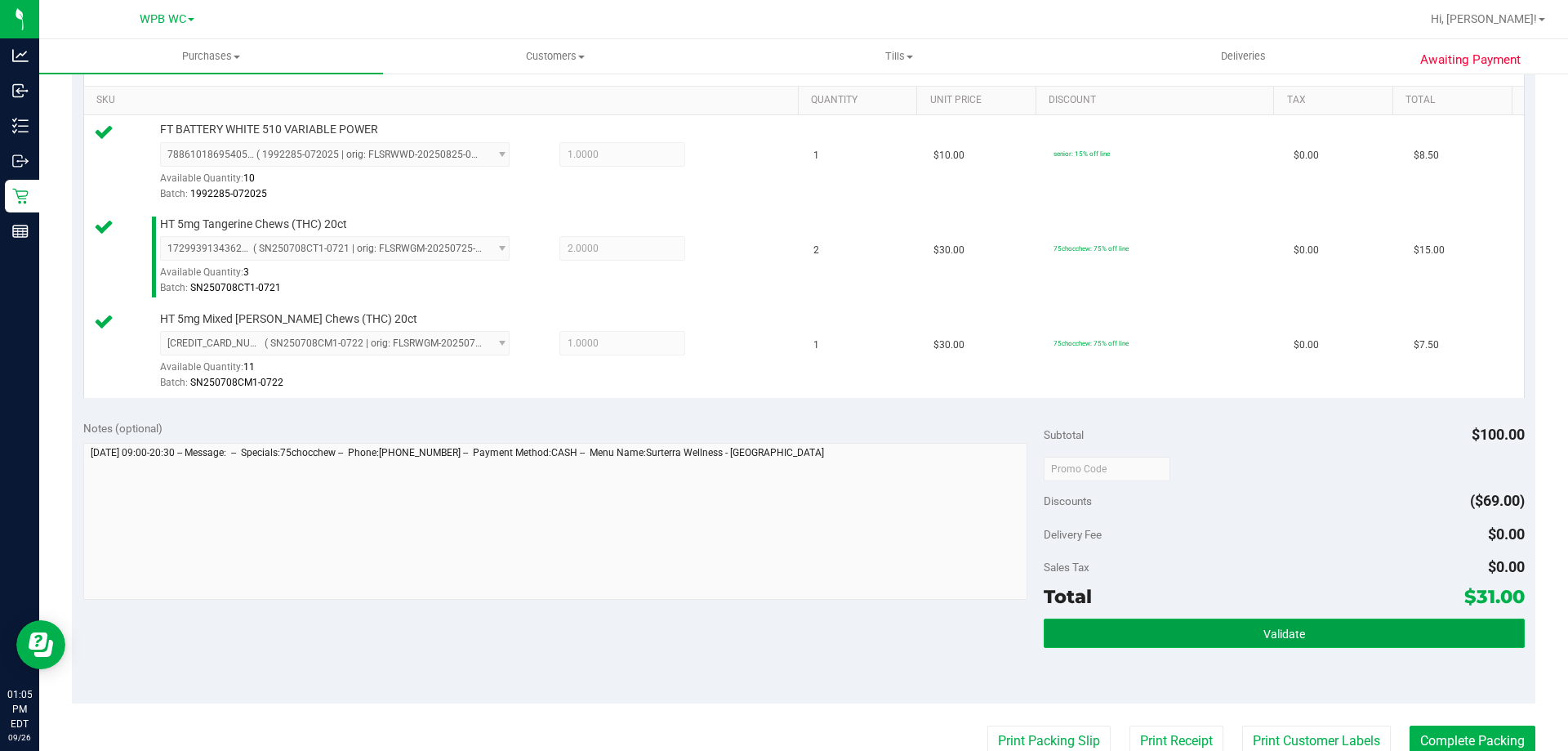
click at [1465, 634] on button "Validate" at bounding box center [1283, 632] width 480 height 29
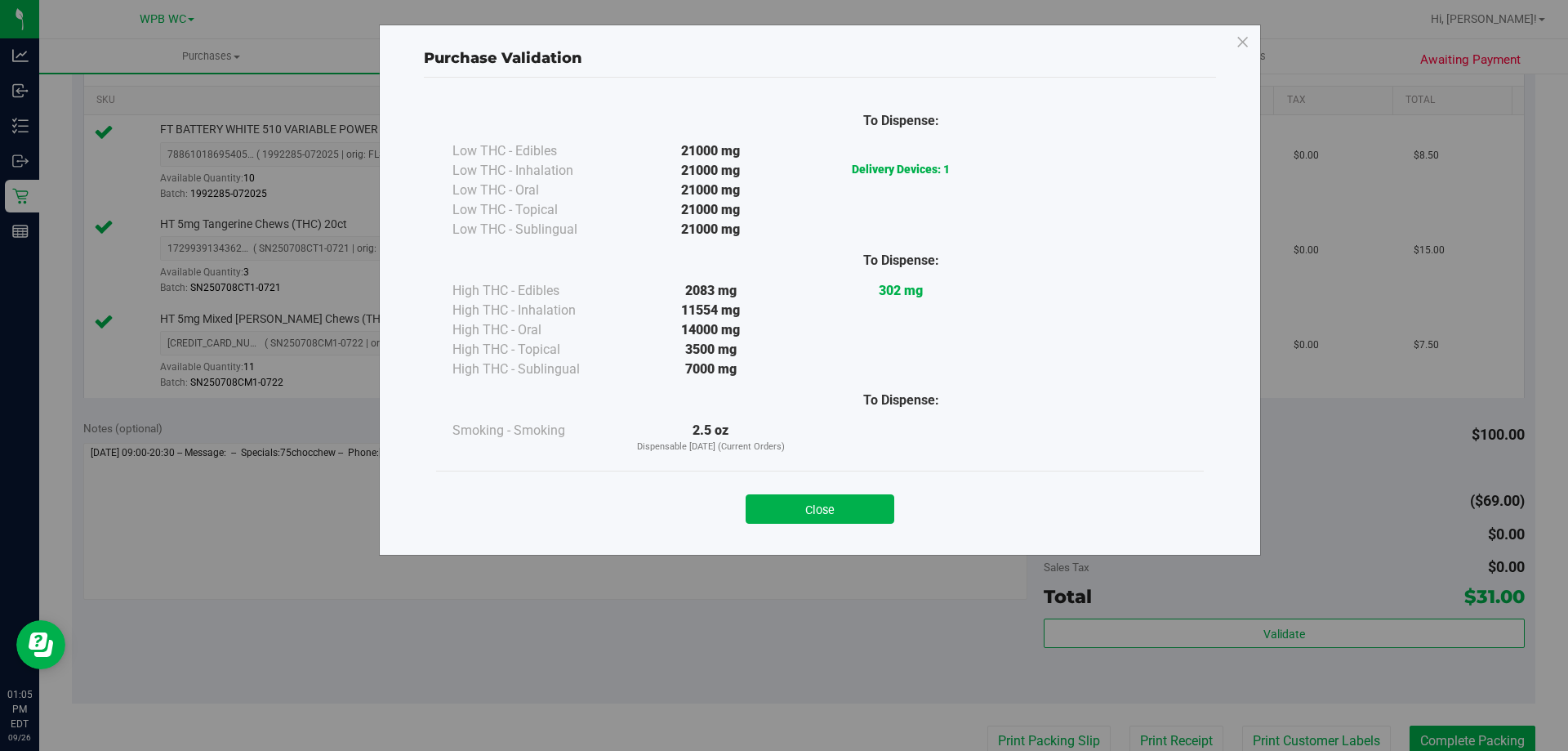
click at [830, 489] on div "Close" at bounding box center [820, 503] width 743 height 40
click at [832, 504] on button "Close" at bounding box center [819, 508] width 149 height 29
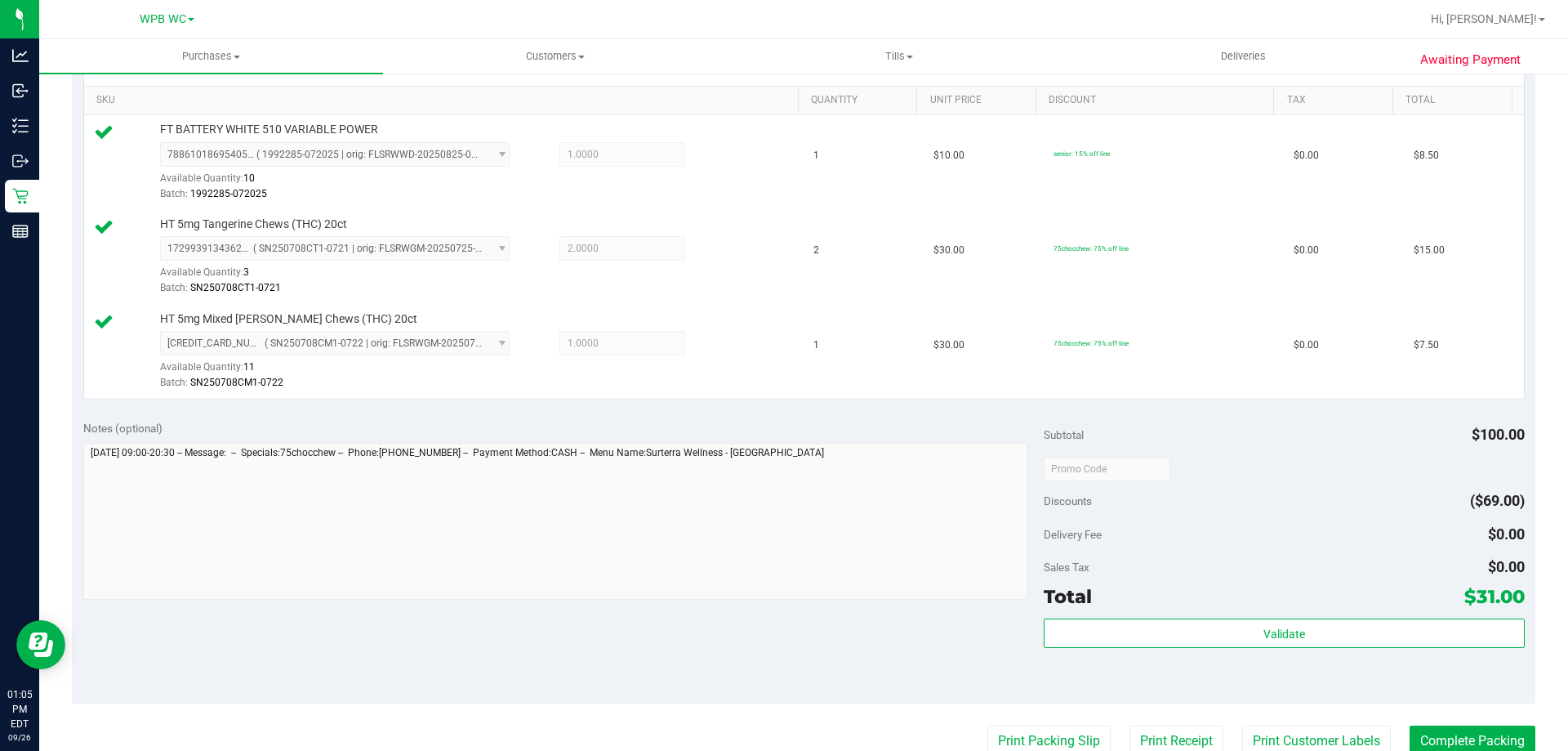
scroll to position [735, 0]
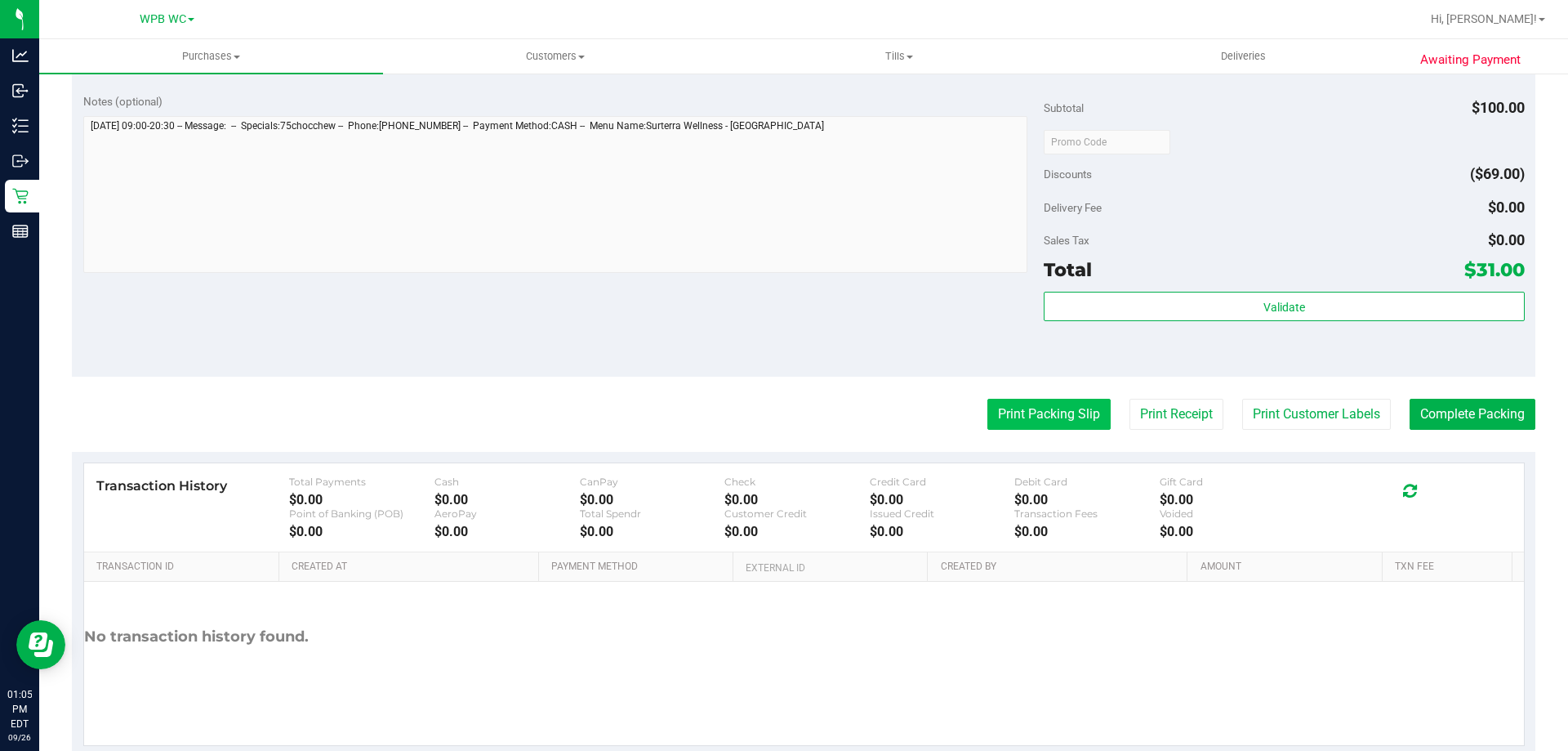
click at [1037, 406] on button "Print Packing Slip" at bounding box center [1048, 414] width 123 height 31
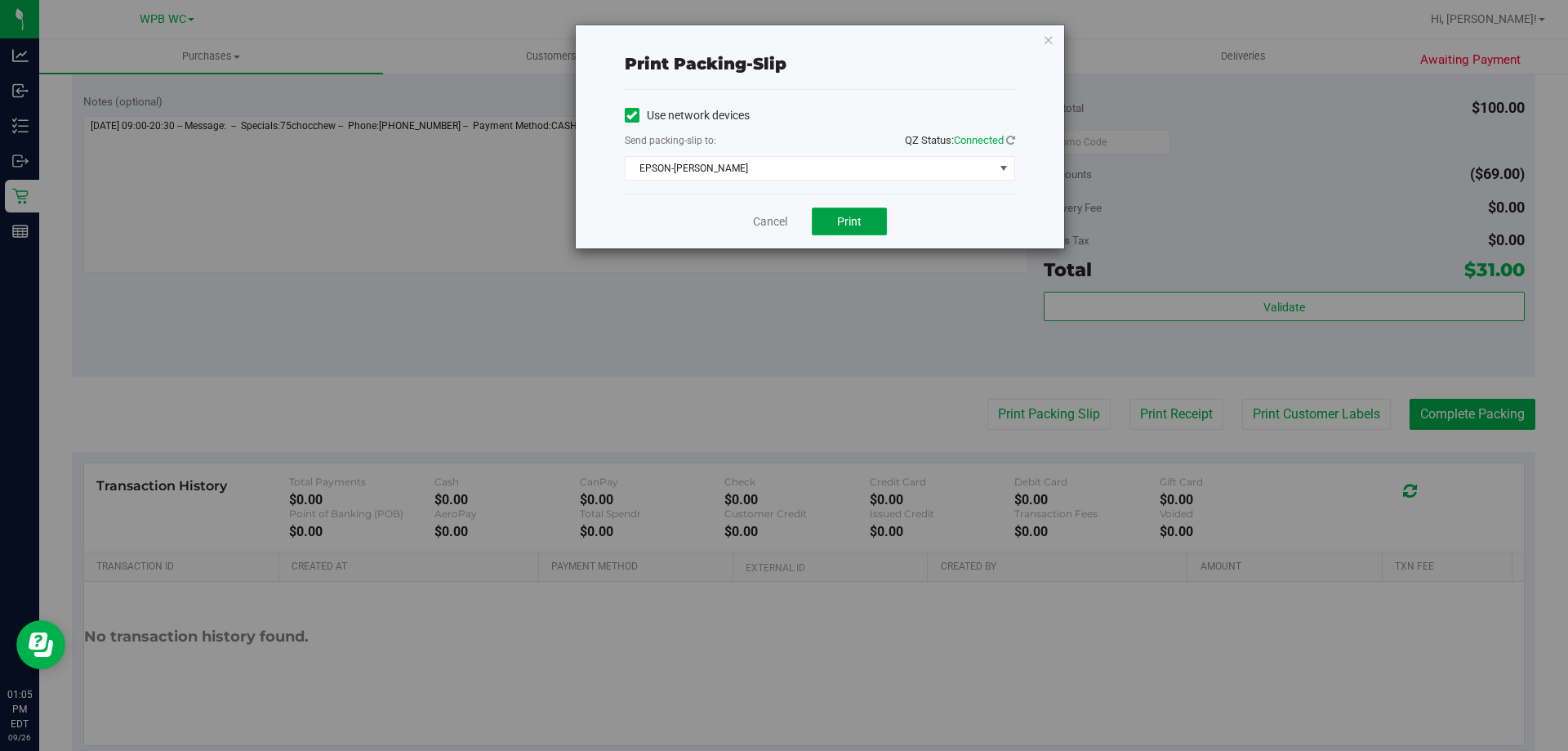
click at [845, 224] on span "Print" at bounding box center [849, 221] width 24 height 13
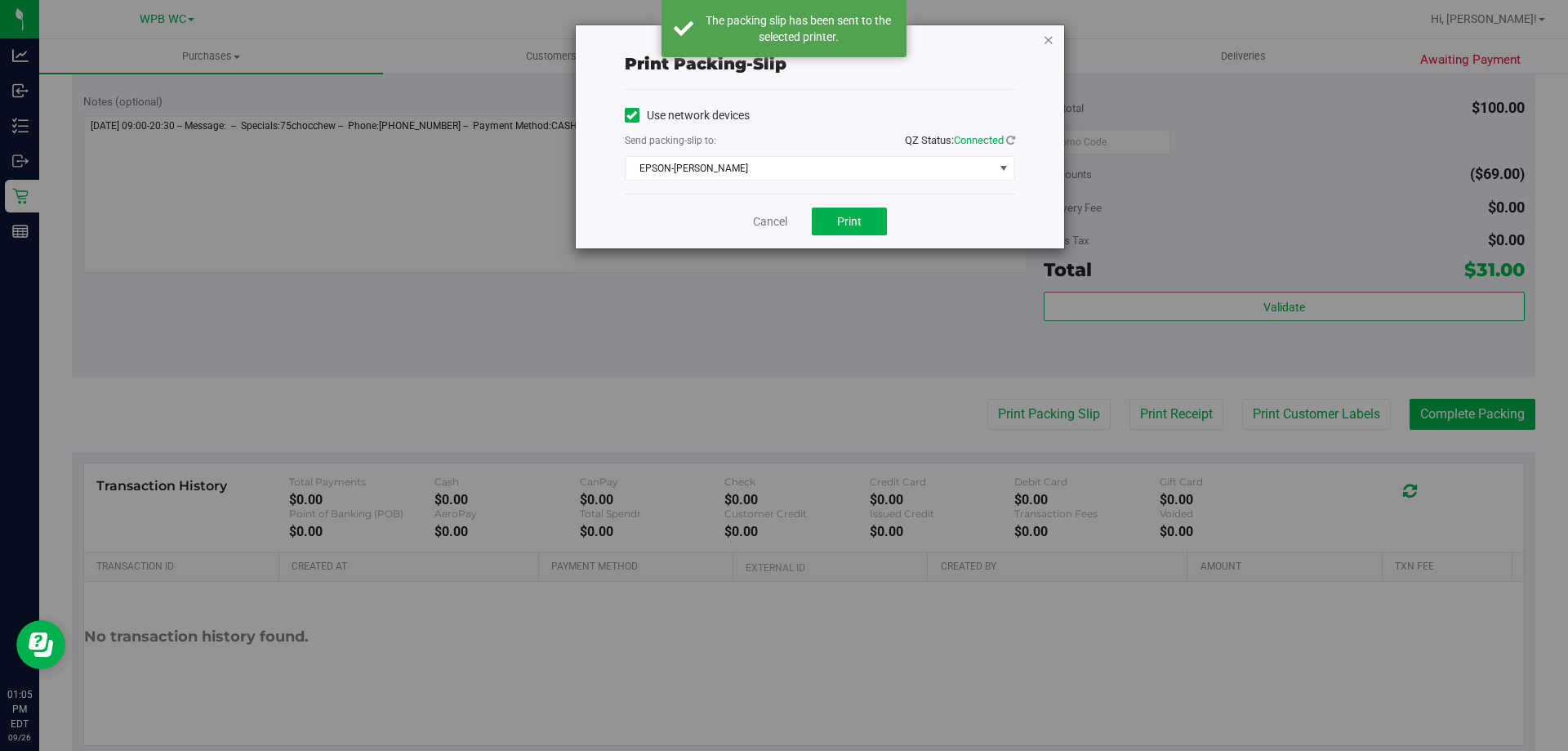
click at [1049, 40] on icon "button" at bounding box center [1048, 39] width 11 height 20
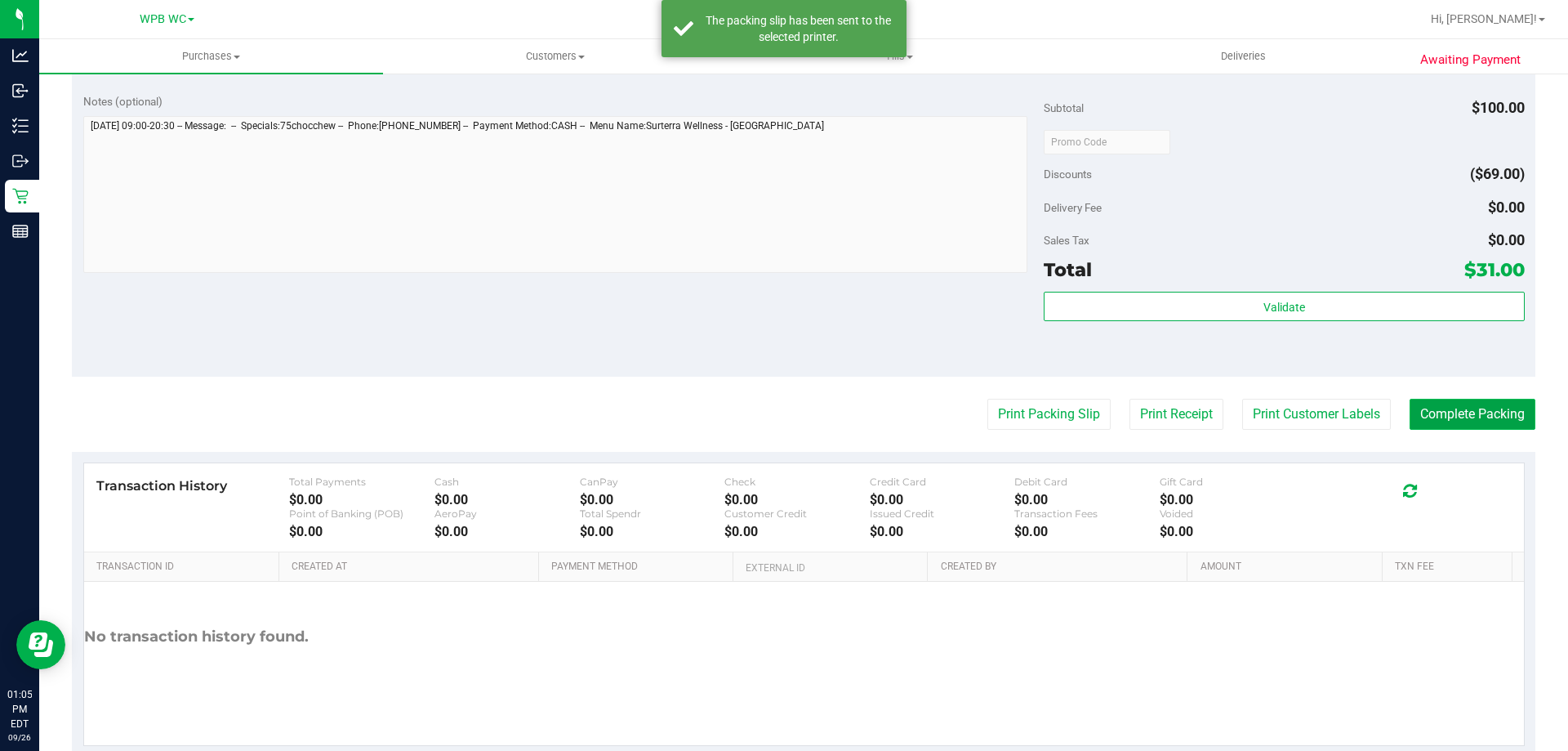
click at [1432, 409] on button "Complete Packing" at bounding box center [1472, 414] width 126 height 31
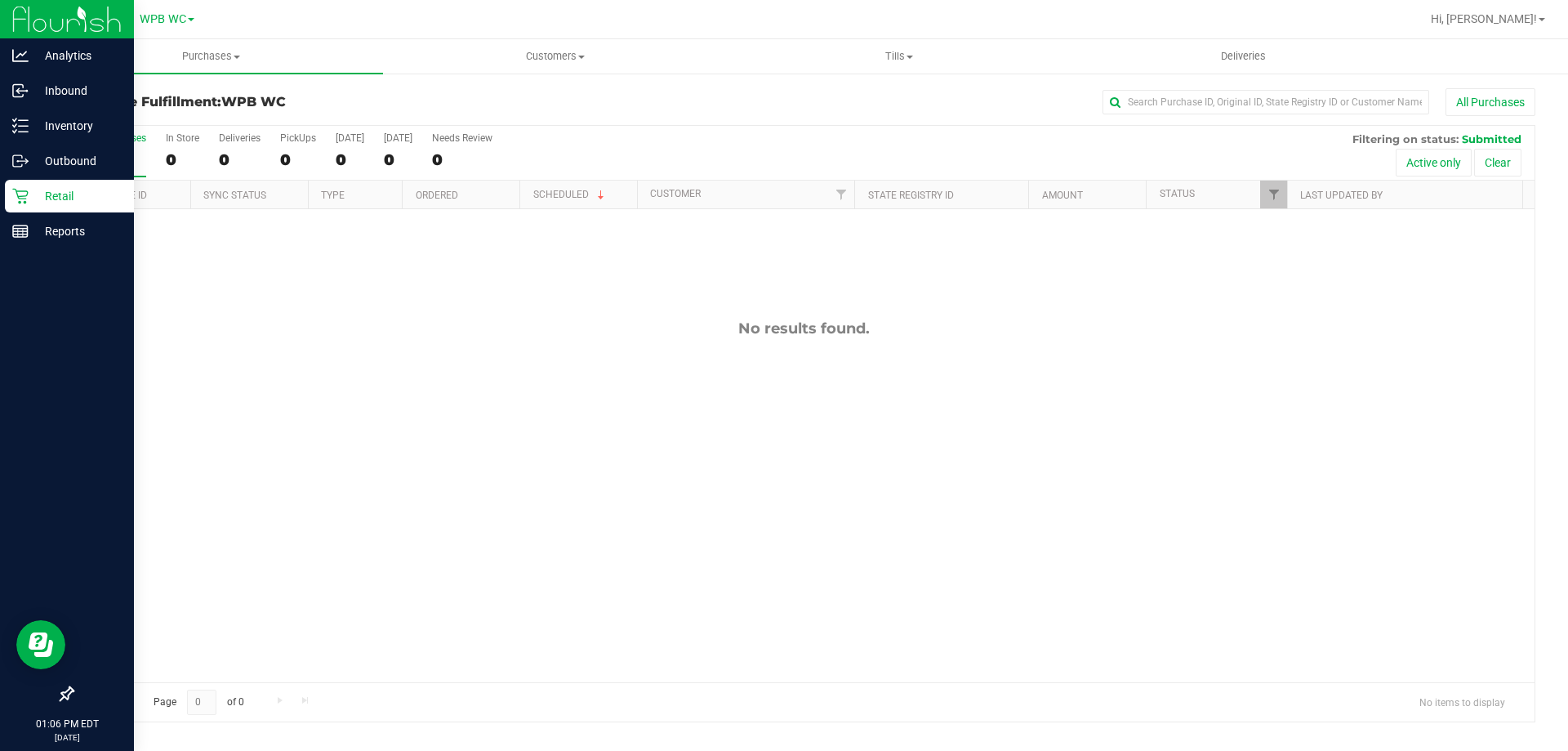
click at [35, 184] on div "Retail" at bounding box center [69, 196] width 129 height 33
